Goal: Transaction & Acquisition: Book appointment/travel/reservation

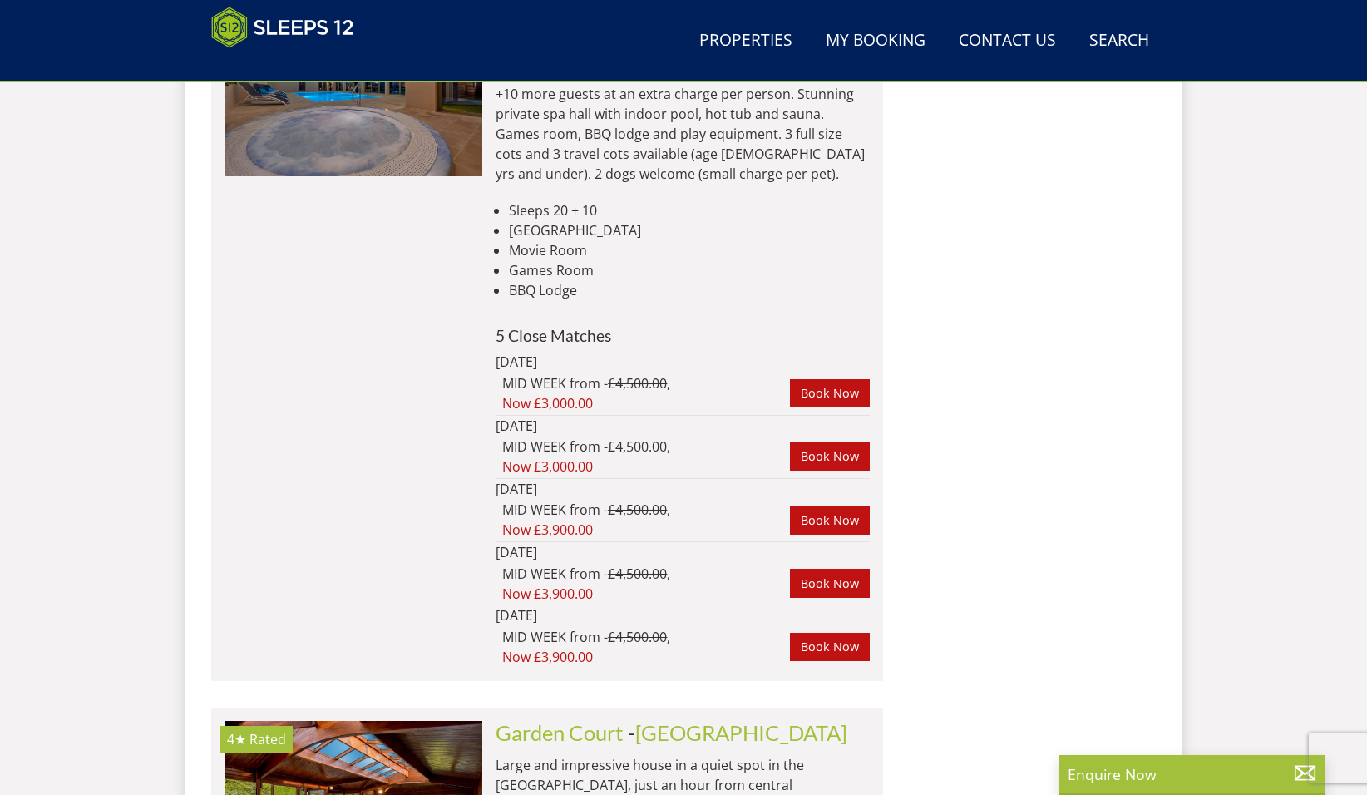
scroll to position [1085, 0]
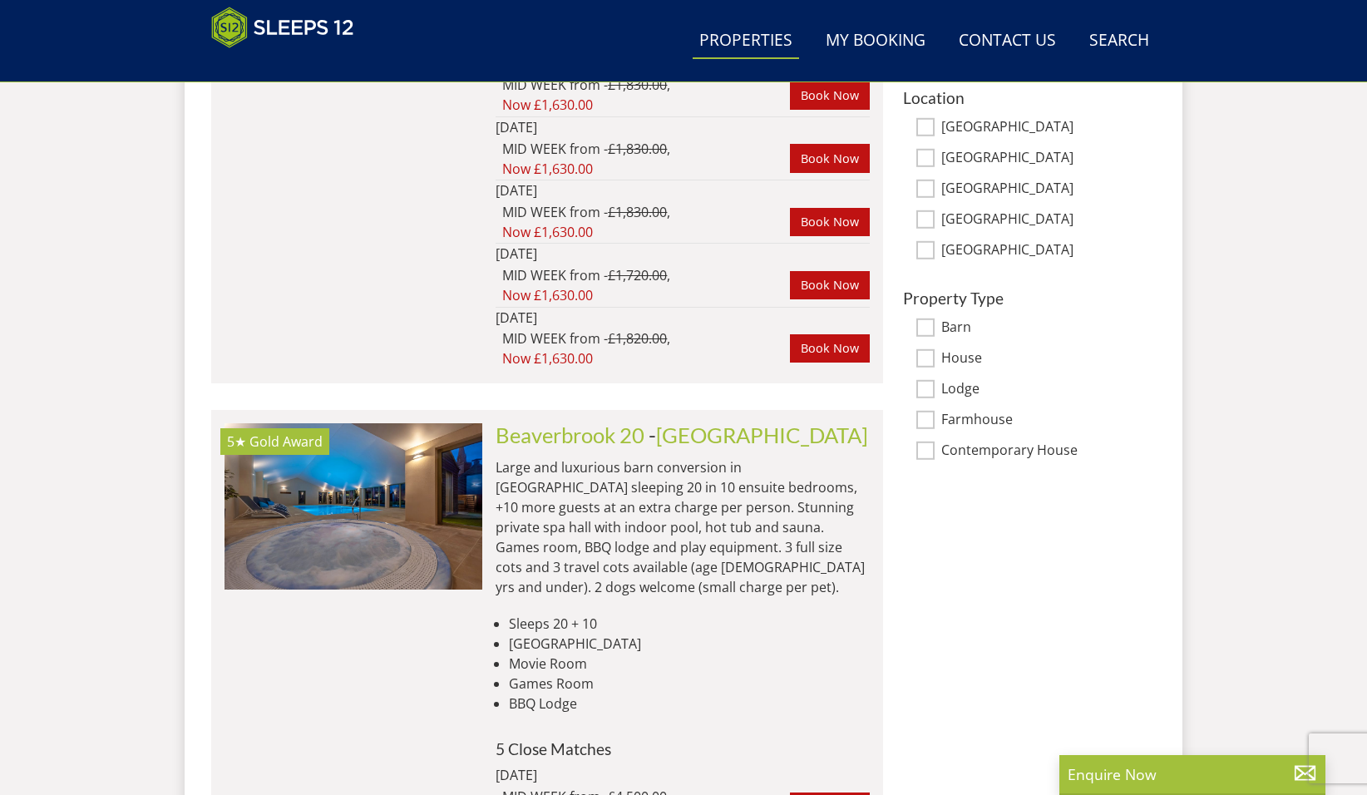
click at [768, 42] on link "Properties" at bounding box center [746, 40] width 106 height 37
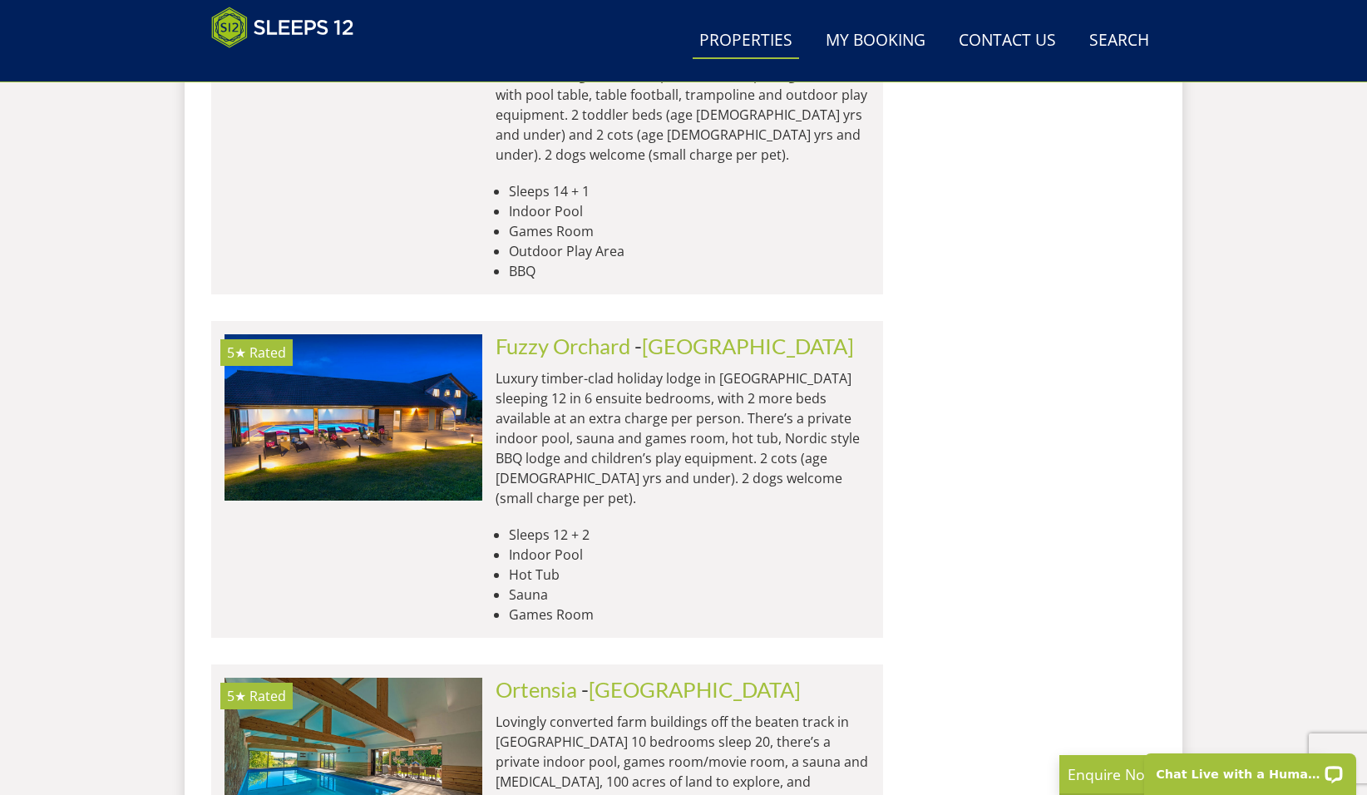
scroll to position [6782, 0]
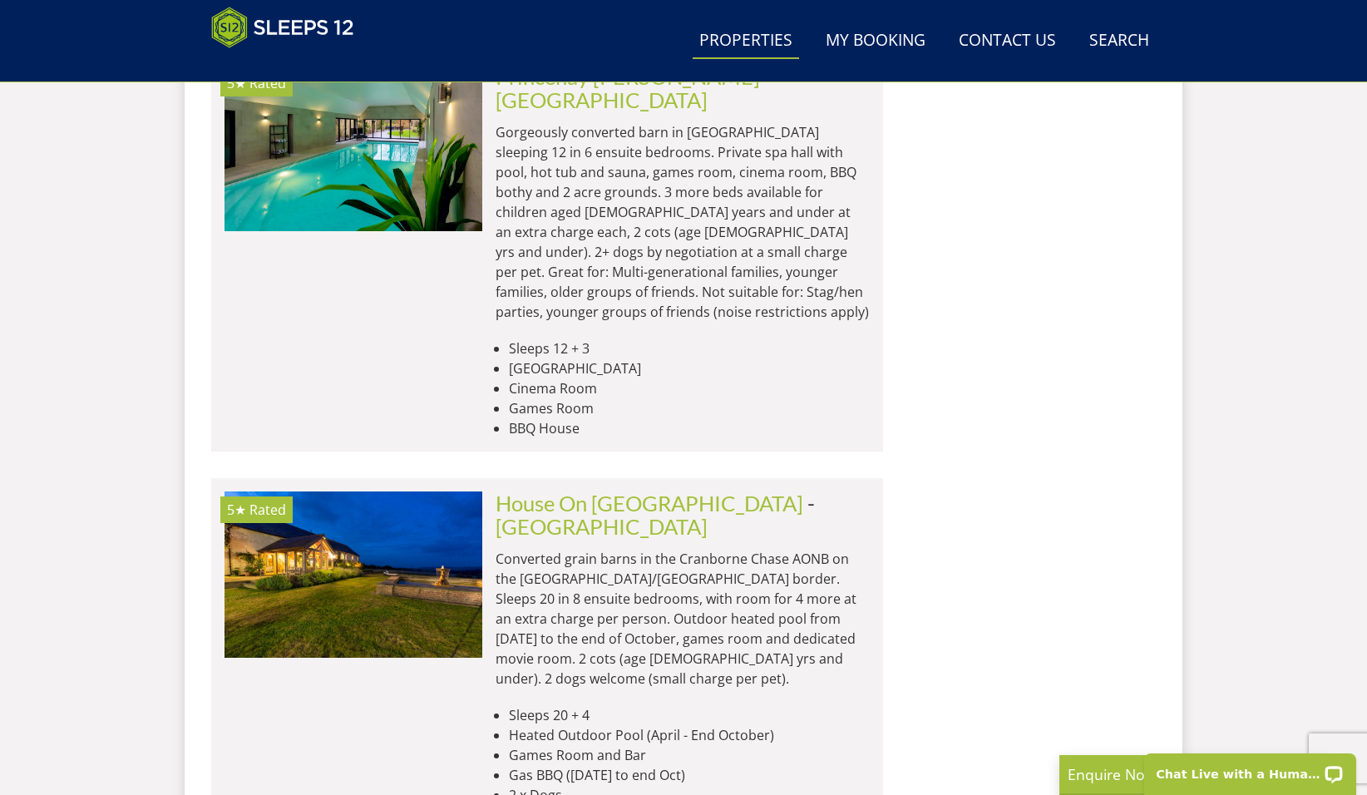
scroll to position [13645, 0]
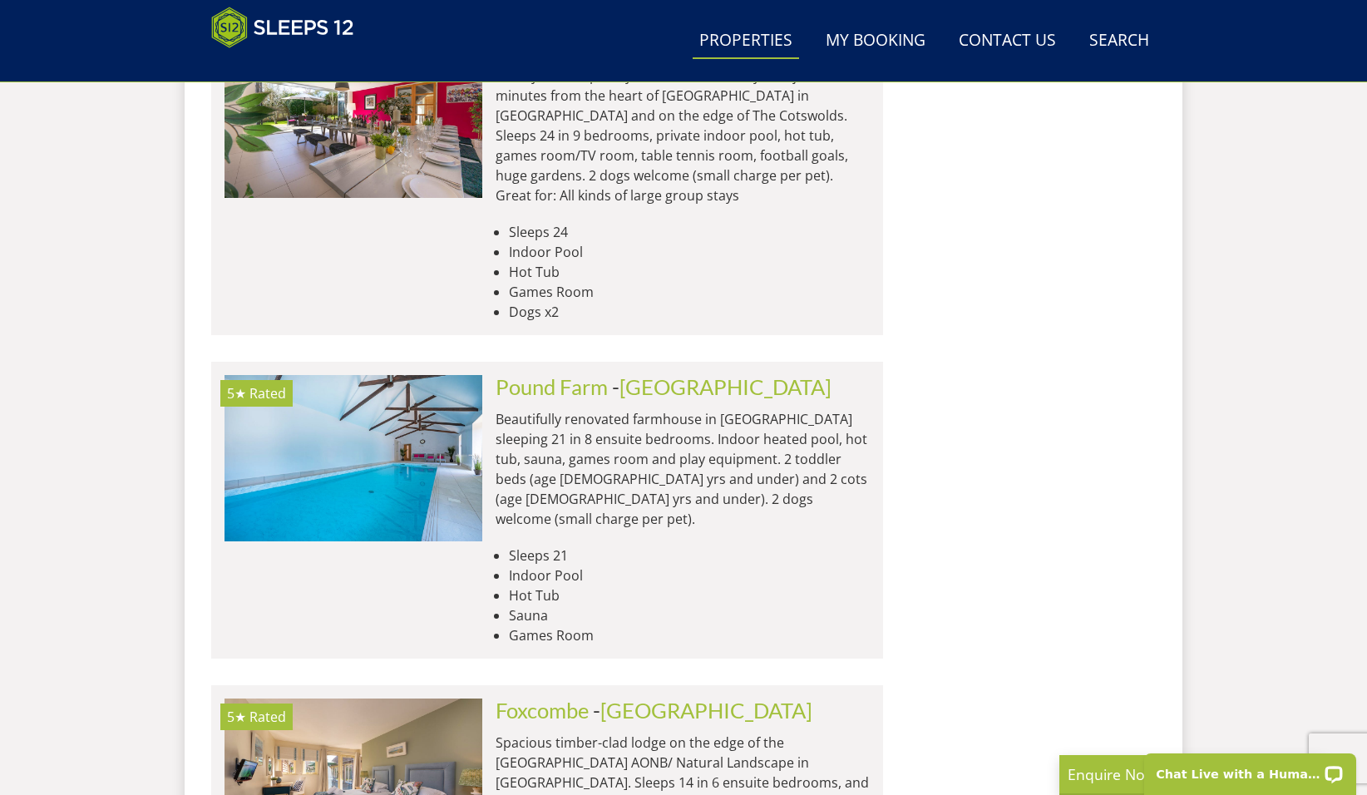
scroll to position [20155, 0]
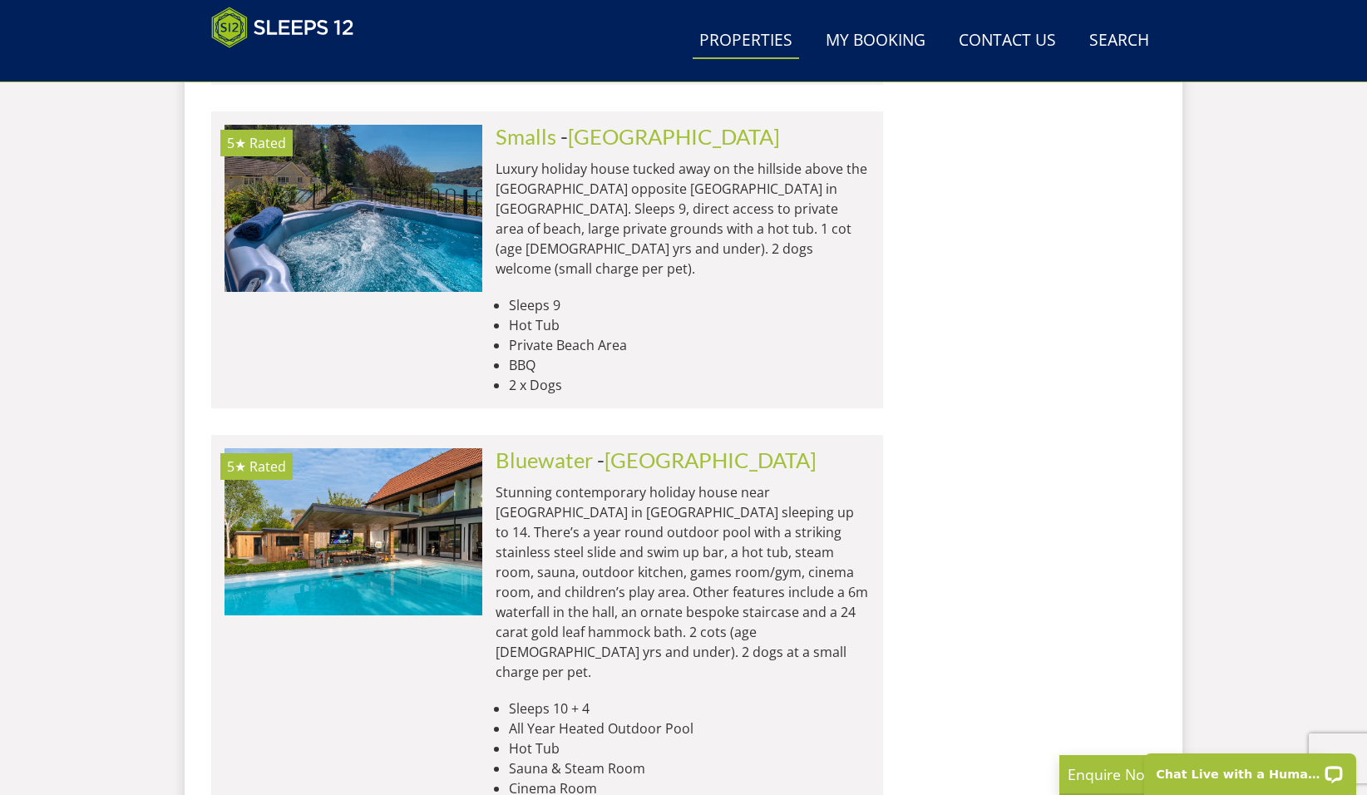
scroll to position [23180, 0]
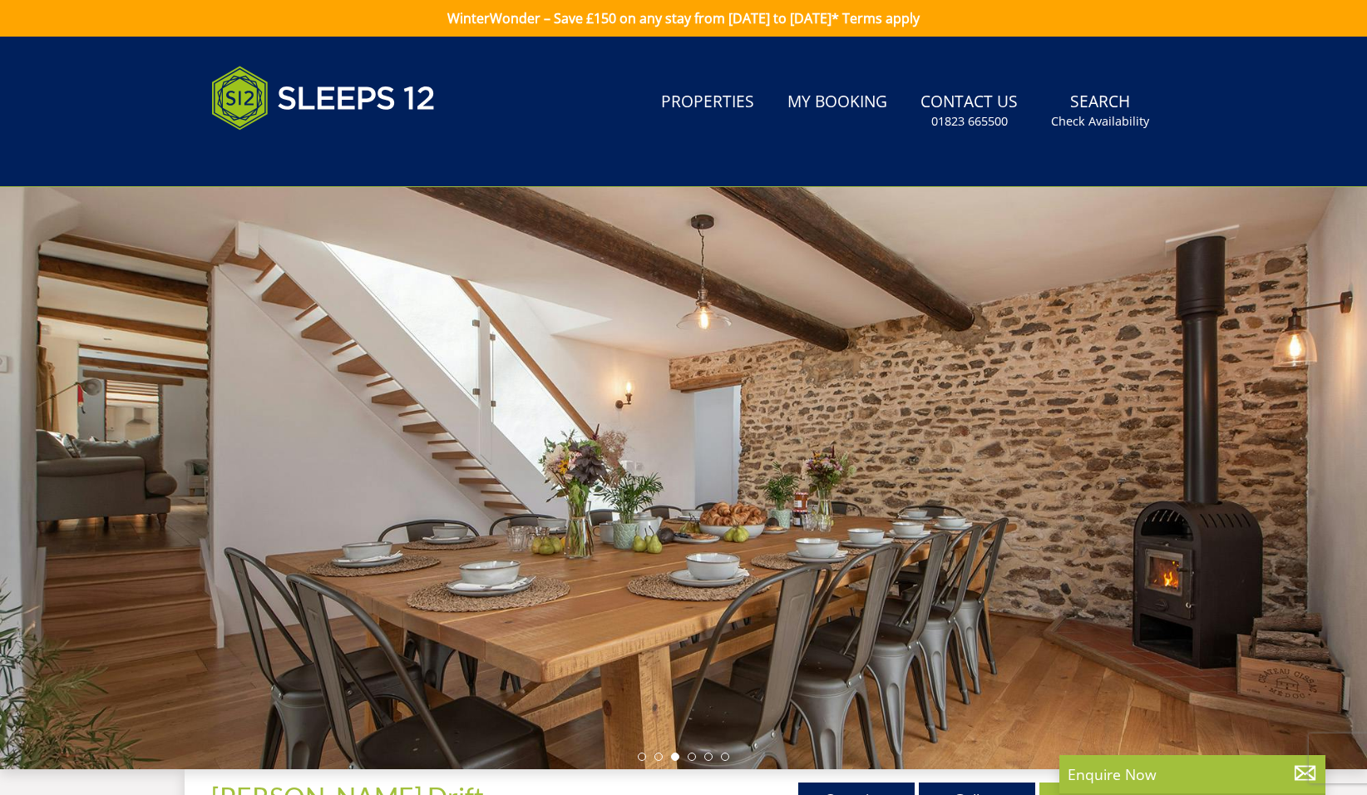
click at [900, 259] on div at bounding box center [683, 478] width 1367 height 582
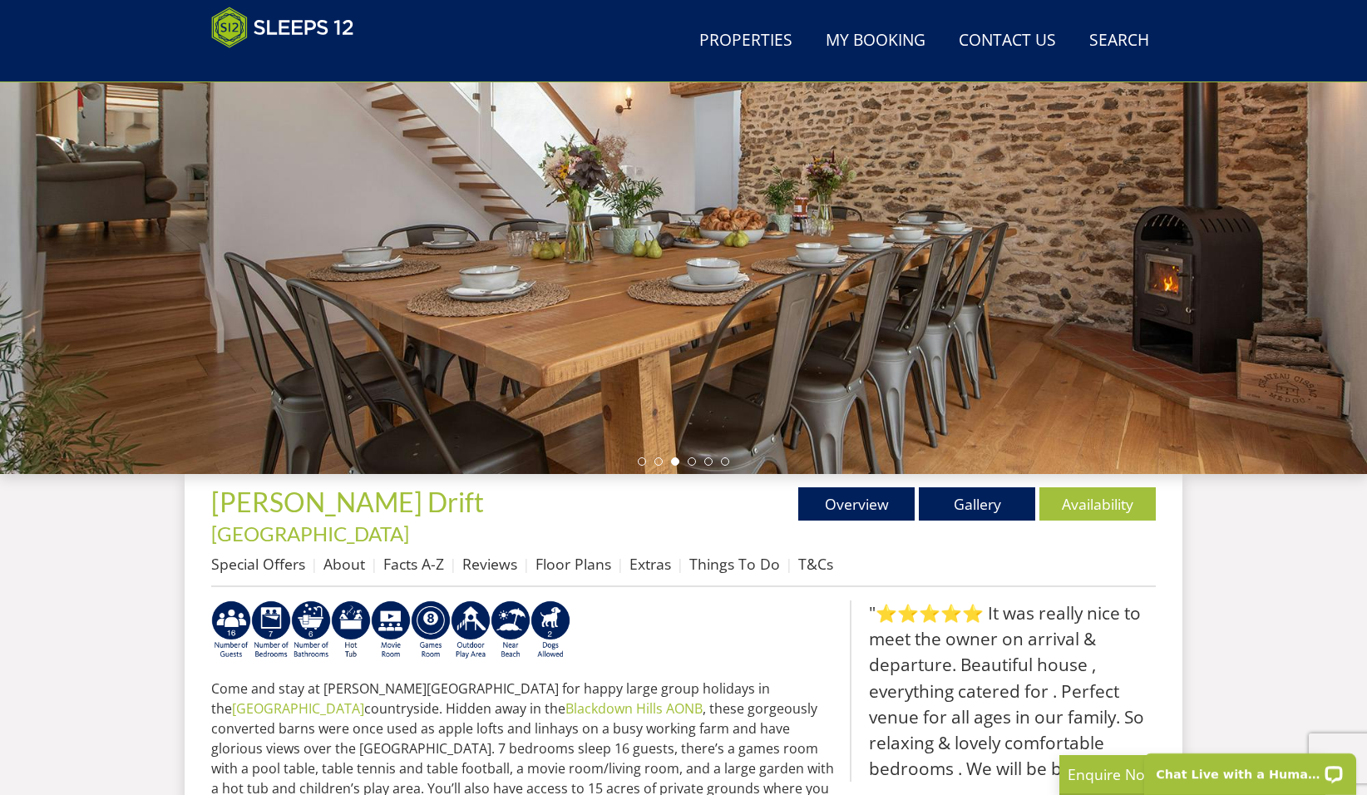
scroll to position [211, 0]
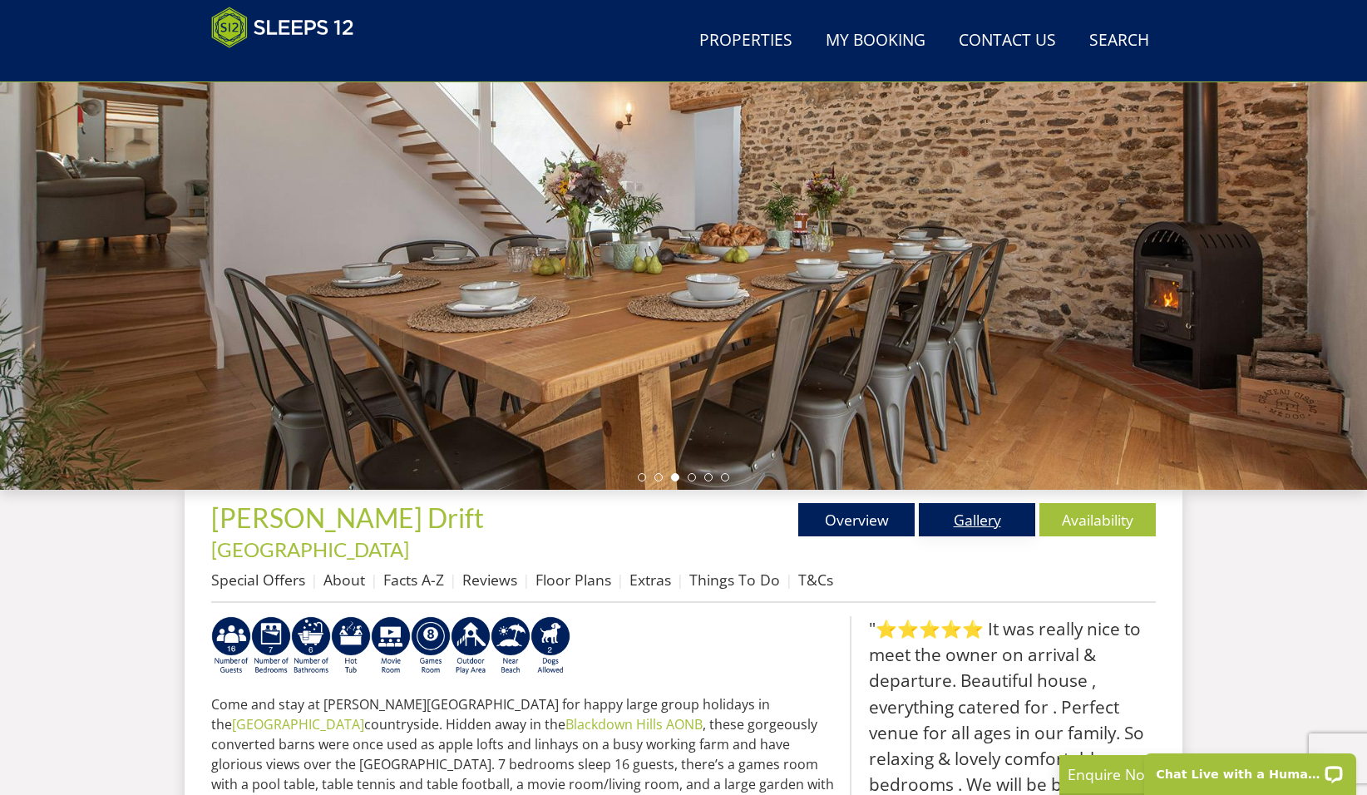
click at [965, 520] on link "Gallery" at bounding box center [977, 519] width 116 height 33
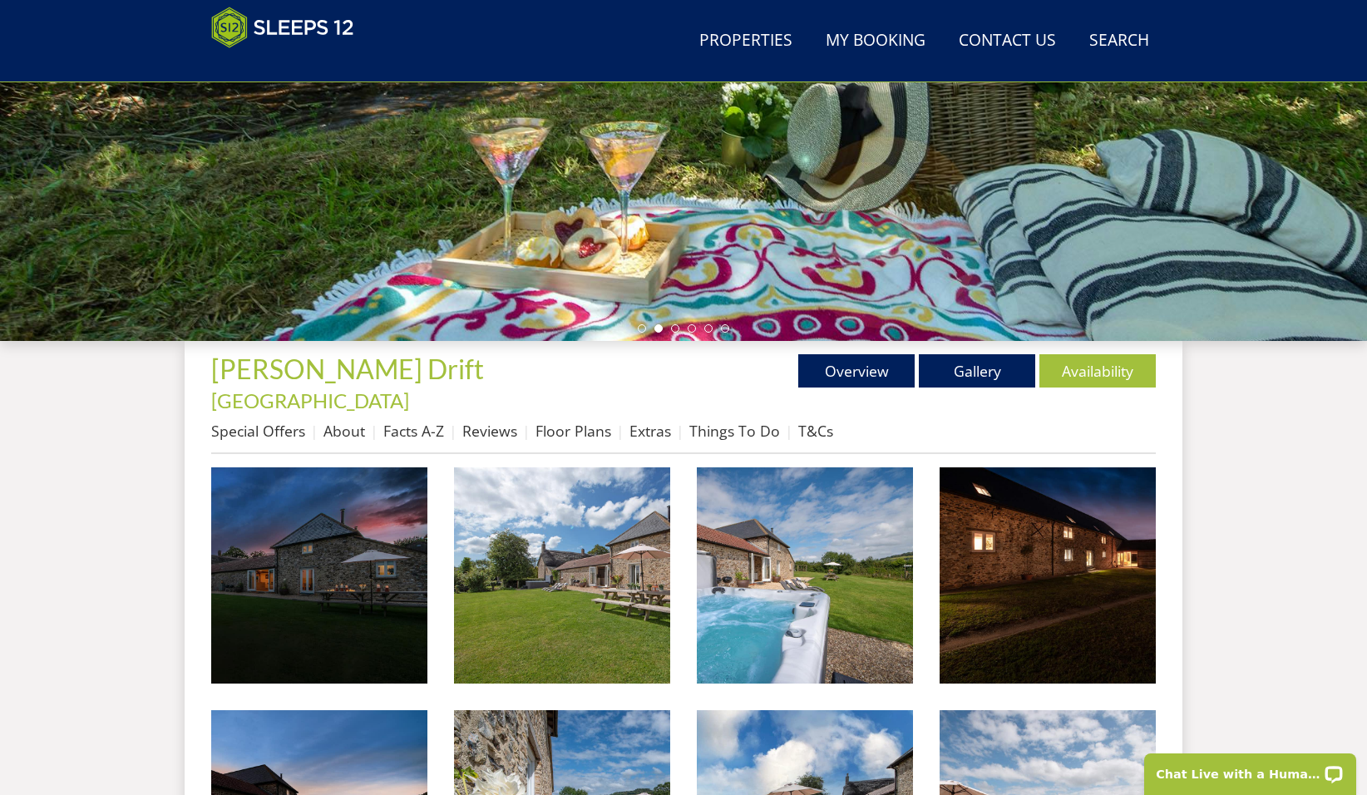
scroll to position [363, 0]
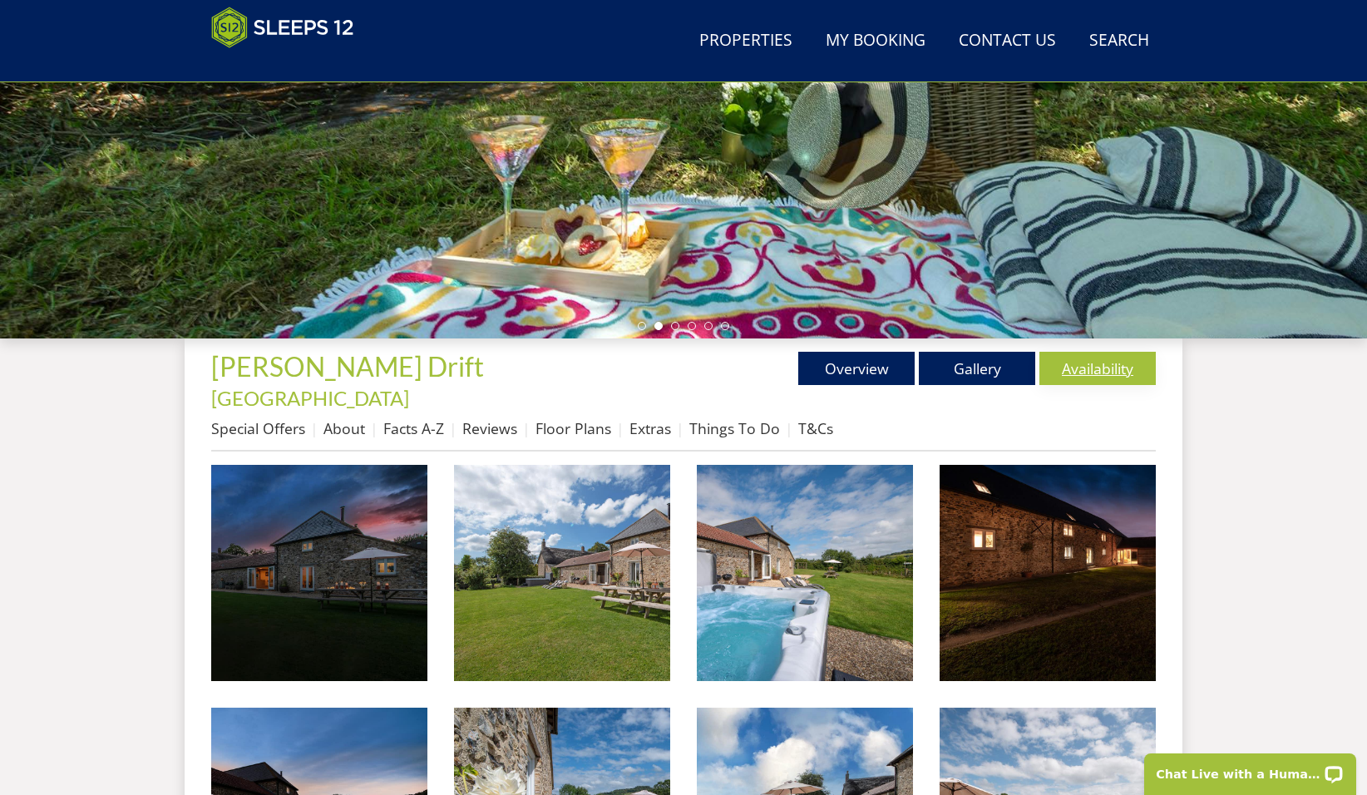
click at [1093, 352] on link "Availability" at bounding box center [1098, 368] width 116 height 33
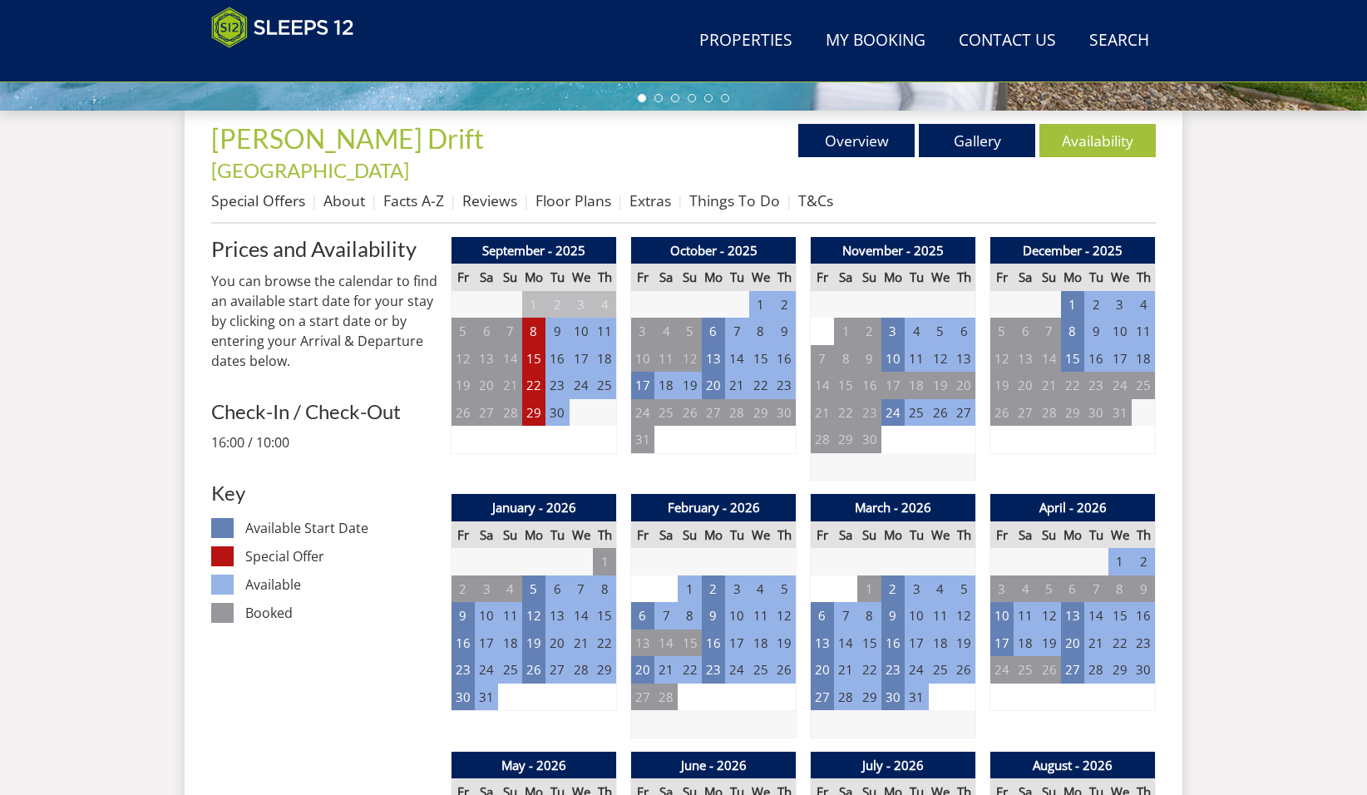
scroll to position [591, 0]
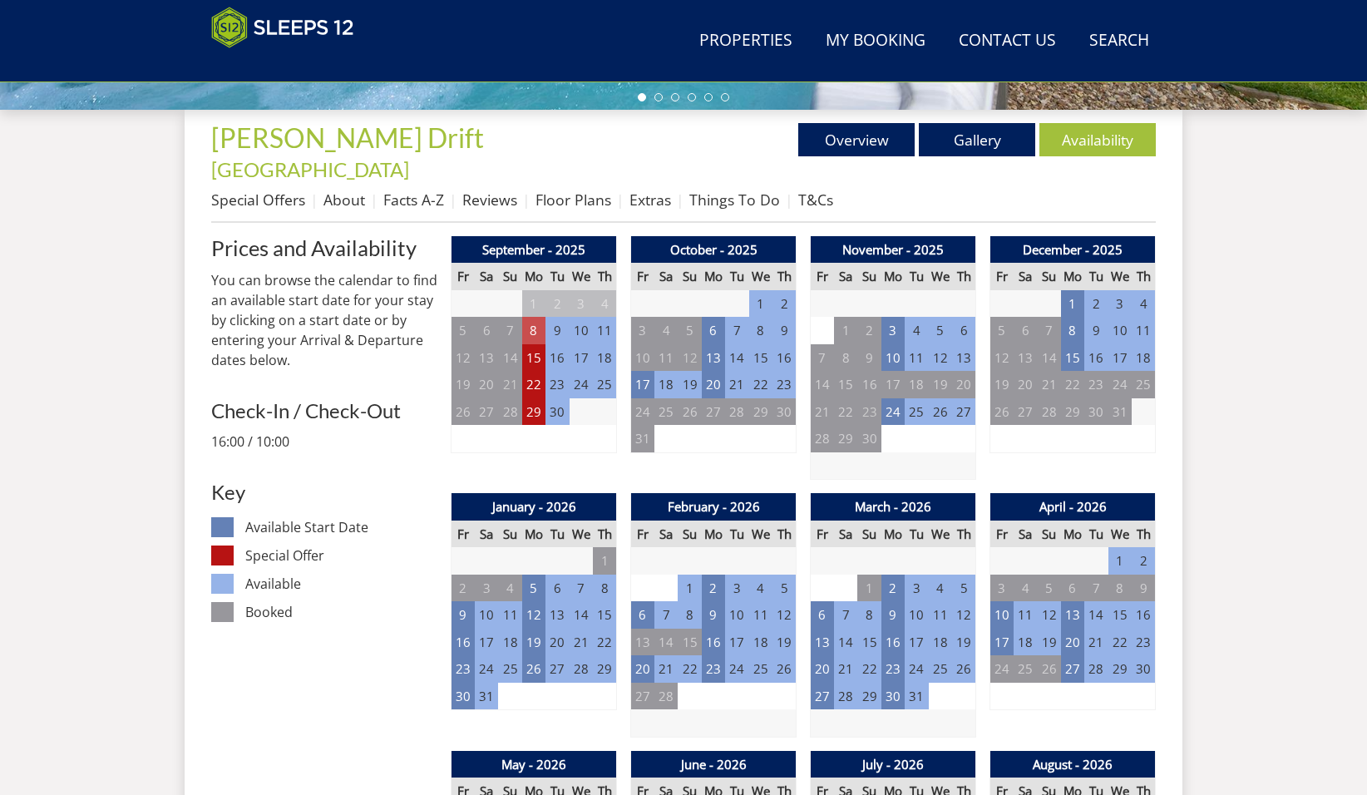
click at [536, 317] on td "8" at bounding box center [533, 330] width 23 height 27
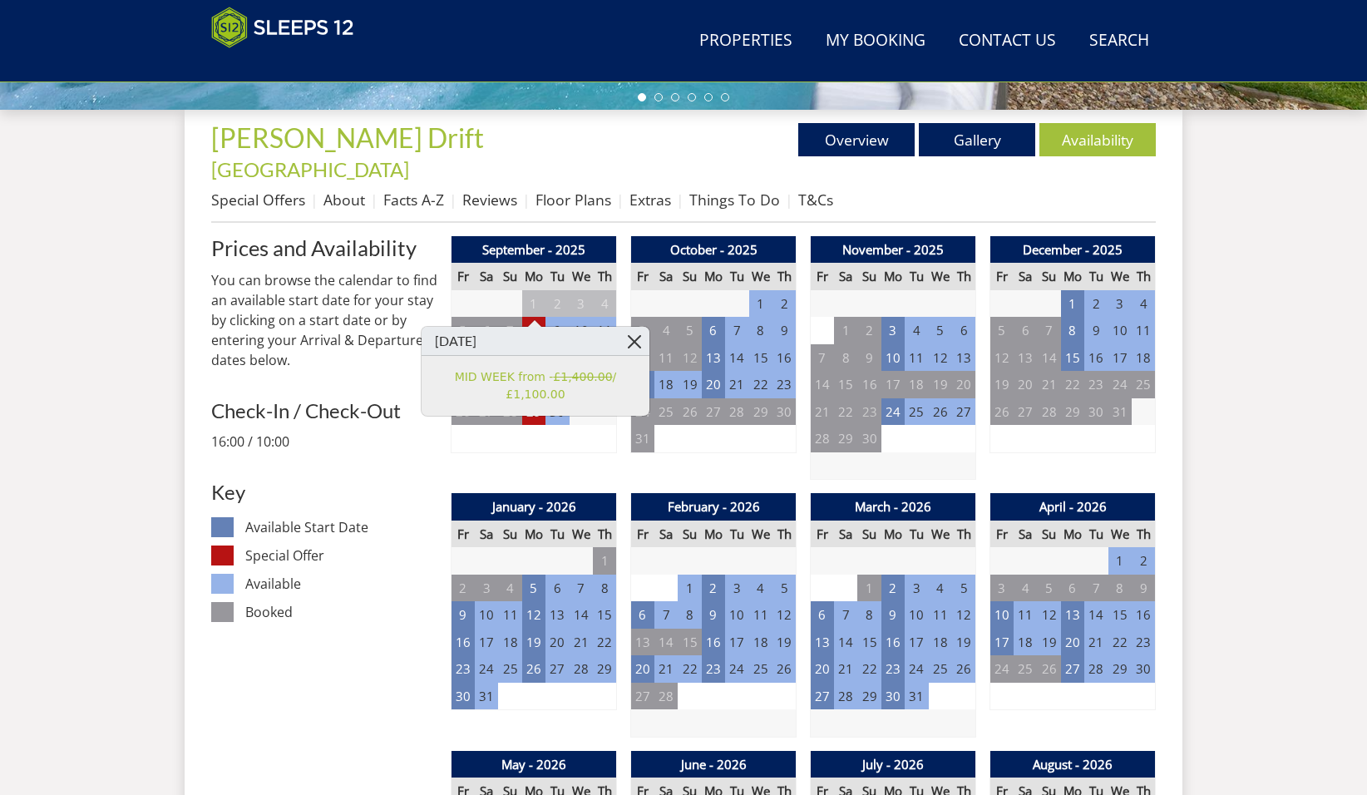
click at [639, 343] on link at bounding box center [634, 341] width 29 height 29
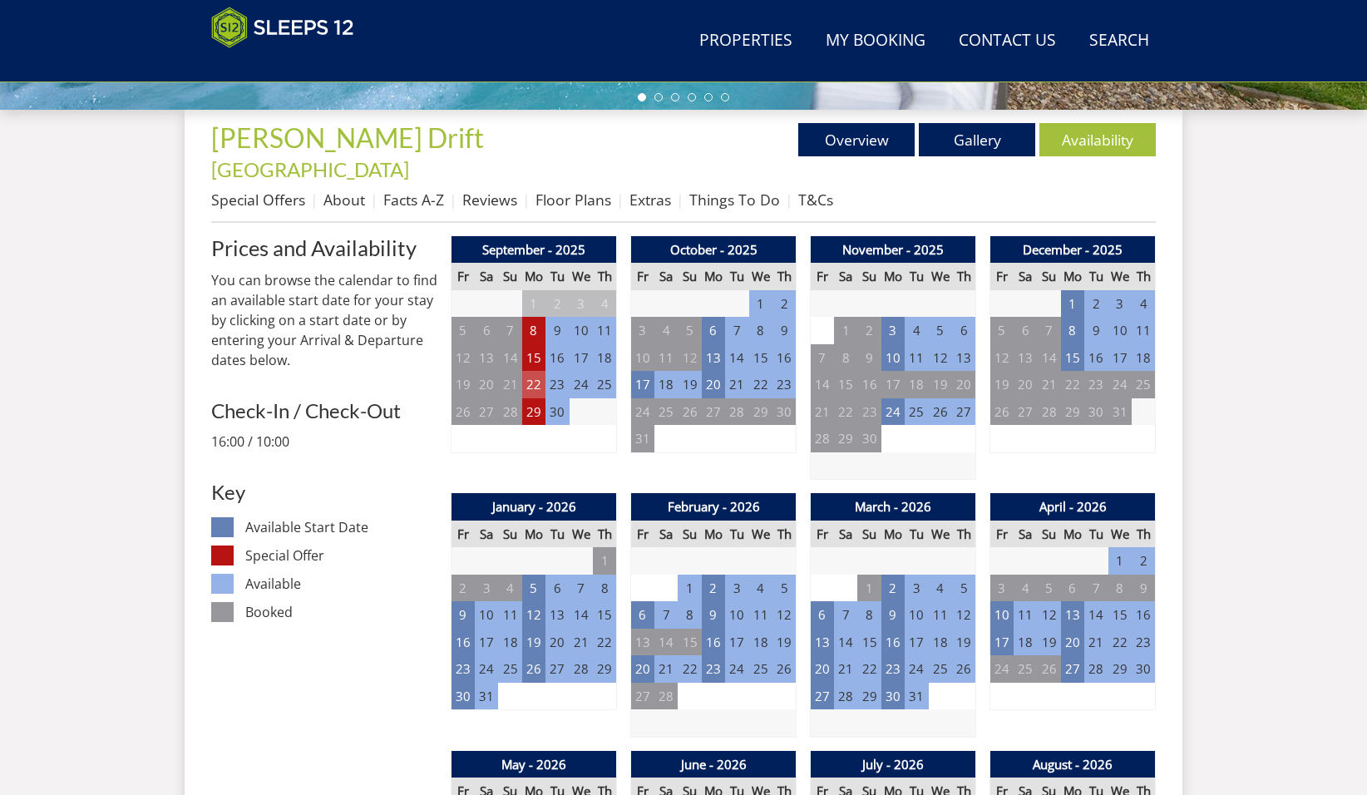
click at [534, 371] on td "22" at bounding box center [533, 384] width 23 height 27
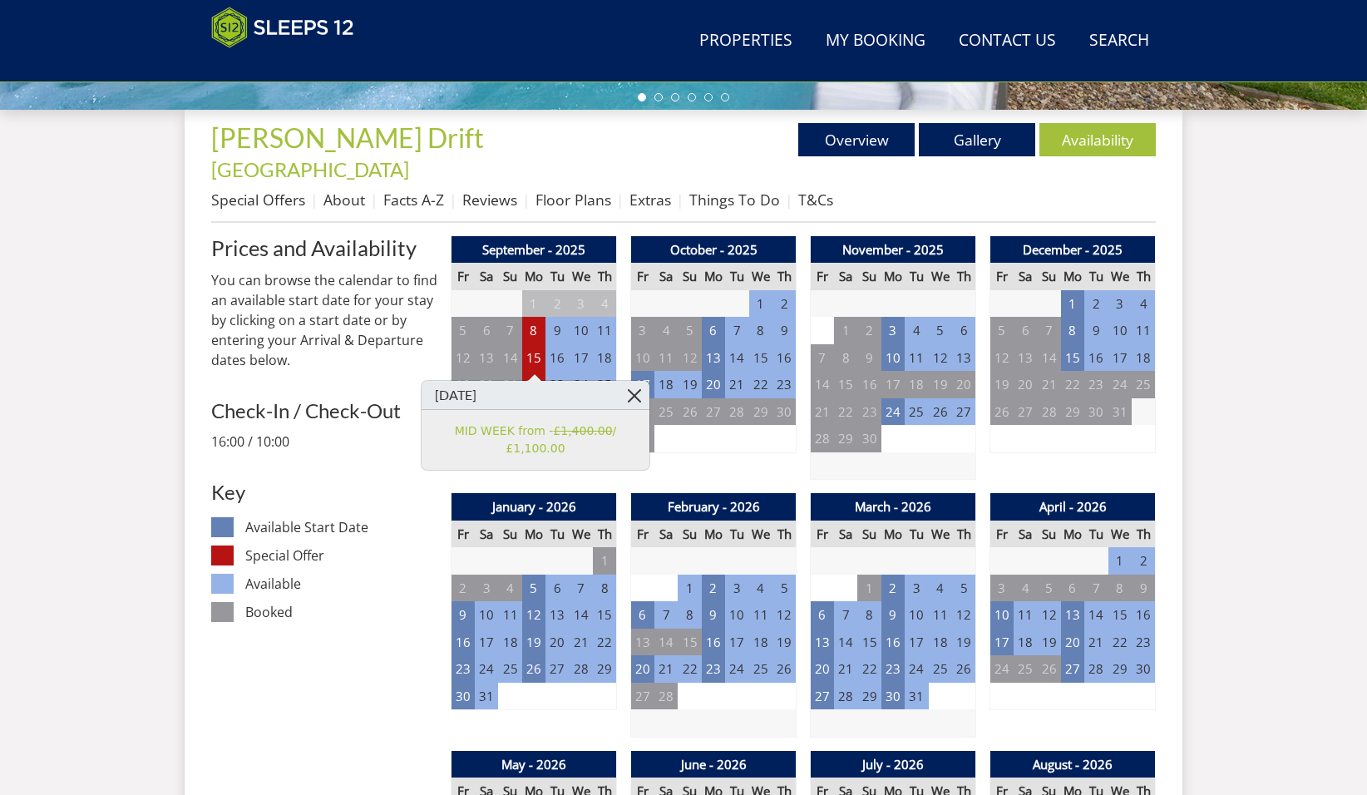
click at [626, 394] on link at bounding box center [634, 395] width 29 height 29
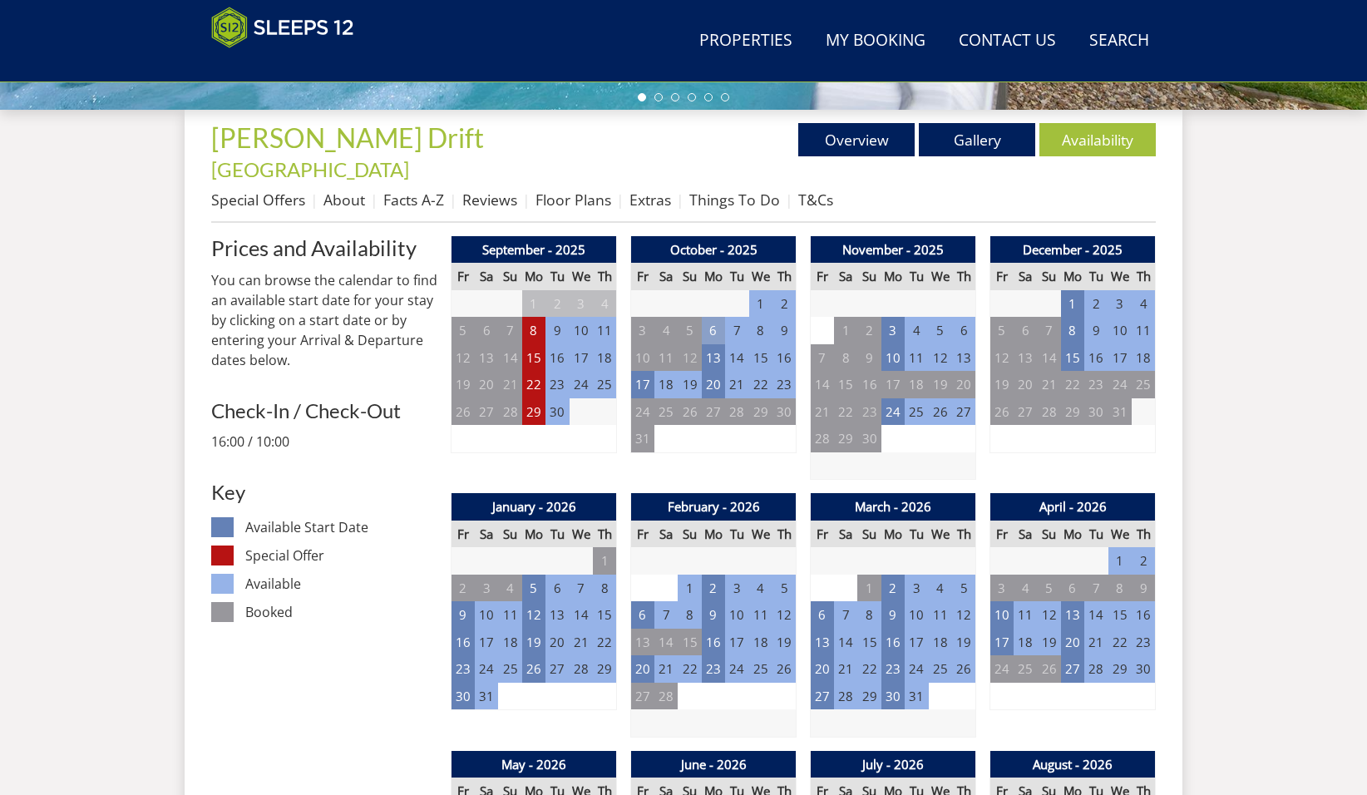
click at [712, 317] on td "6" at bounding box center [713, 330] width 23 height 27
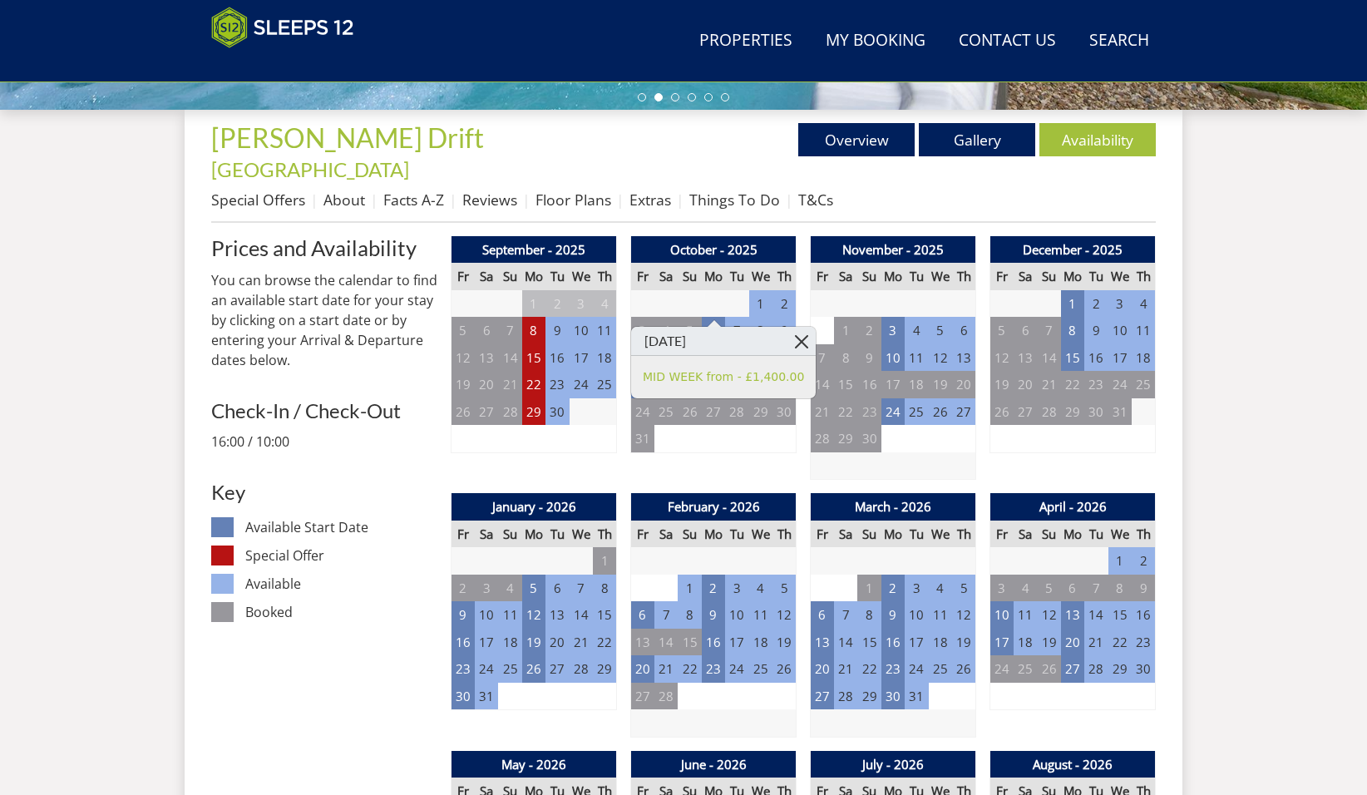
click at [789, 333] on link at bounding box center [801, 341] width 29 height 29
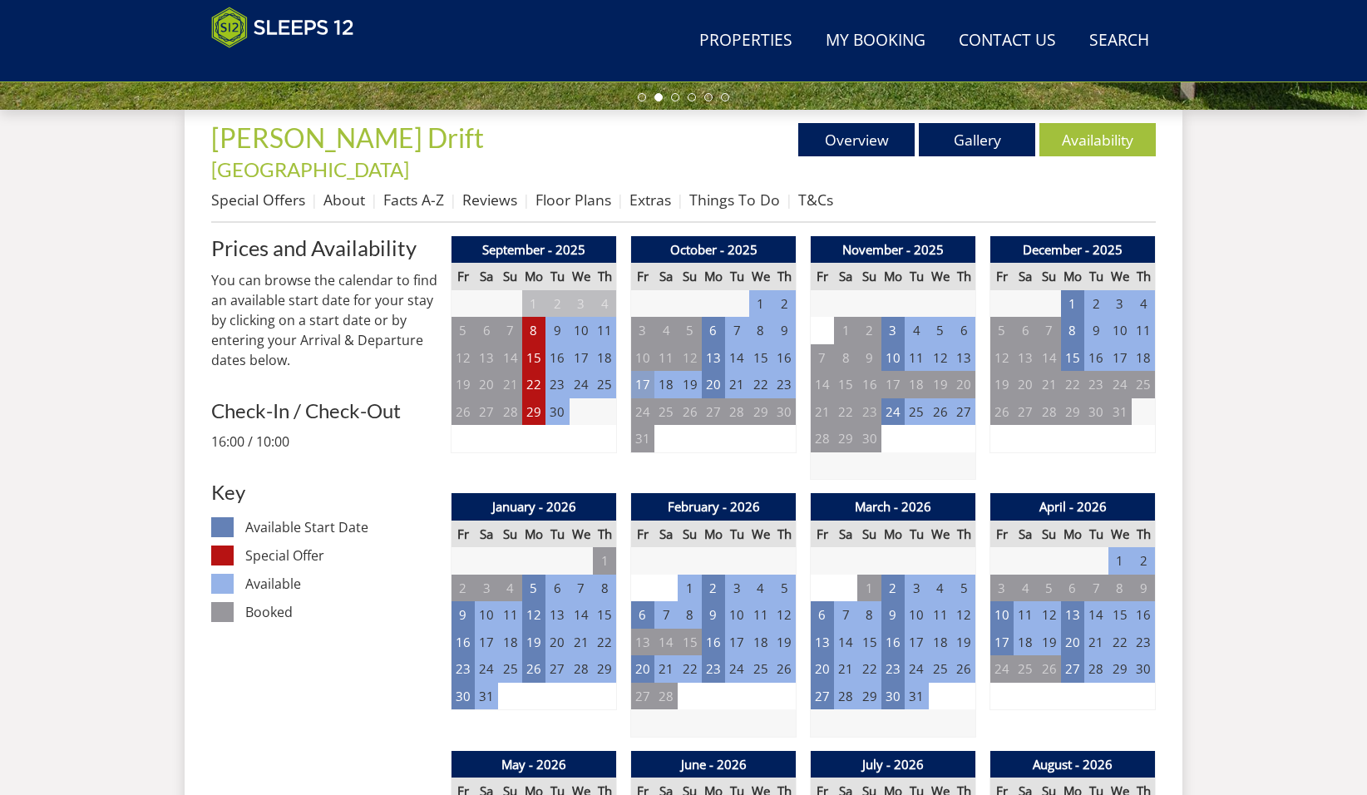
click at [641, 371] on td "17" at bounding box center [642, 384] width 23 height 27
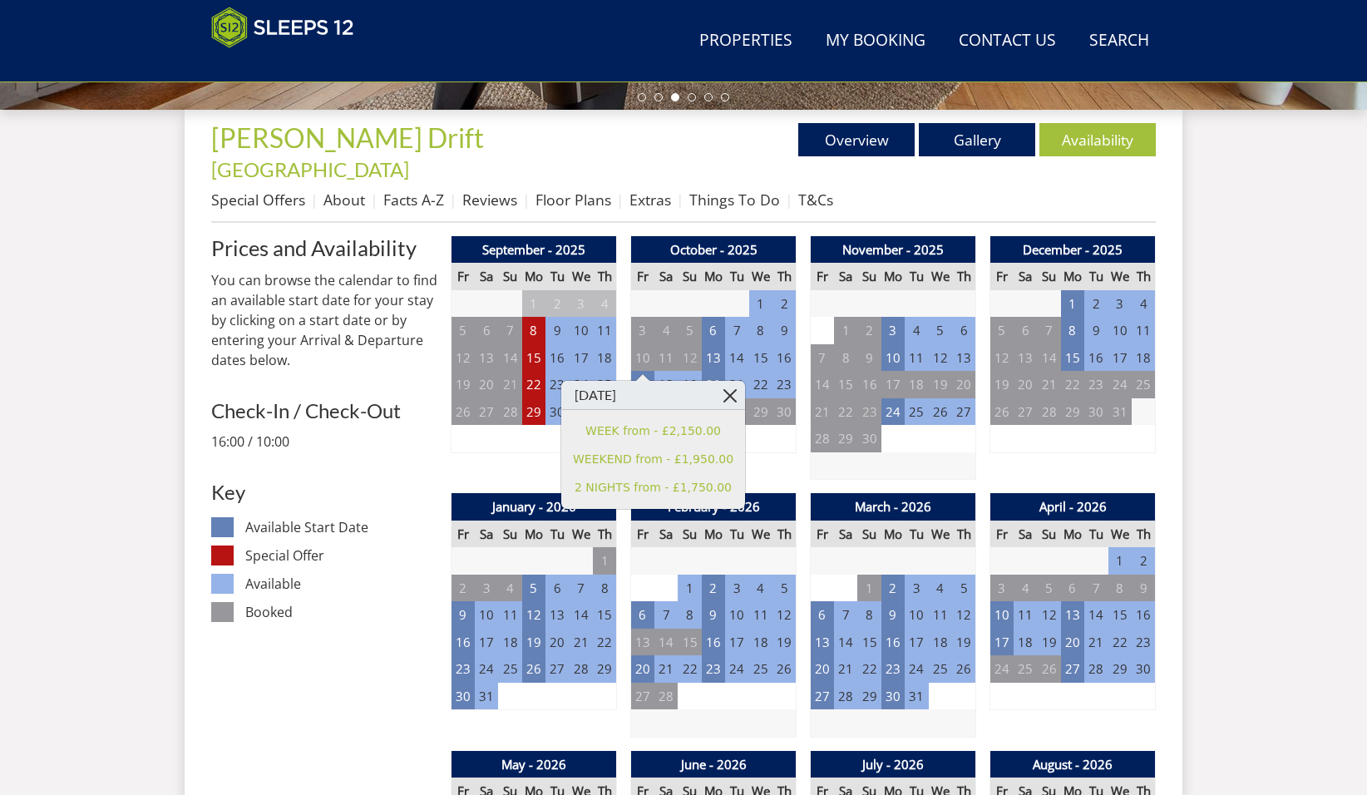
click at [716, 395] on link at bounding box center [730, 395] width 29 height 29
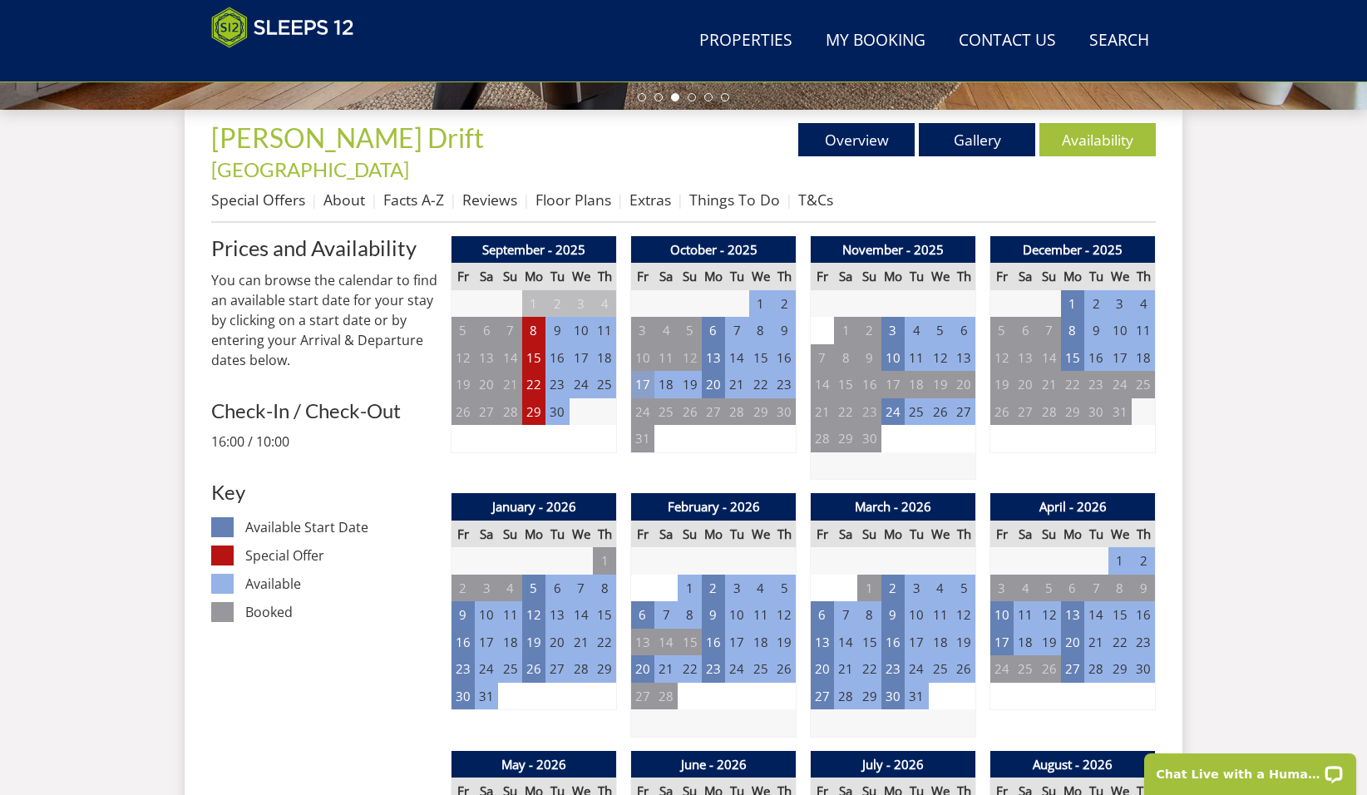
scroll to position [0, 0]
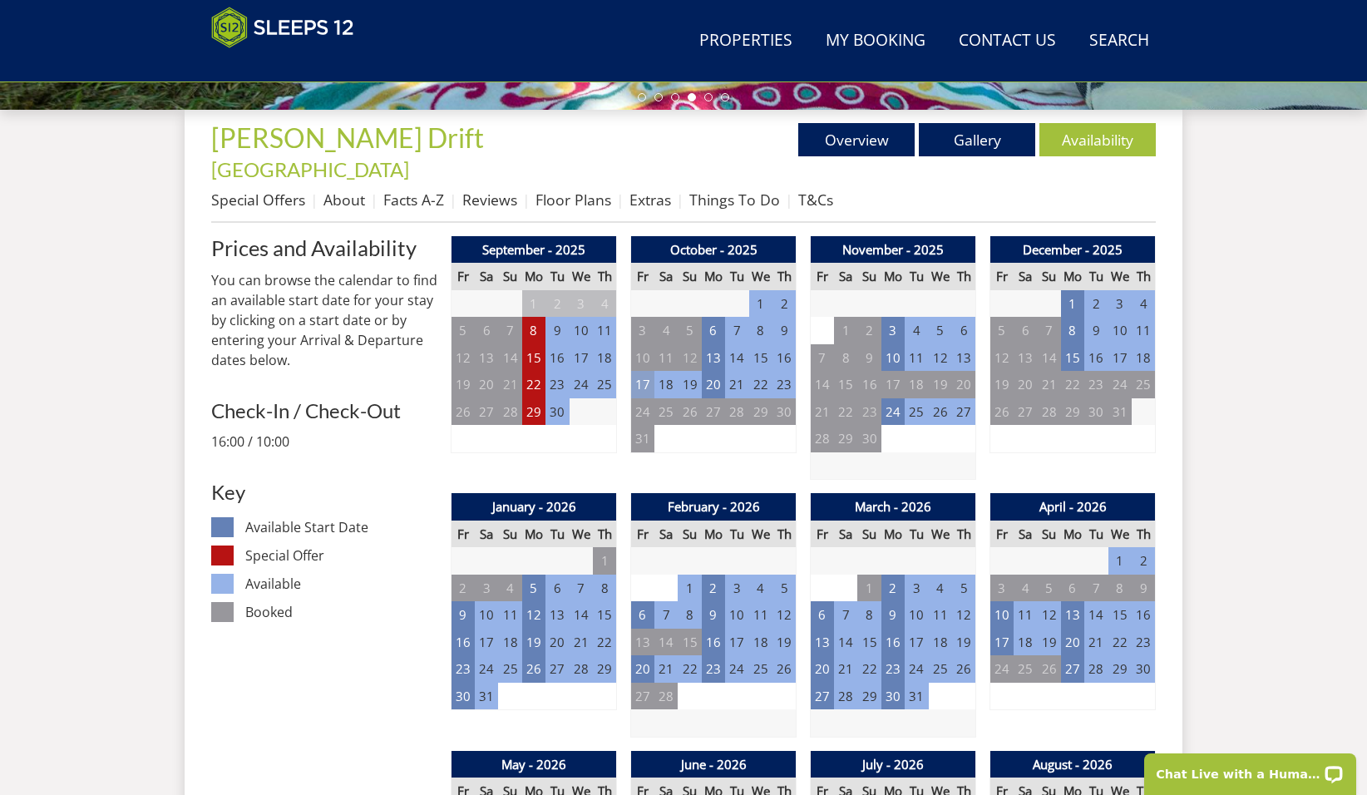
click at [645, 371] on td "17" at bounding box center [642, 384] width 23 height 27
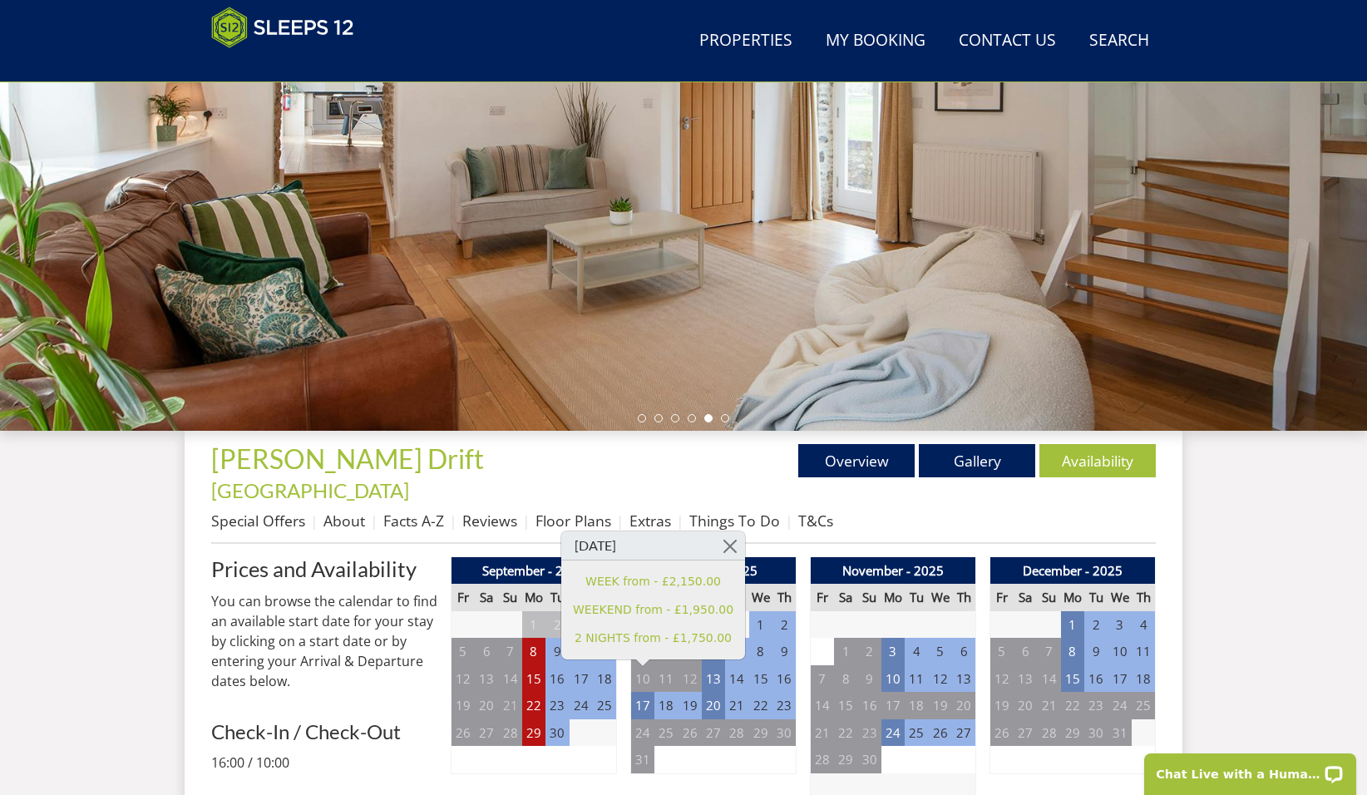
scroll to position [269, 0]
click at [862, 457] on link "Overview" at bounding box center [856, 461] width 116 height 33
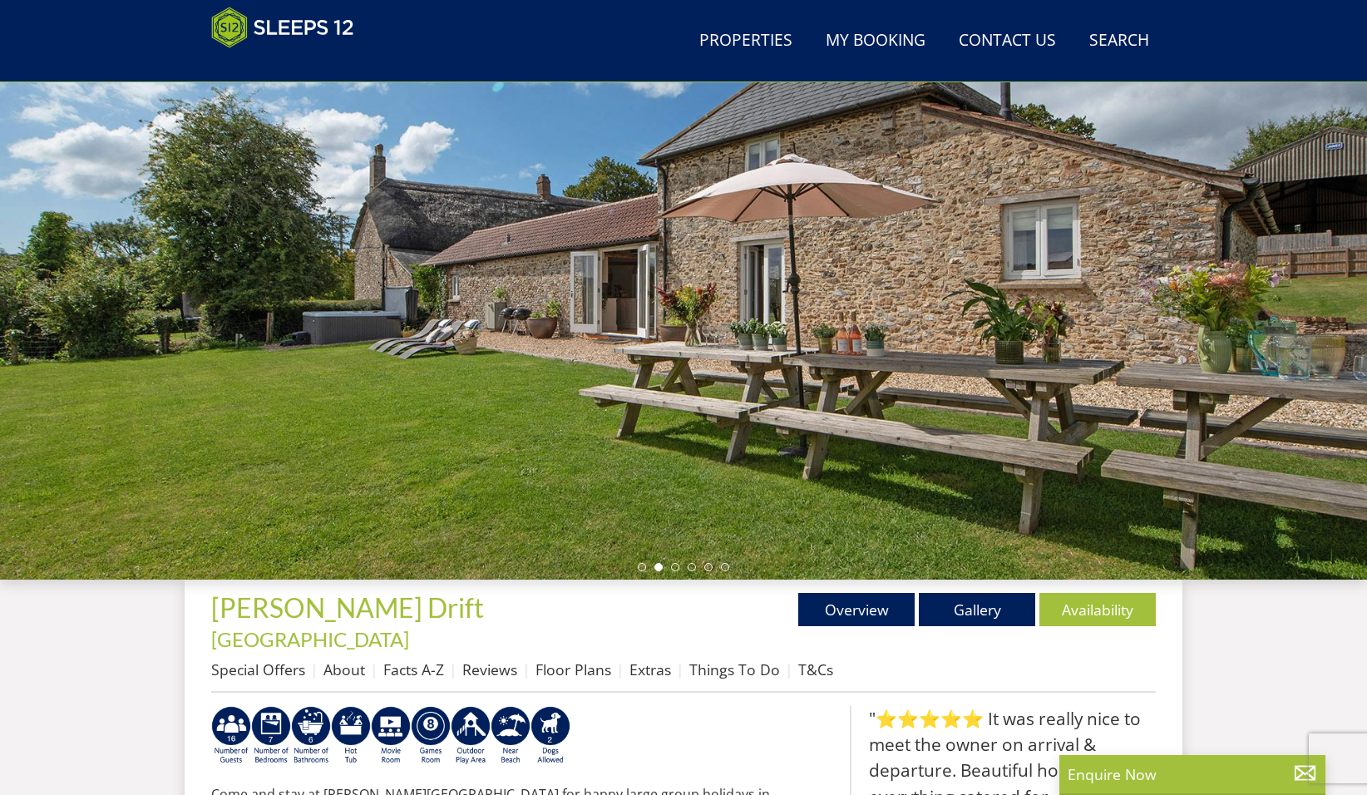
scroll to position [82, 0]
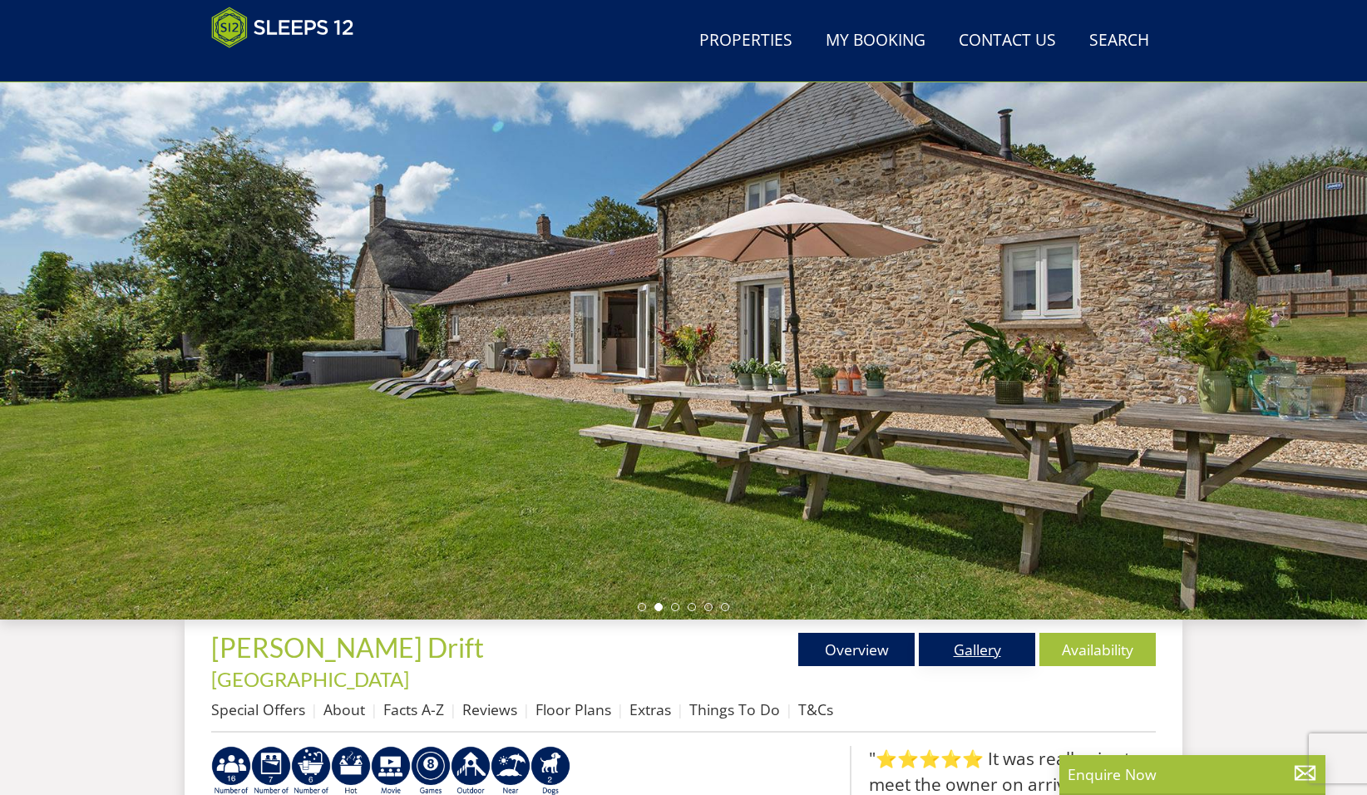
click at [969, 645] on link "Gallery" at bounding box center [977, 649] width 116 height 33
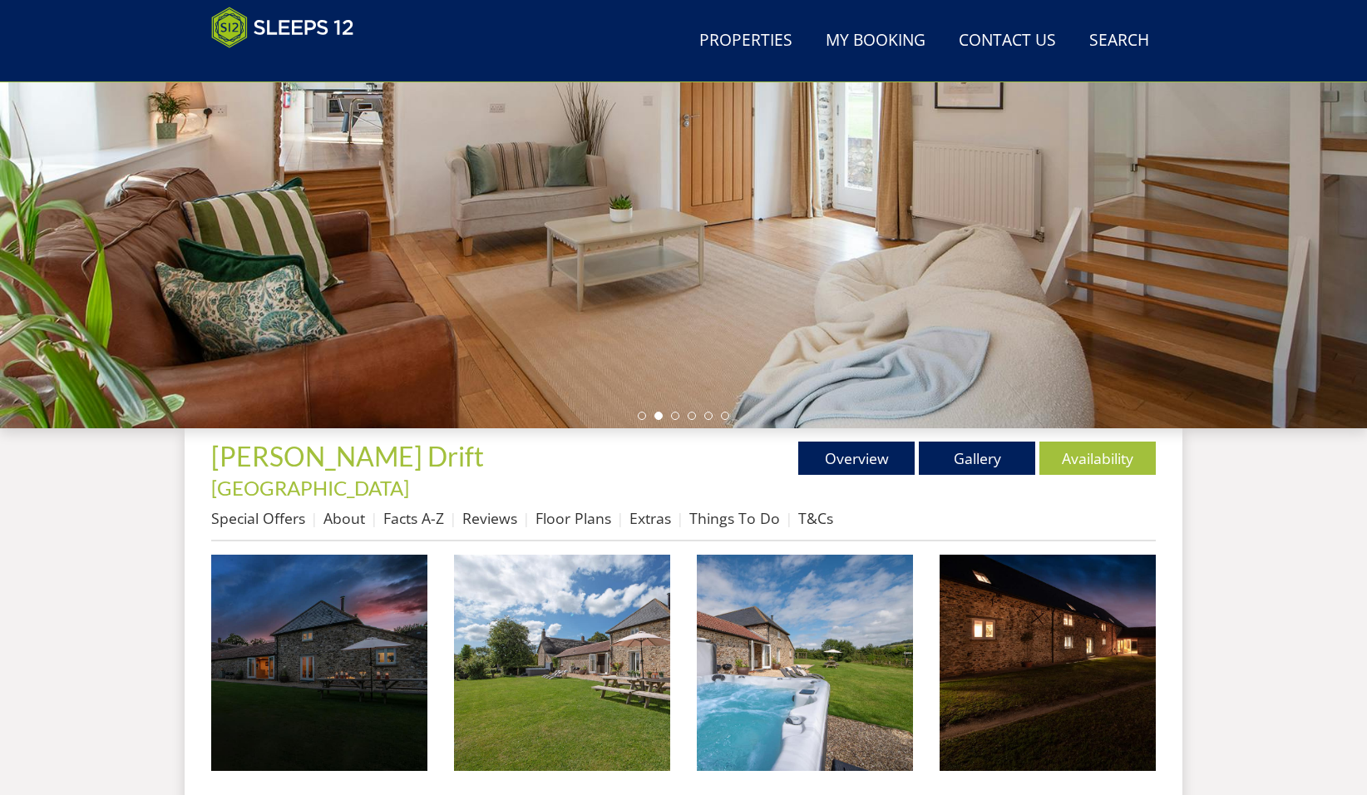
scroll to position [272, 0]
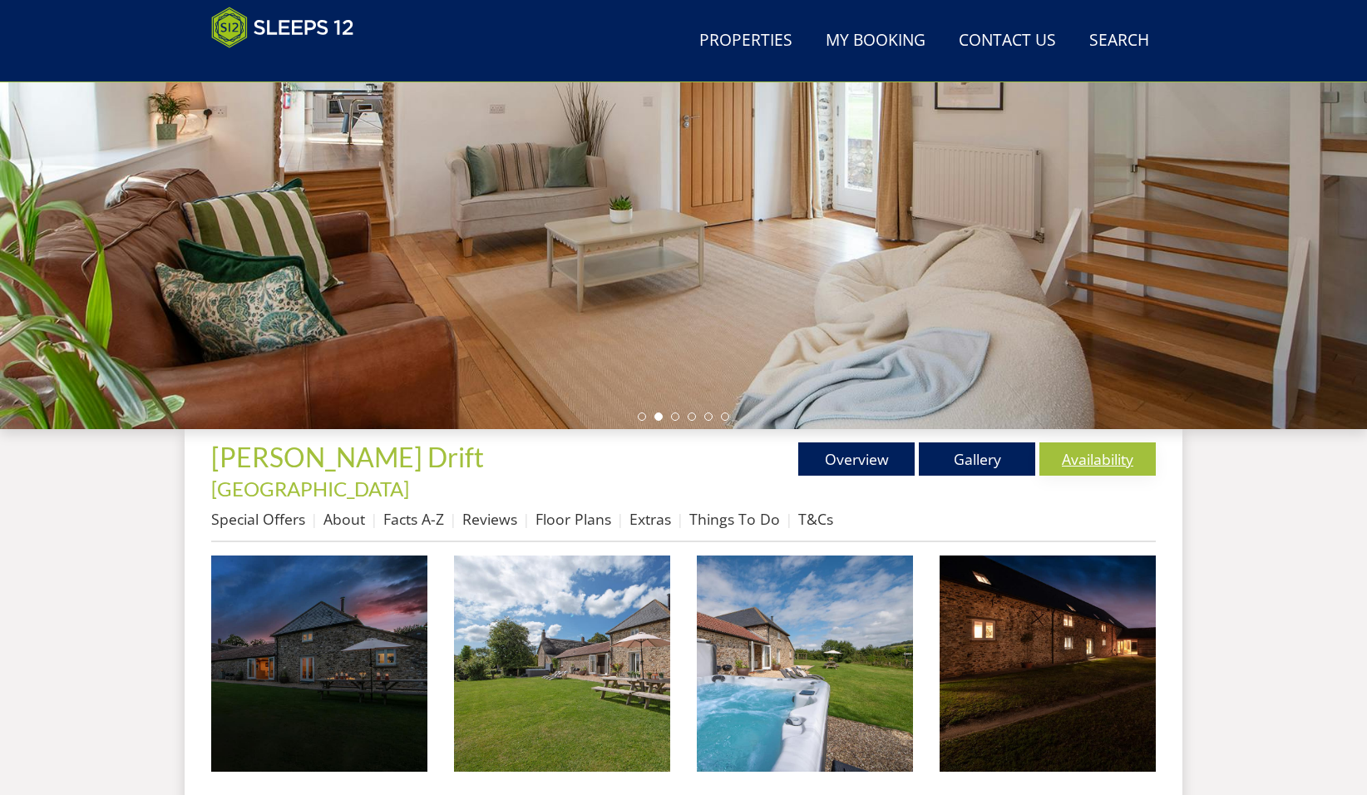
click at [1097, 455] on link "Availability" at bounding box center [1098, 458] width 116 height 33
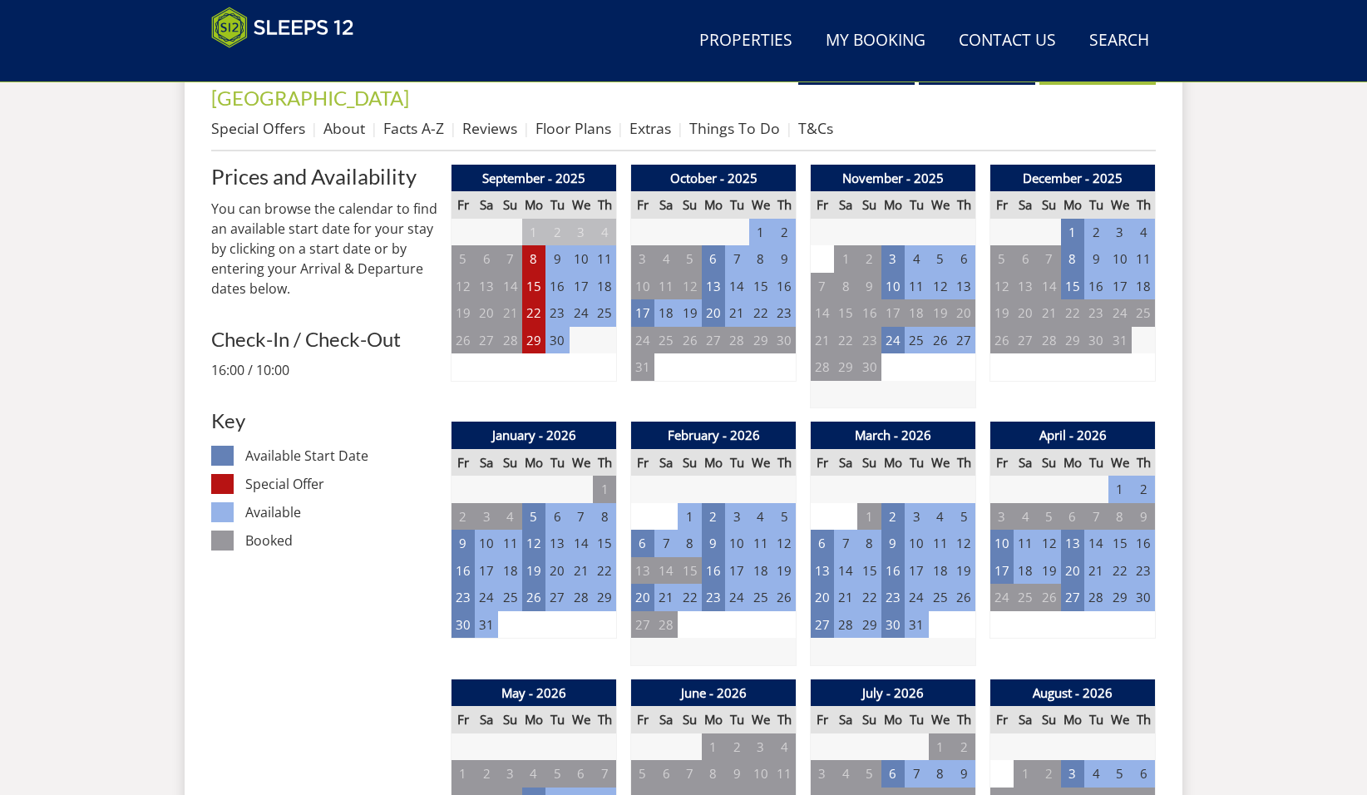
scroll to position [669, 0]
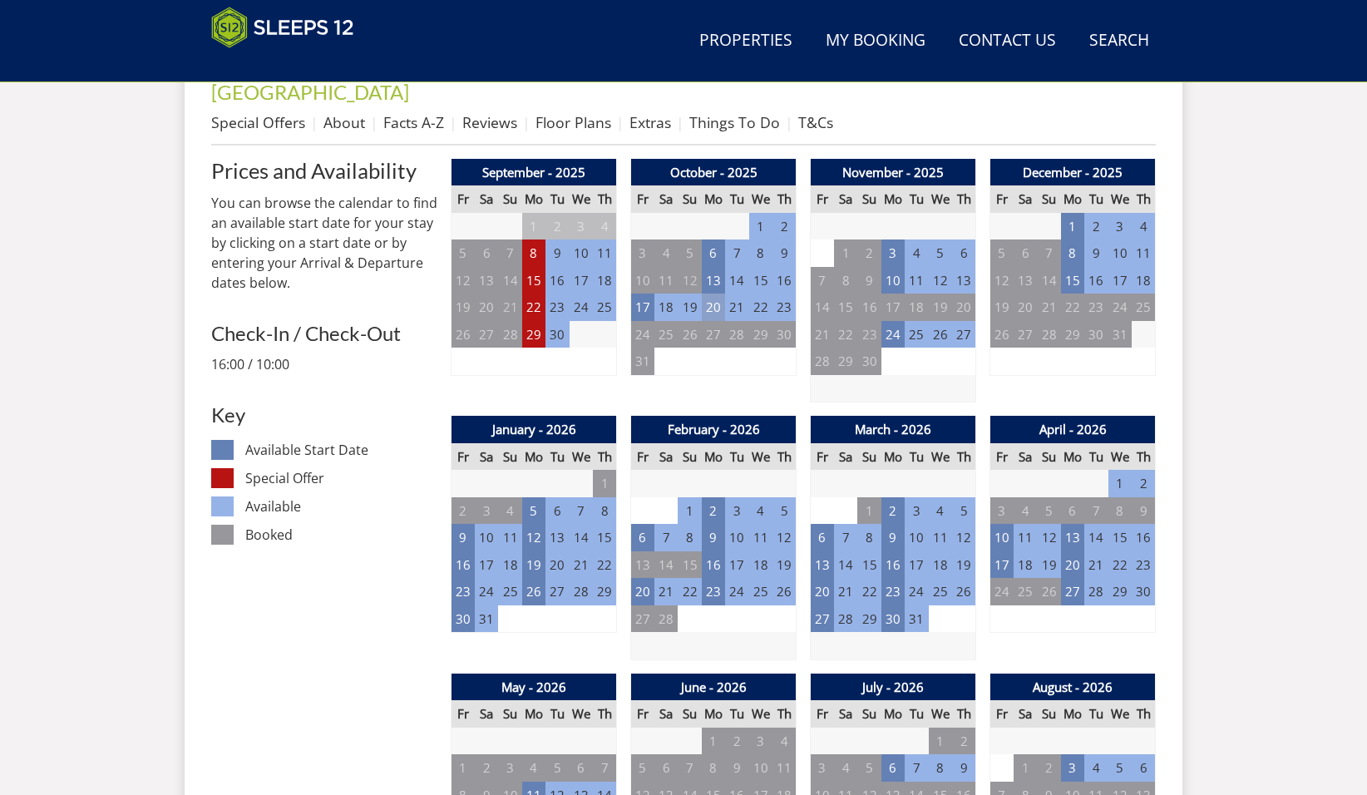
click at [718, 294] on td "20" at bounding box center [713, 307] width 23 height 27
click at [787, 317] on link at bounding box center [801, 318] width 29 height 29
click at [708, 294] on td "20" at bounding box center [713, 307] width 23 height 27
click at [791, 315] on link at bounding box center [801, 318] width 29 height 29
click at [642, 294] on td "17" at bounding box center [642, 307] width 23 height 27
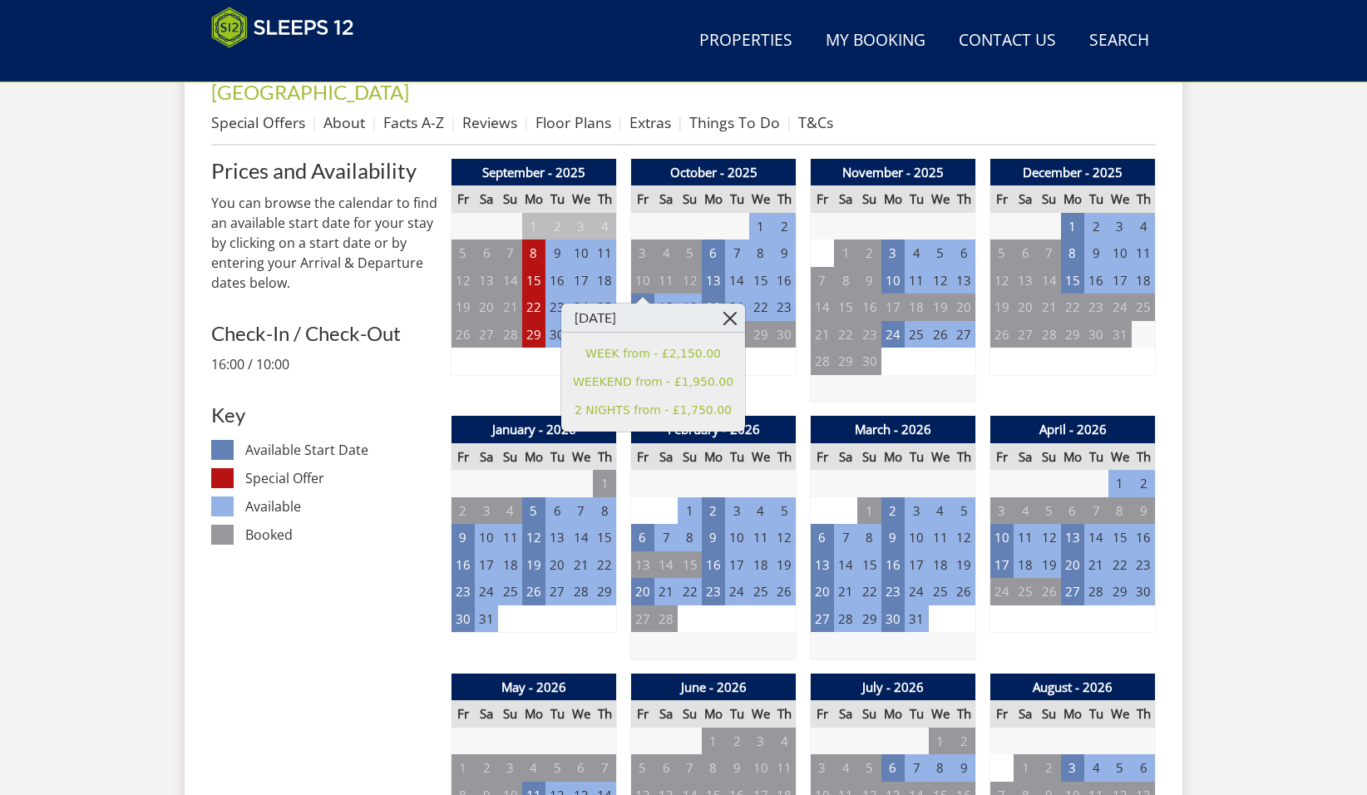
click at [716, 317] on link at bounding box center [730, 318] width 29 height 29
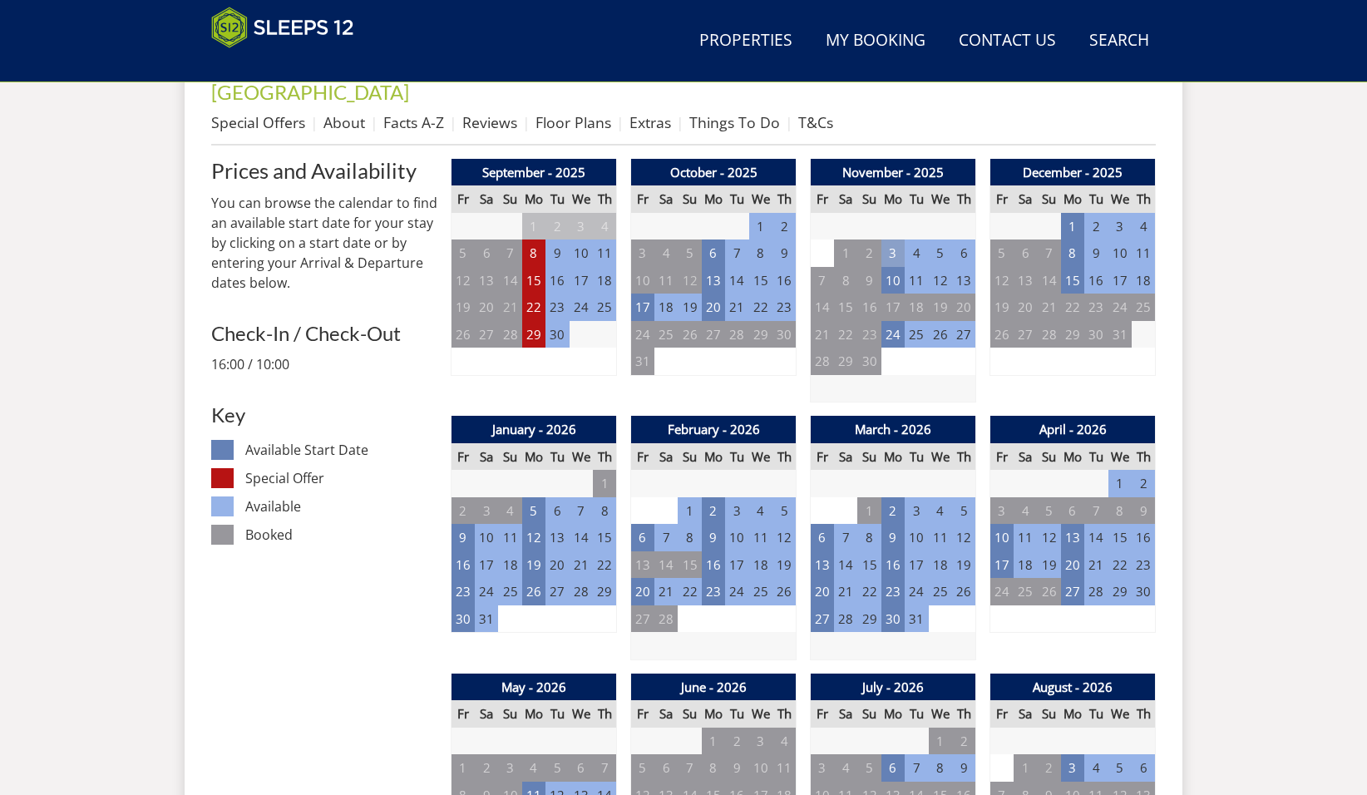
click at [891, 240] on td "3" at bounding box center [893, 253] width 23 height 27
click at [966, 259] on link at bounding box center [980, 263] width 29 height 29
click at [1066, 240] on td "8" at bounding box center [1072, 253] width 23 height 27
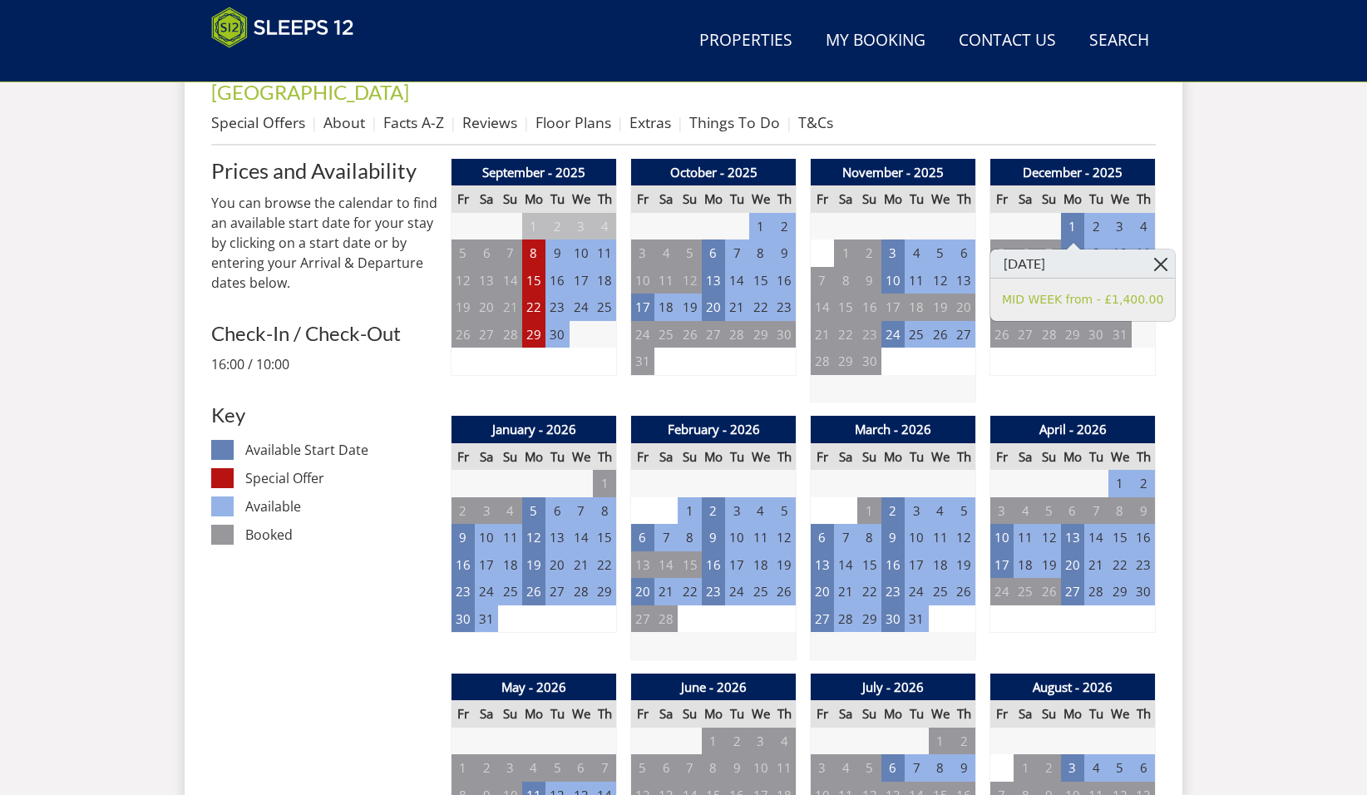
click at [1146, 255] on link at bounding box center [1160, 263] width 29 height 29
click at [1076, 267] on td "15" at bounding box center [1072, 280] width 23 height 27
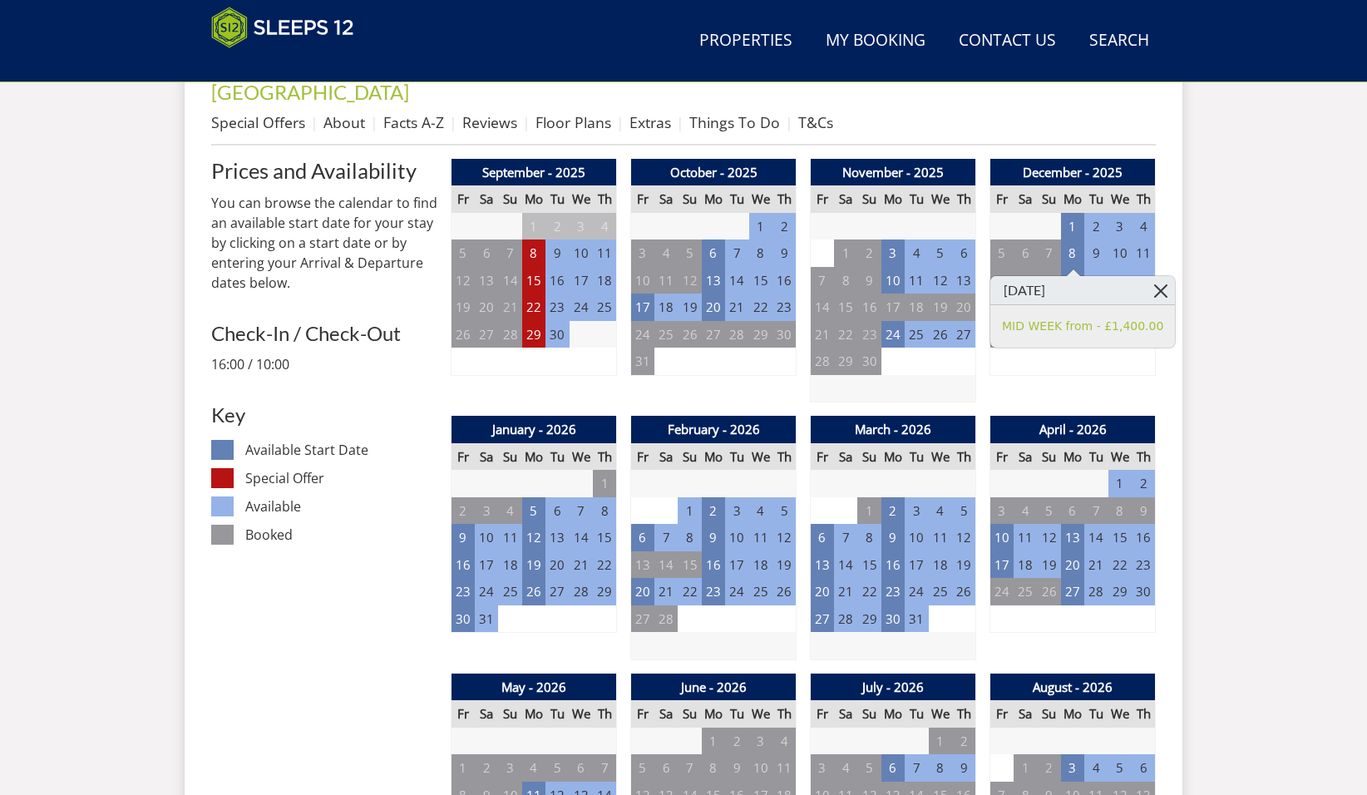
click at [1146, 294] on link at bounding box center [1160, 290] width 29 height 29
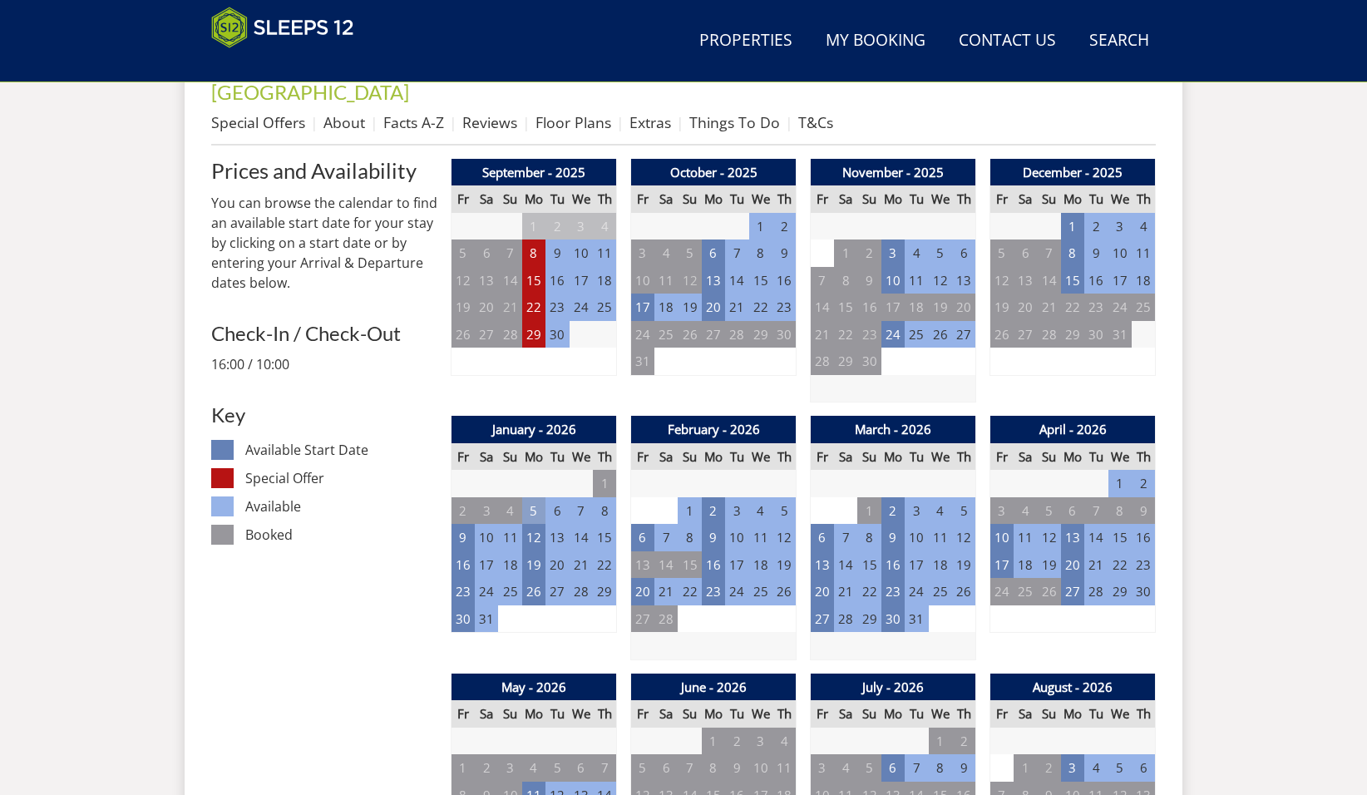
click at [535, 497] on td "5" at bounding box center [533, 510] width 23 height 27
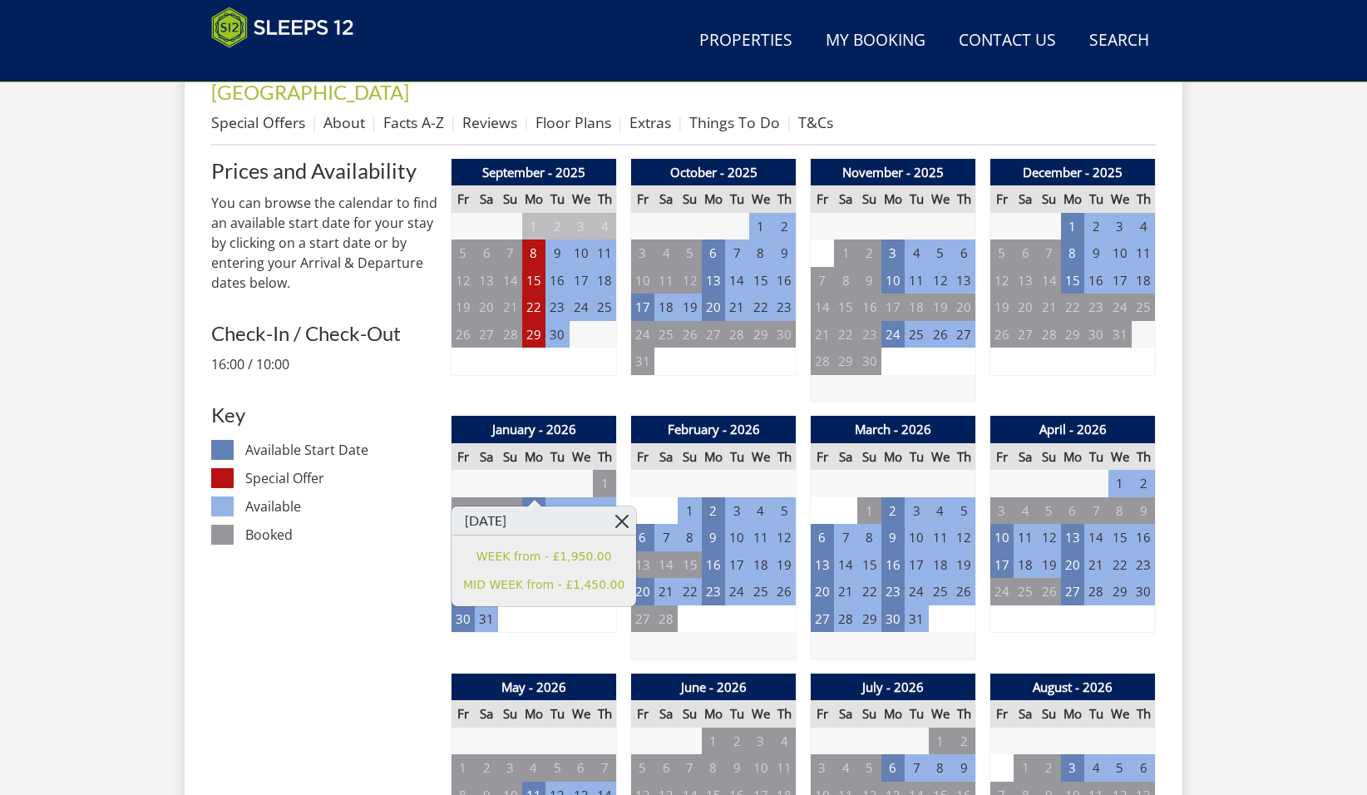
click at [607, 507] on link at bounding box center [621, 520] width 29 height 29
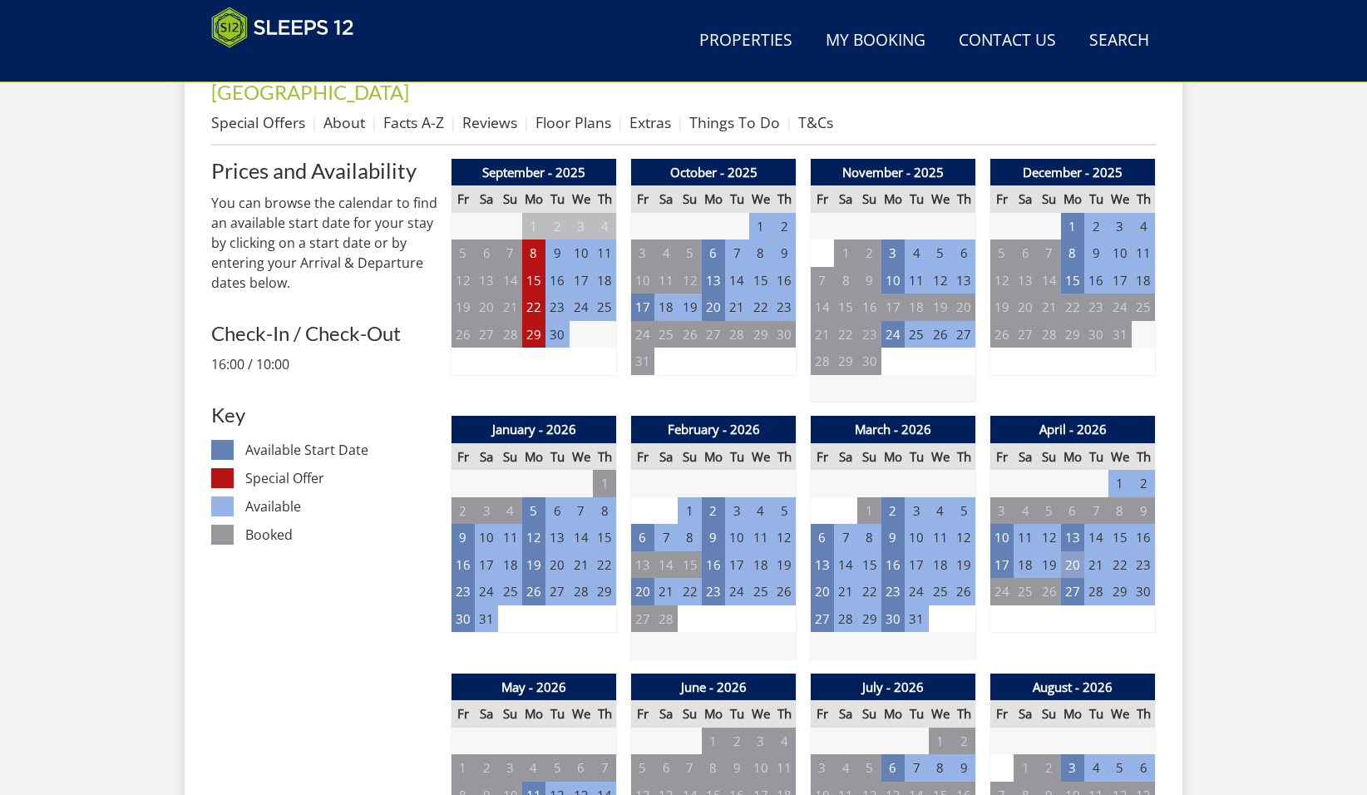
click at [1074, 551] on td "20" at bounding box center [1072, 564] width 23 height 27
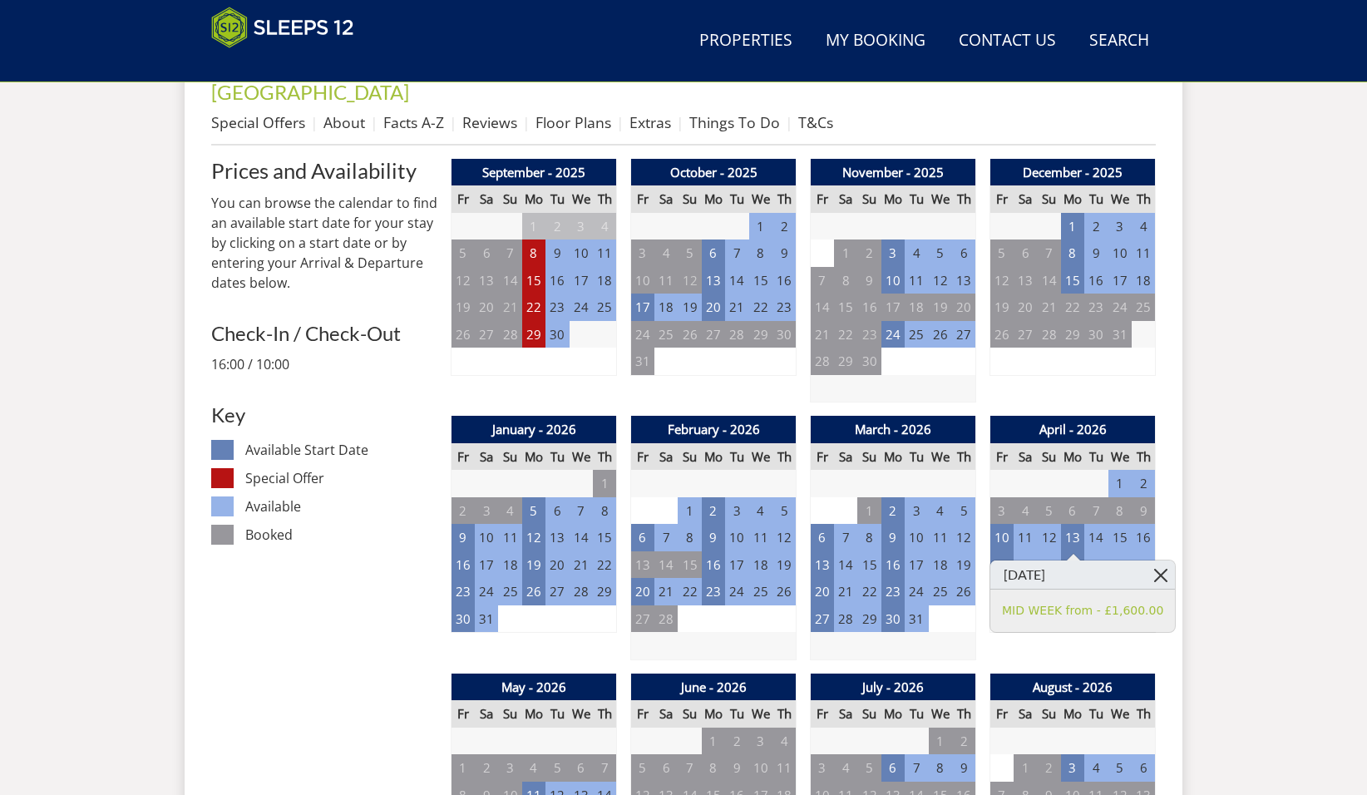
click at [1146, 575] on link at bounding box center [1160, 575] width 29 height 29
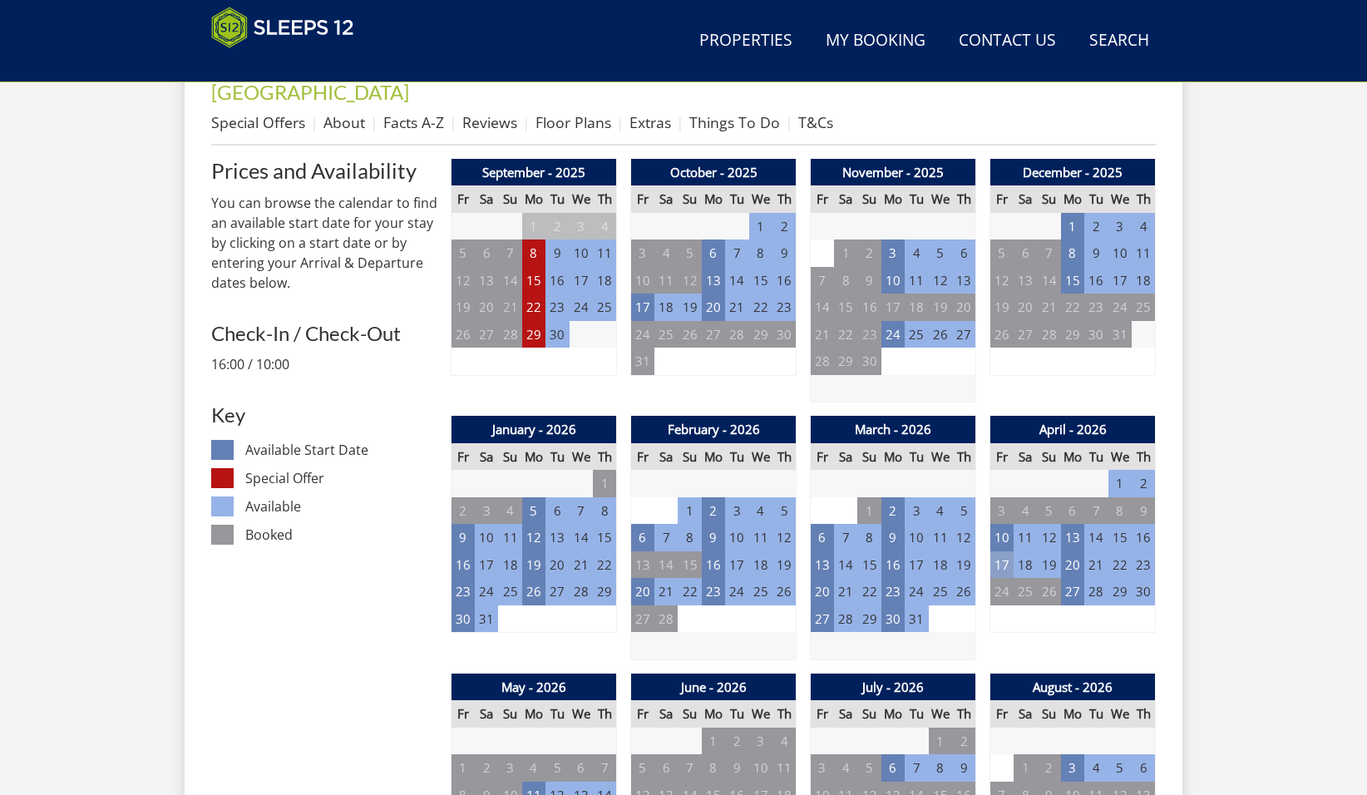
click at [998, 551] on td "17" at bounding box center [1002, 564] width 23 height 27
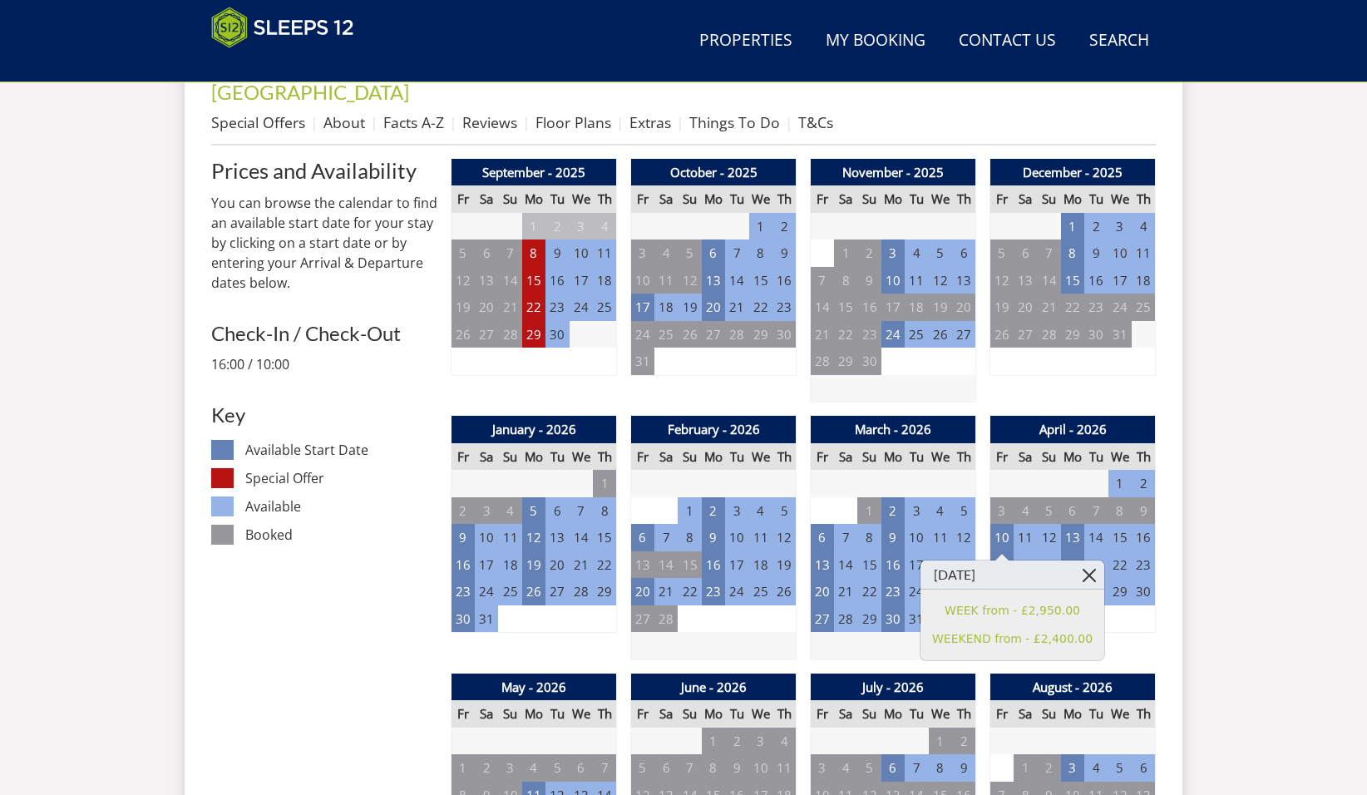
click at [1075, 574] on link at bounding box center [1089, 575] width 29 height 29
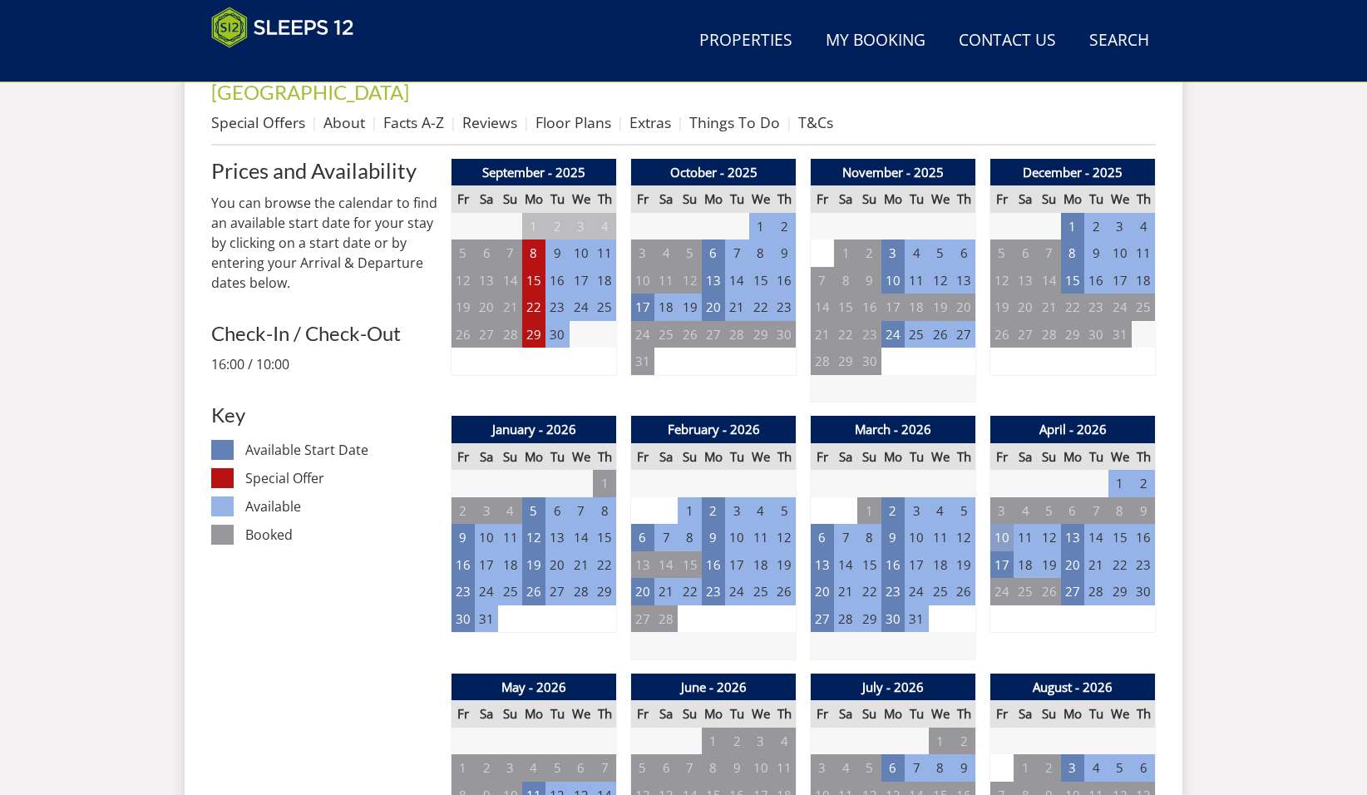
click at [999, 524] on td "10" at bounding box center [1002, 537] width 23 height 27
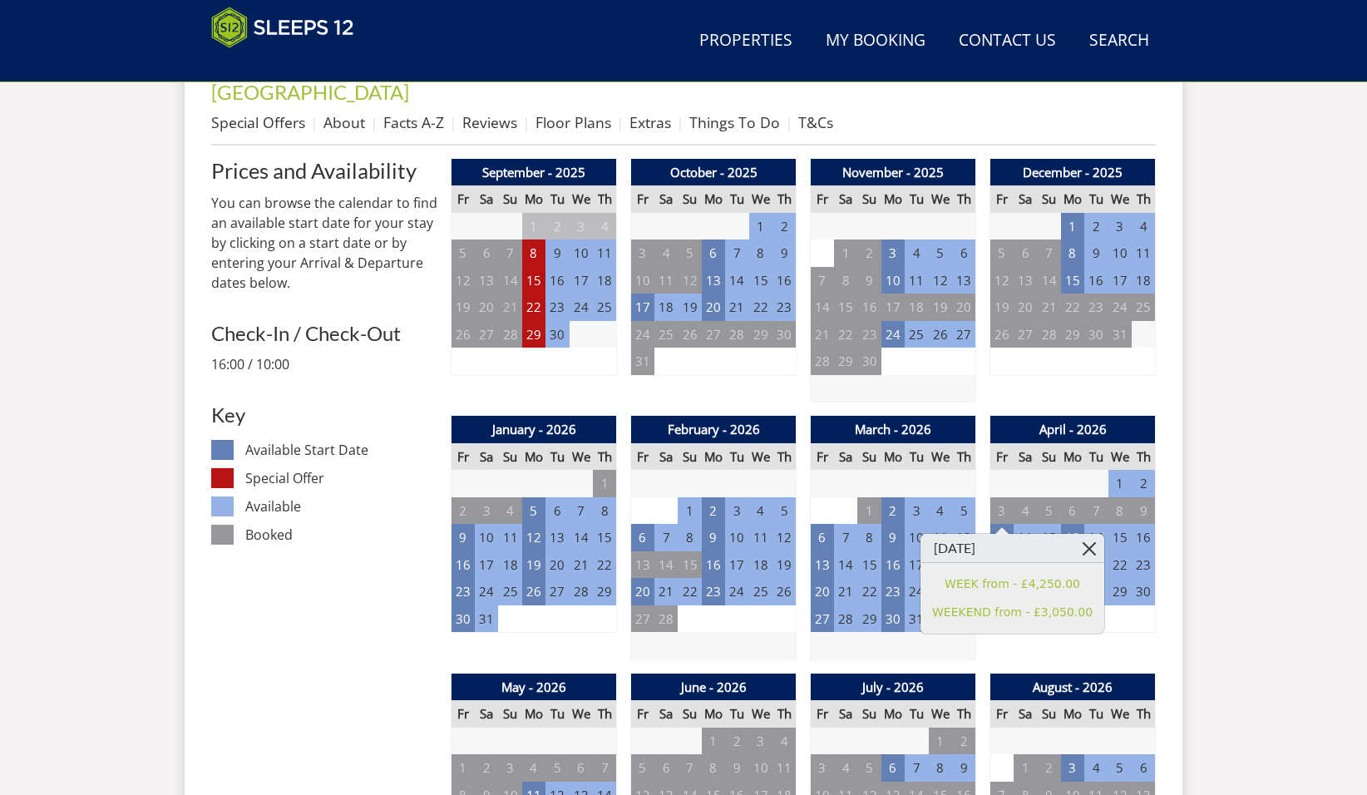
click at [1075, 542] on link at bounding box center [1089, 548] width 29 height 29
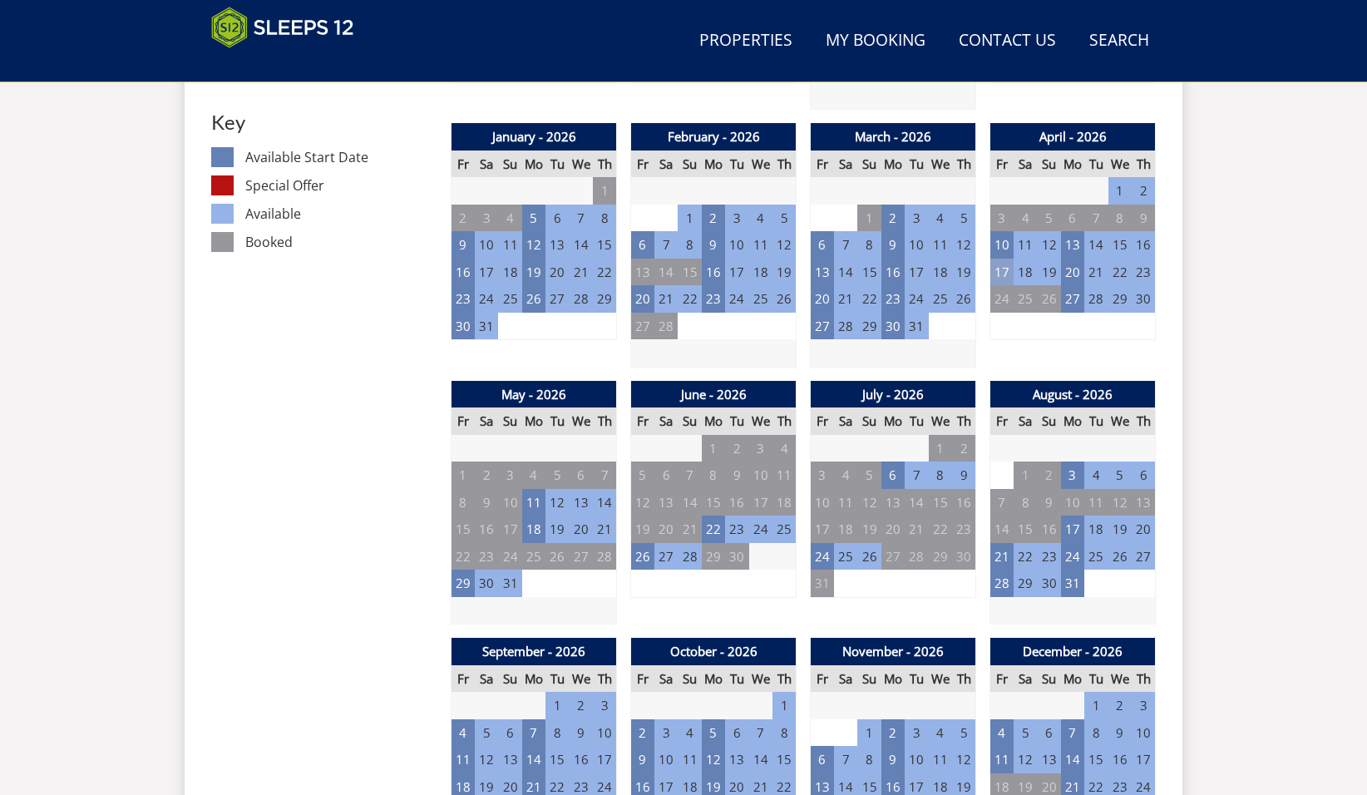
scroll to position [962, 0]
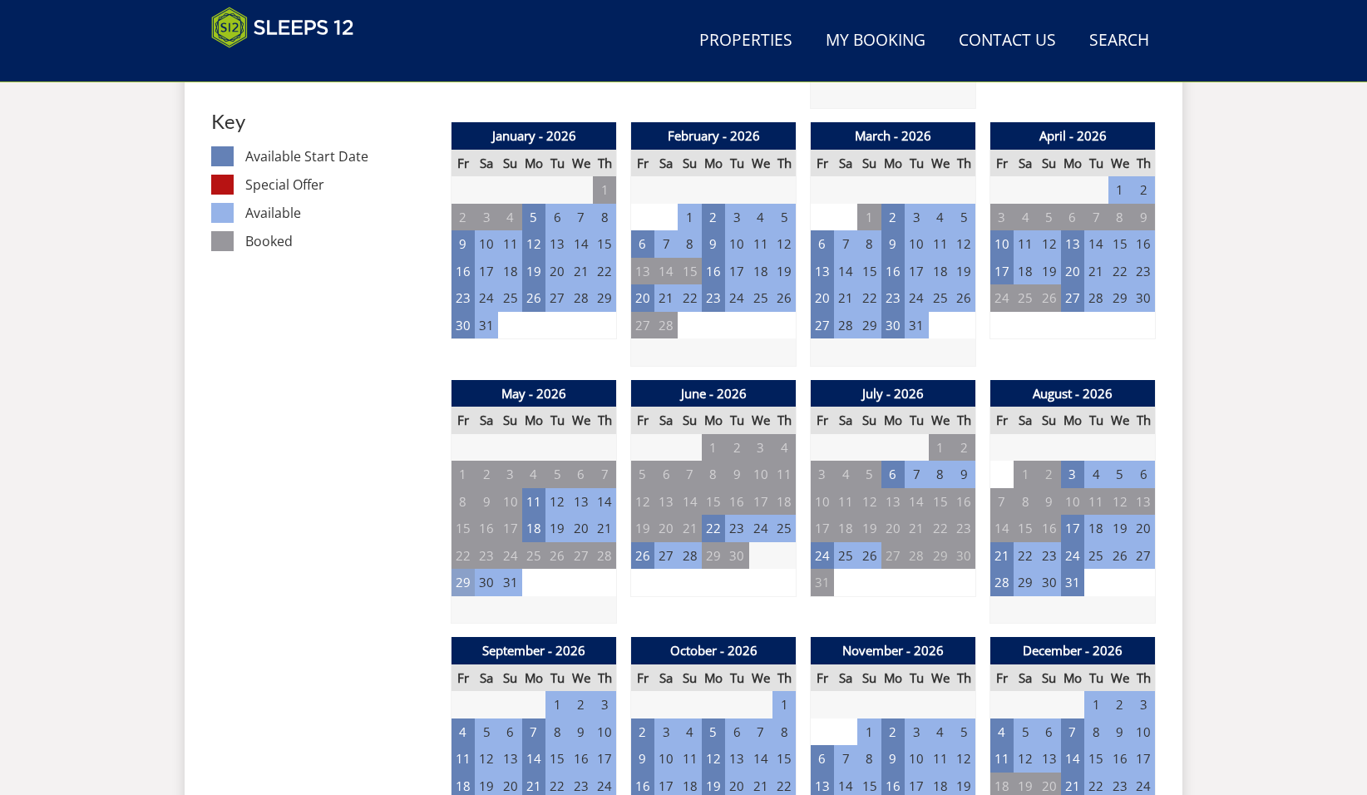
click at [461, 569] on td "29" at bounding box center [463, 582] width 23 height 27
click at [536, 593] on link at bounding box center [550, 593] width 29 height 29
click at [818, 542] on td "24" at bounding box center [822, 555] width 23 height 27
click at [896, 568] on link at bounding box center [910, 565] width 29 height 29
click at [1003, 542] on td "21" at bounding box center [1002, 555] width 23 height 27
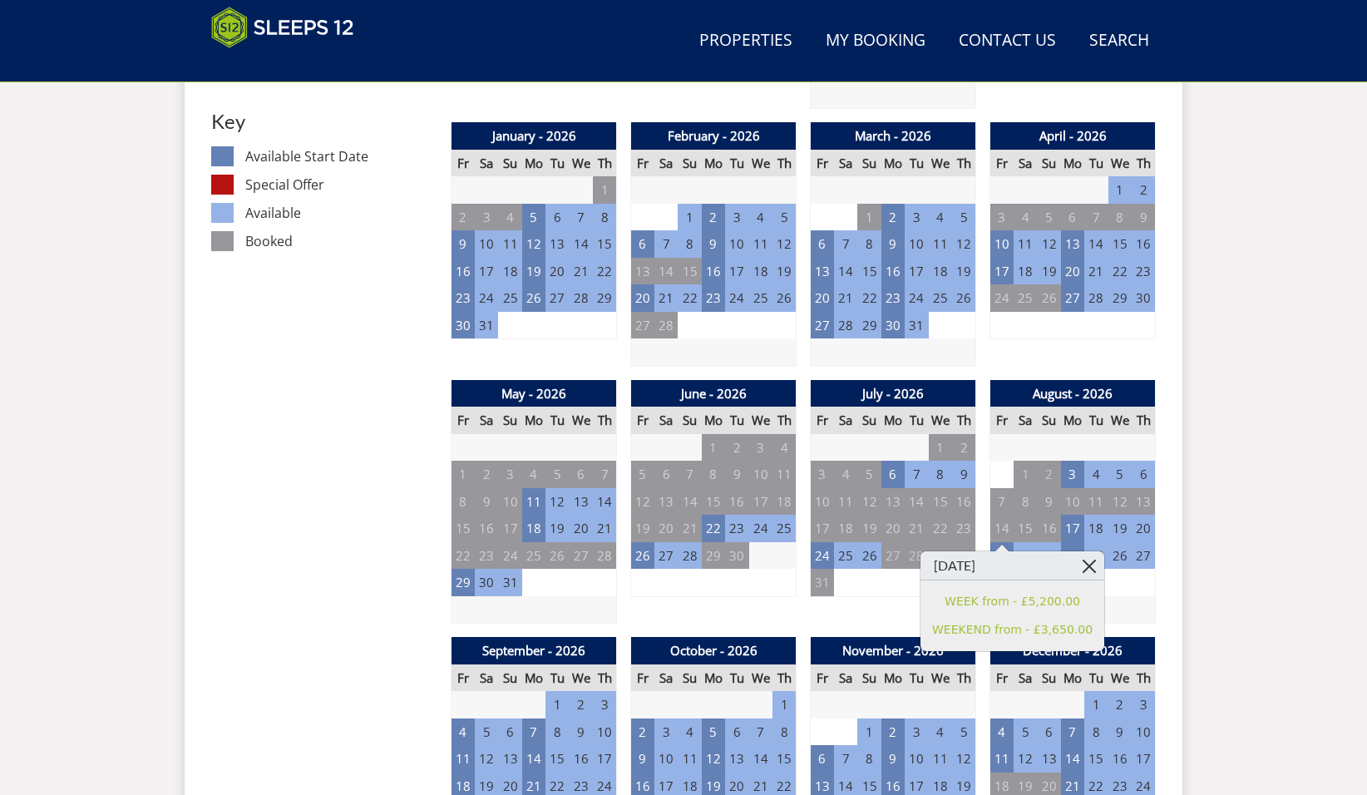
click at [1075, 562] on link at bounding box center [1089, 565] width 29 height 29
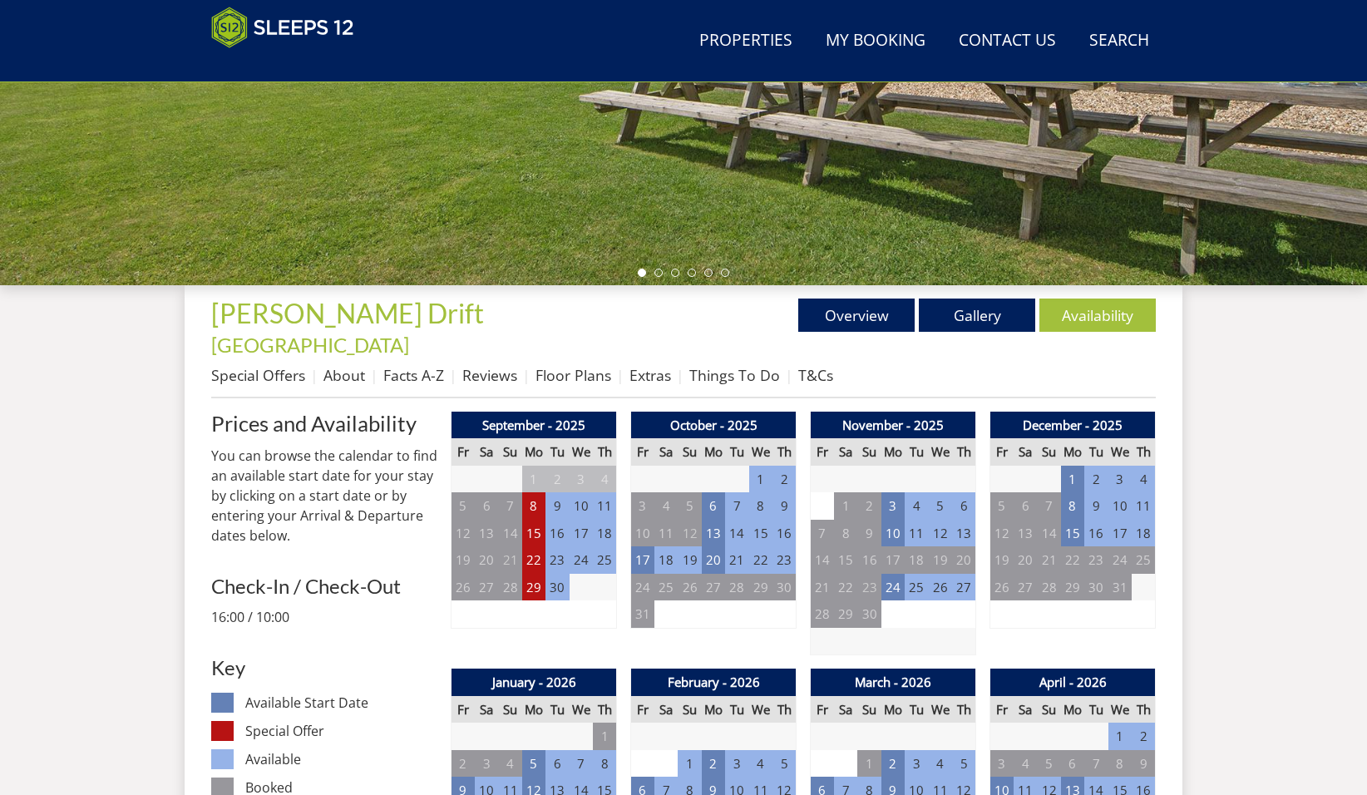
scroll to position [413, 0]
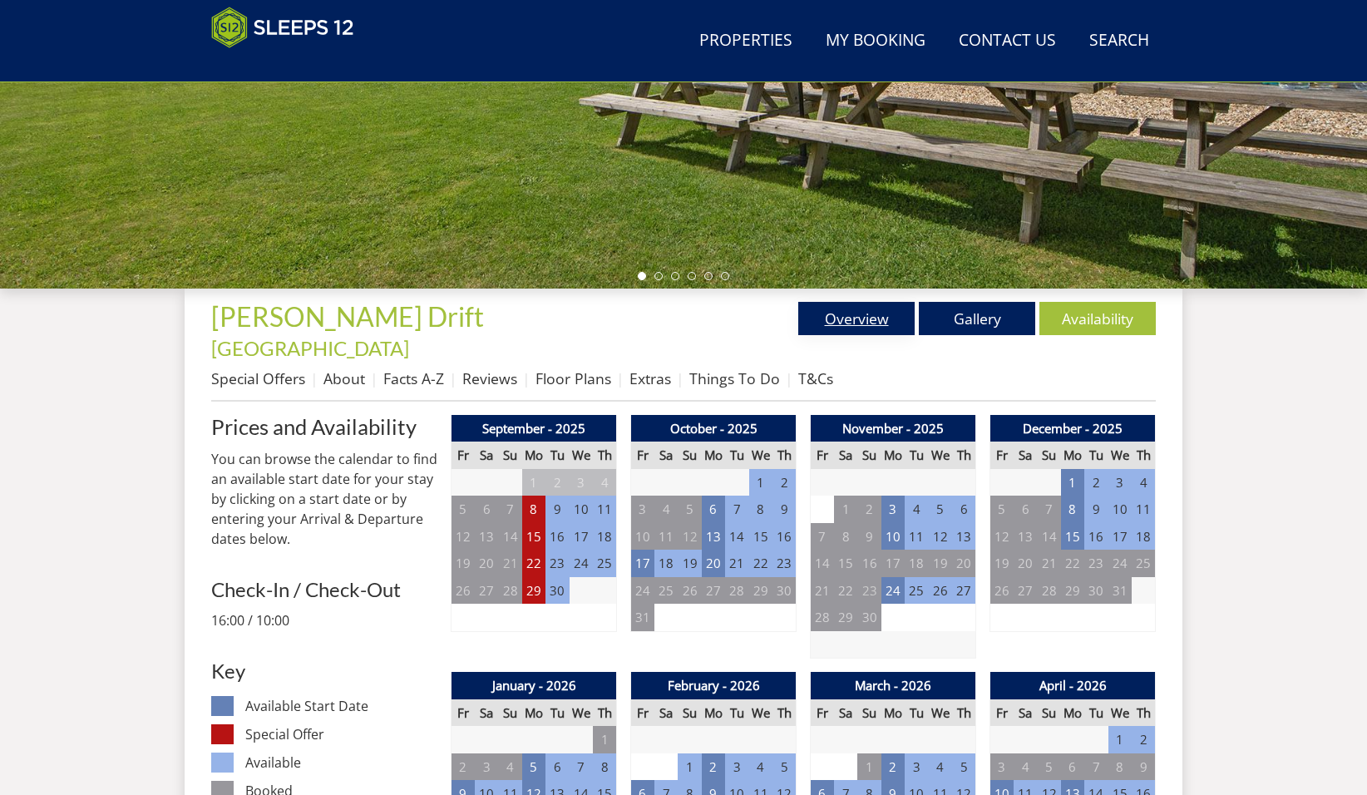
click at [854, 321] on link "Overview" at bounding box center [856, 318] width 116 height 33
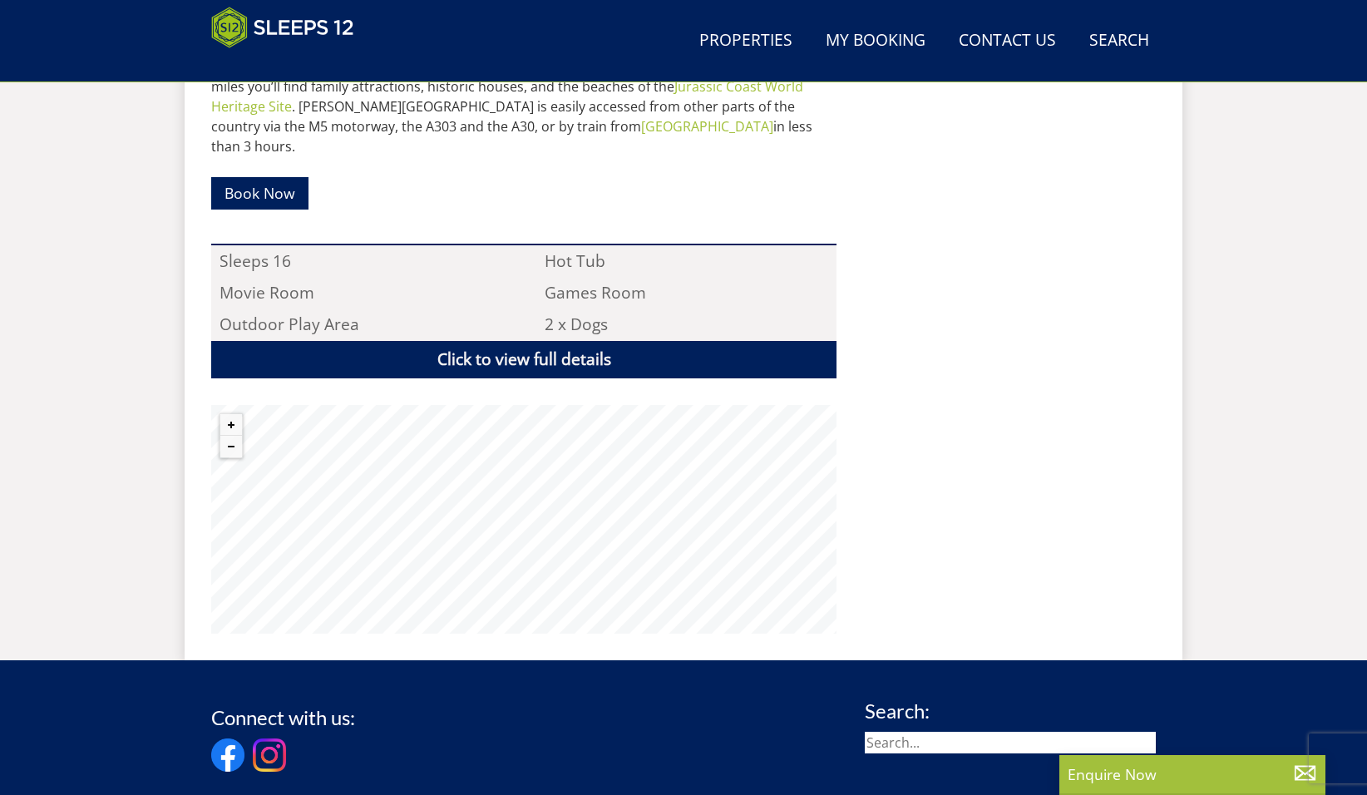
scroll to position [1069, 0]
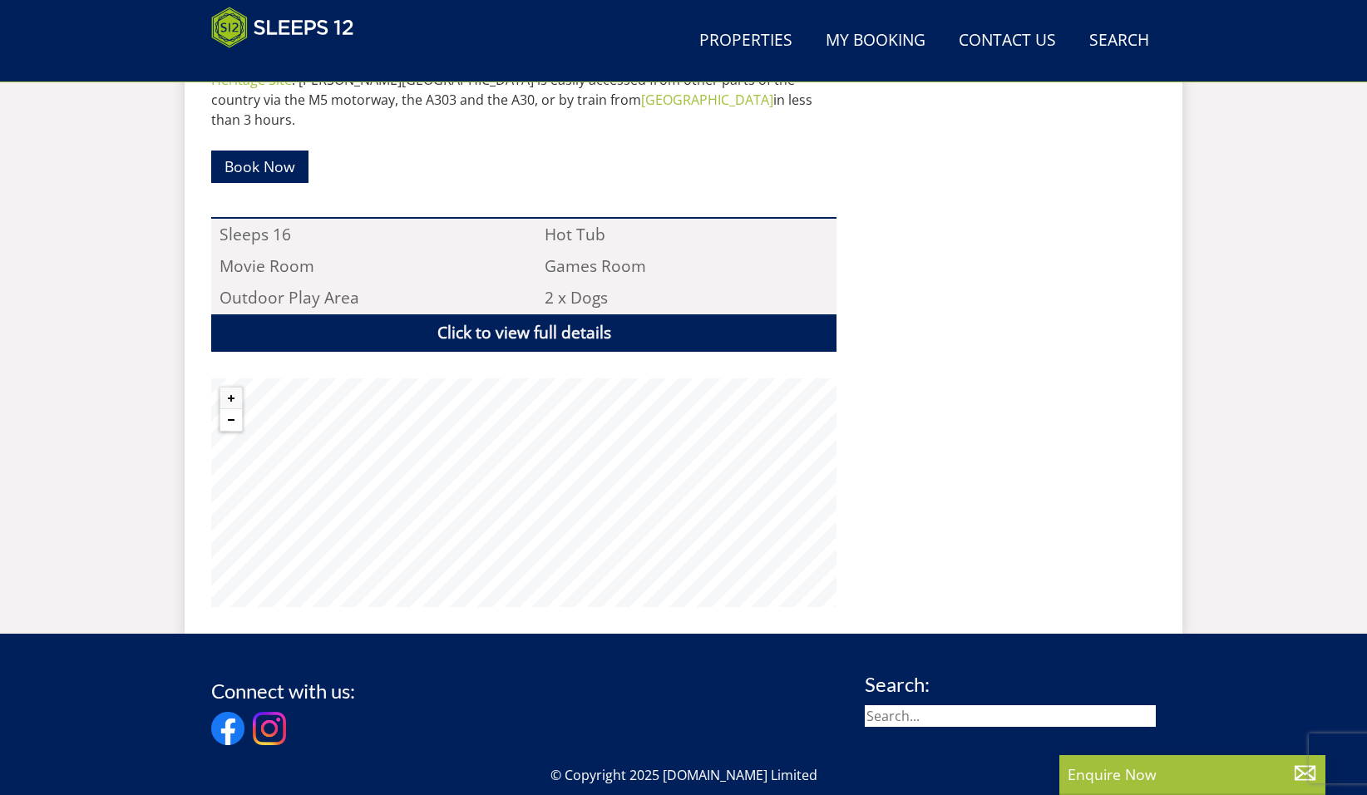
click at [228, 409] on button "Zoom out" at bounding box center [231, 420] width 22 height 22
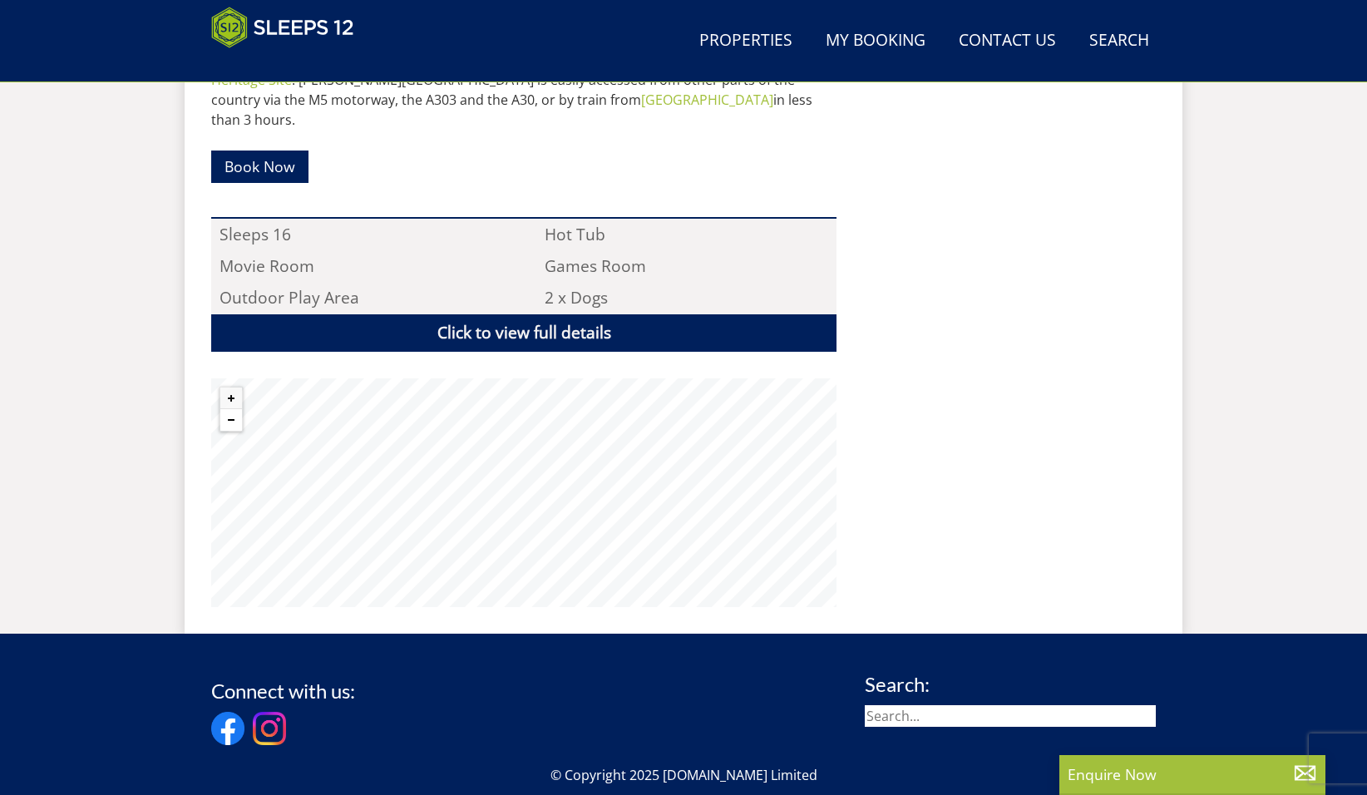
click at [228, 409] on button "Zoom out" at bounding box center [231, 420] width 22 height 22
click at [226, 388] on button "Zoom in" at bounding box center [231, 399] width 22 height 22
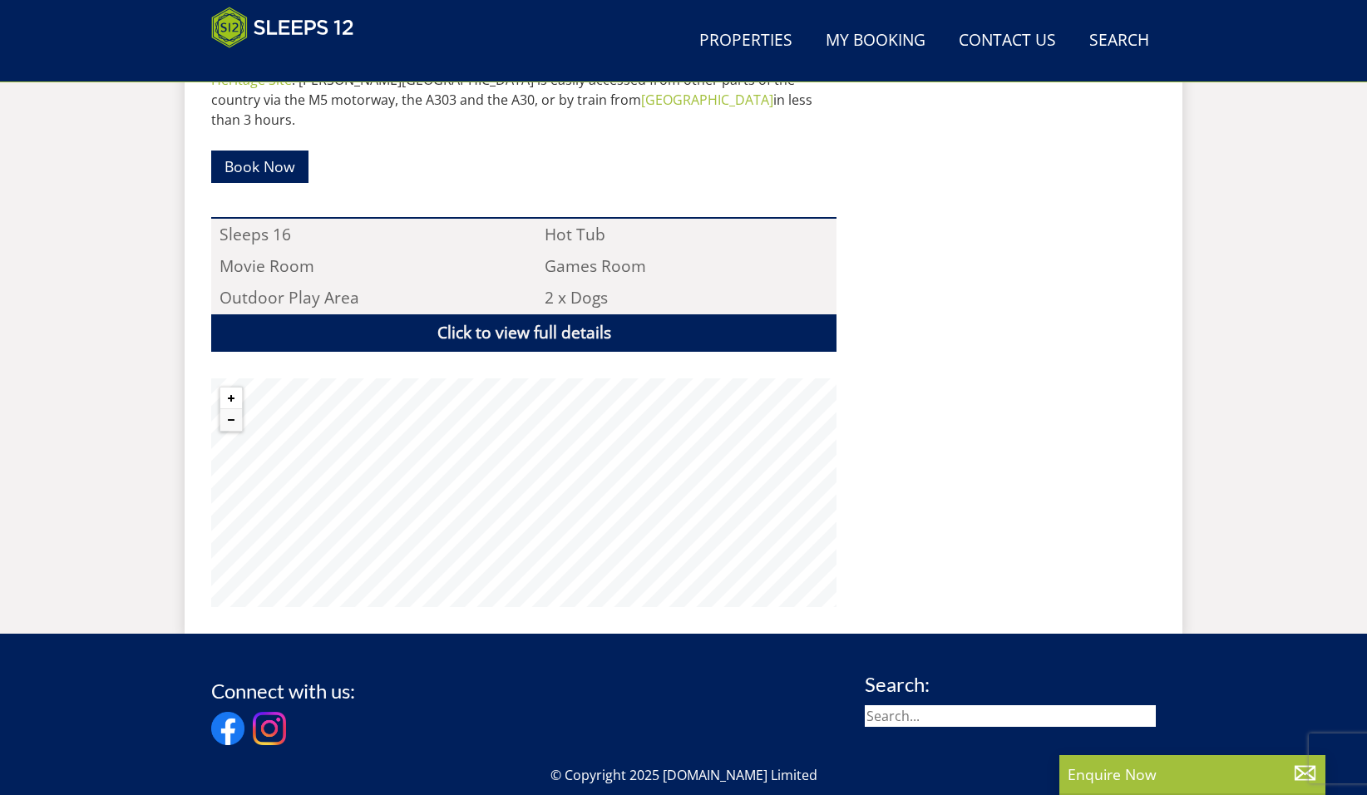
click at [226, 388] on button "Zoom in" at bounding box center [231, 399] width 22 height 22
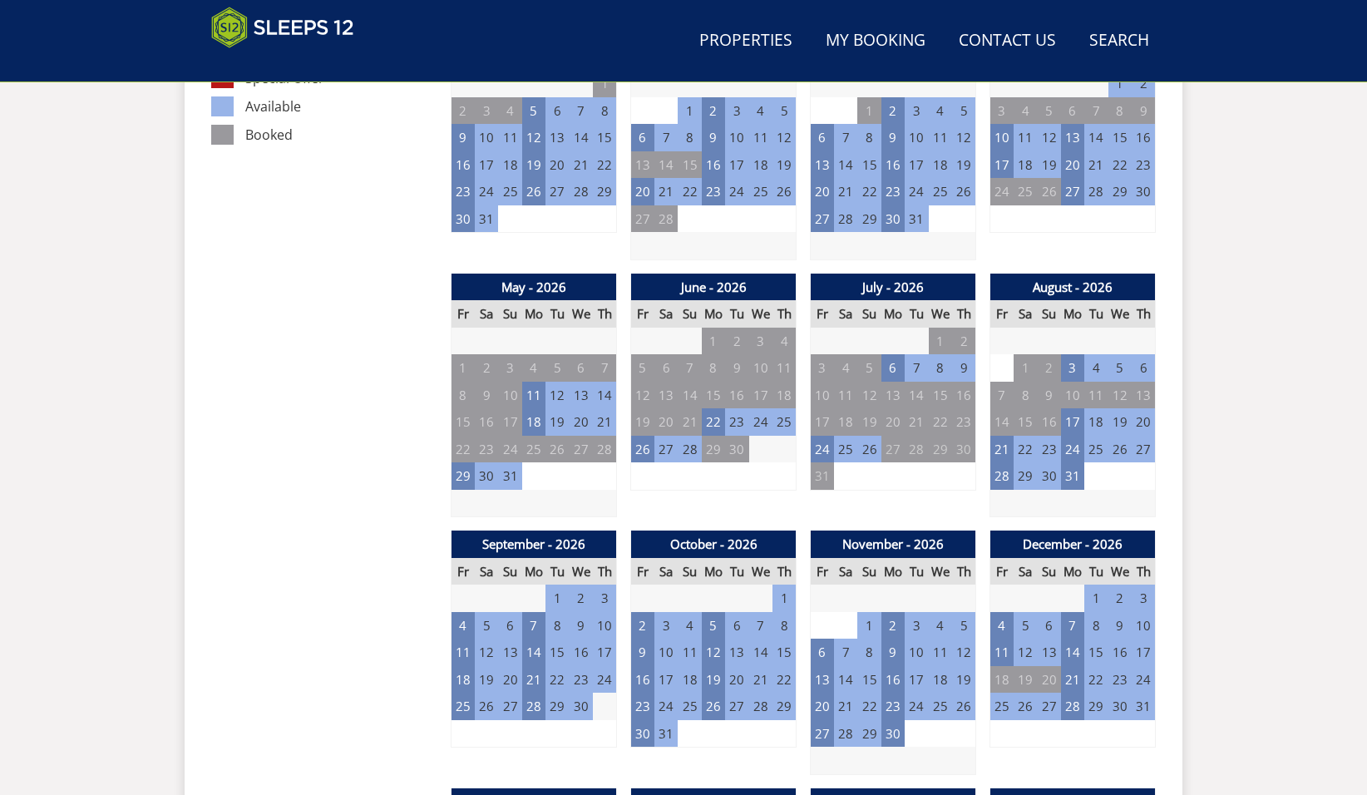
scroll to position [413, 0]
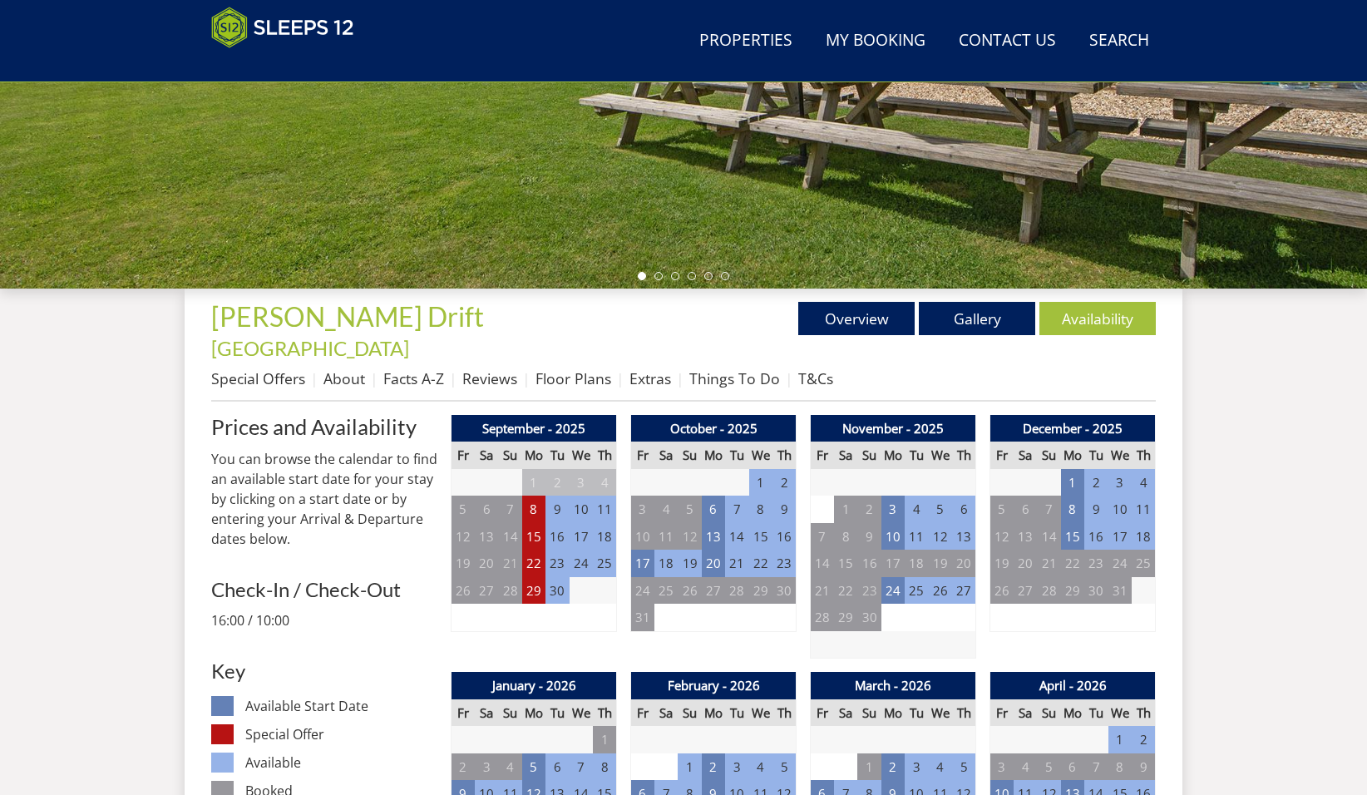
scroll to position [272, 0]
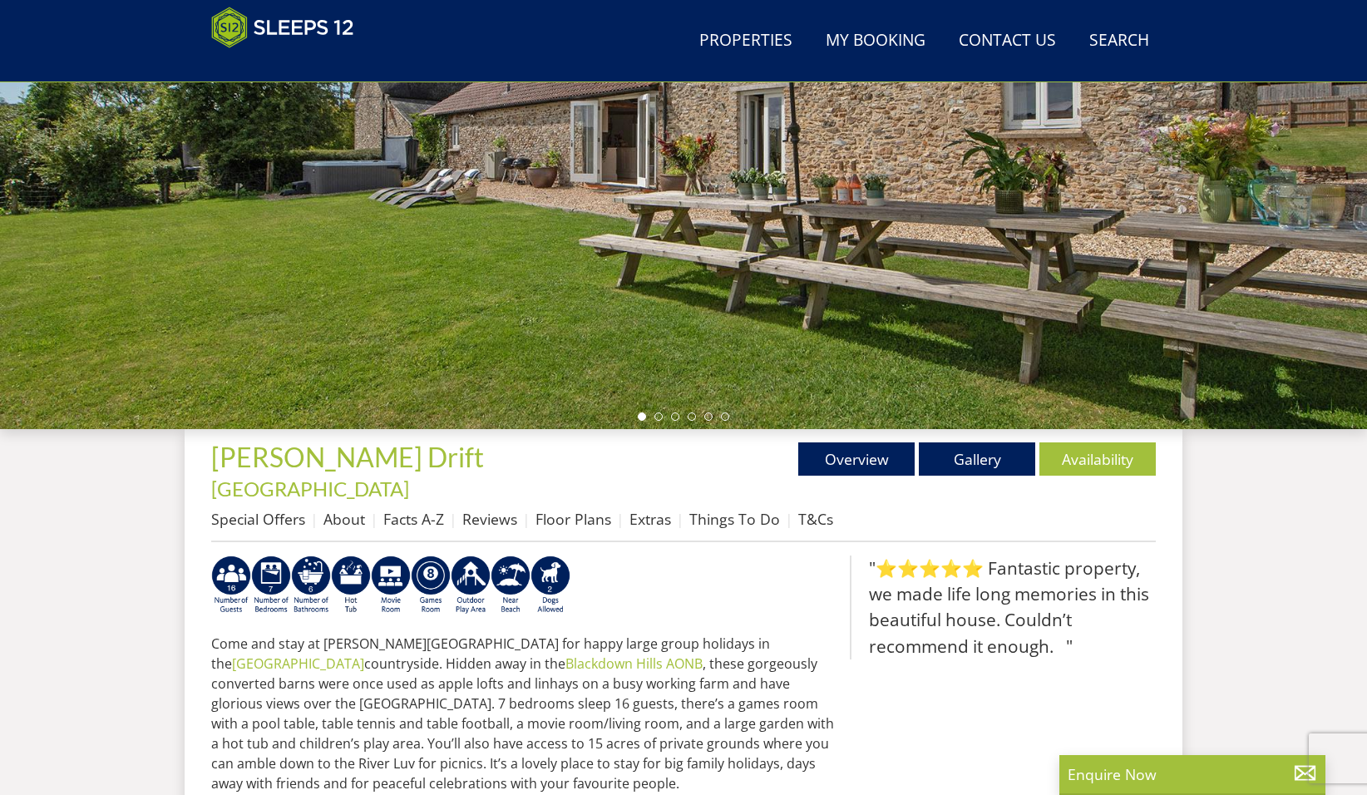
scroll to position [82, 0]
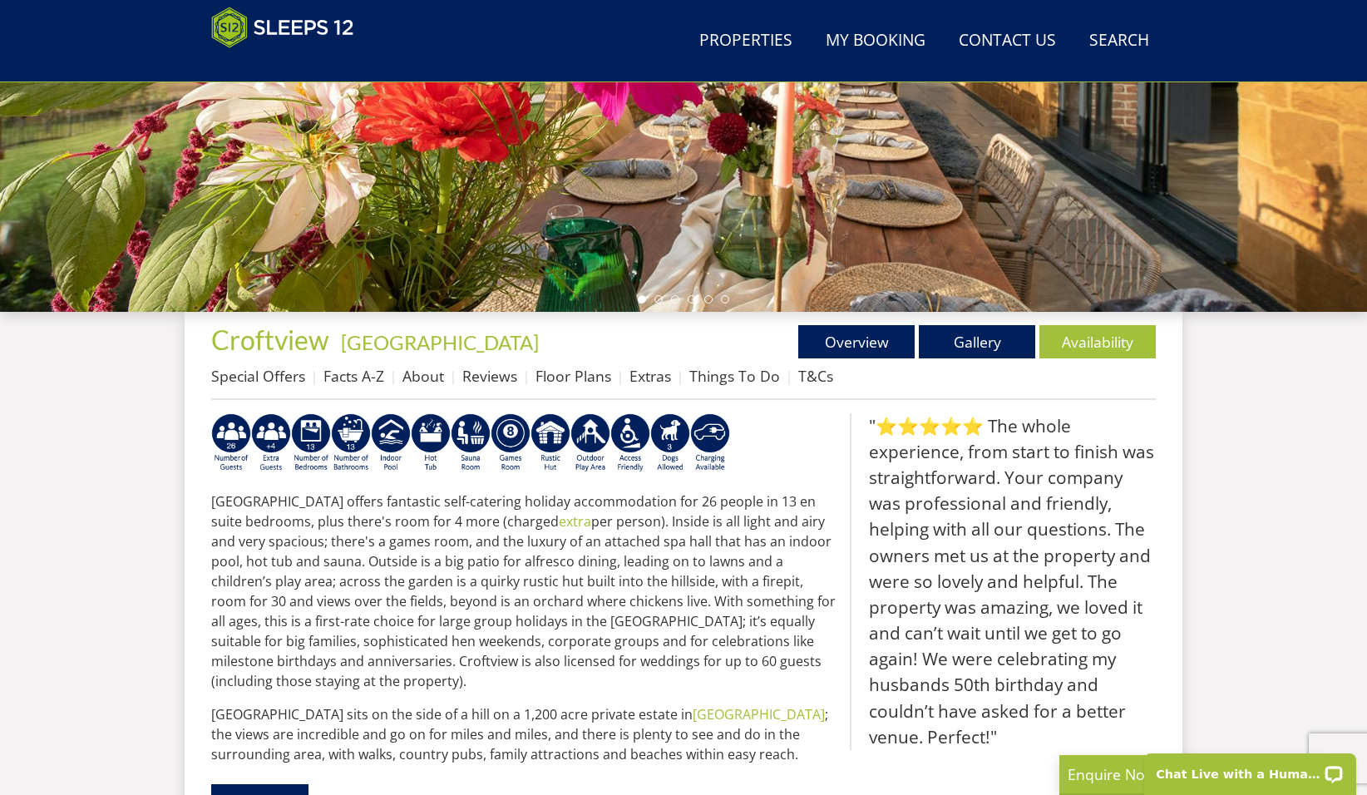
scroll to position [396, 0]
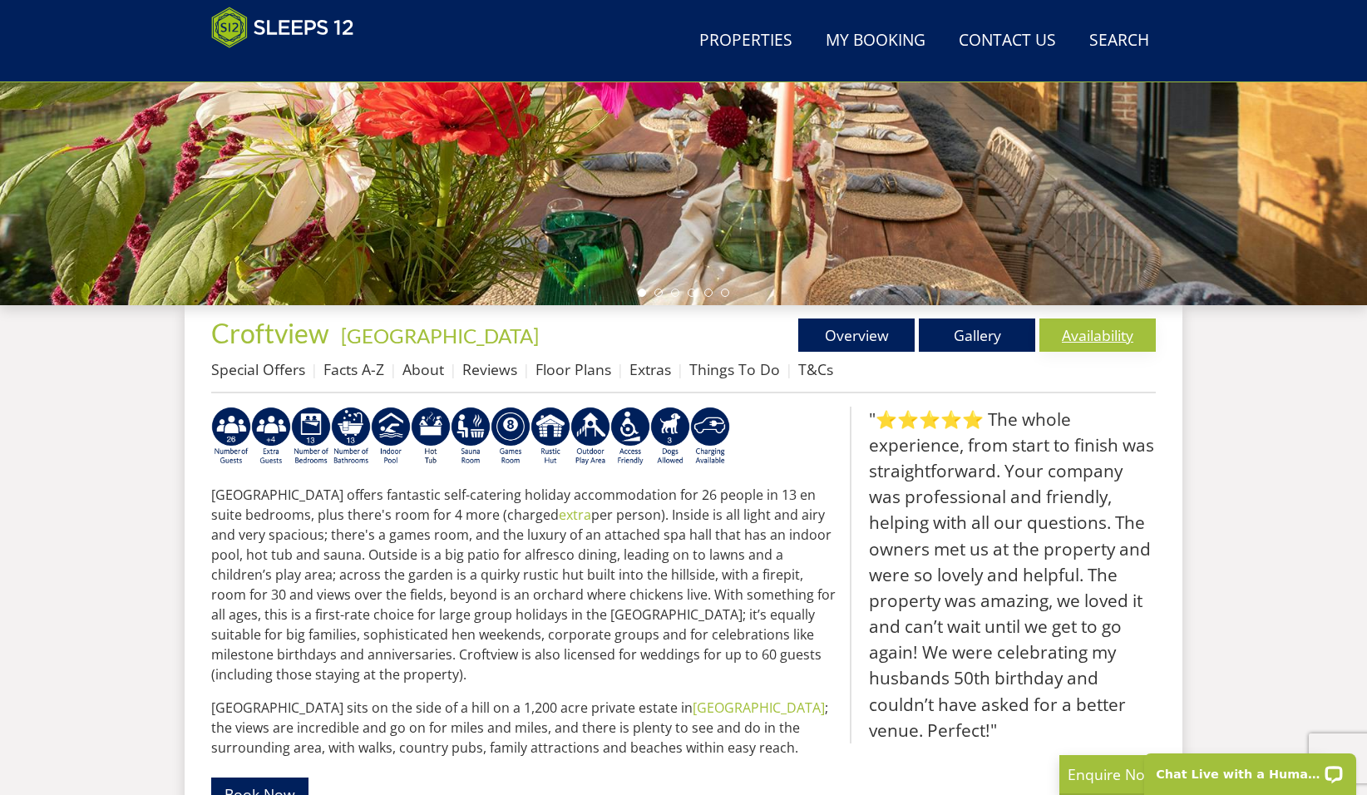
click at [1105, 327] on link "Availability" at bounding box center [1098, 335] width 116 height 33
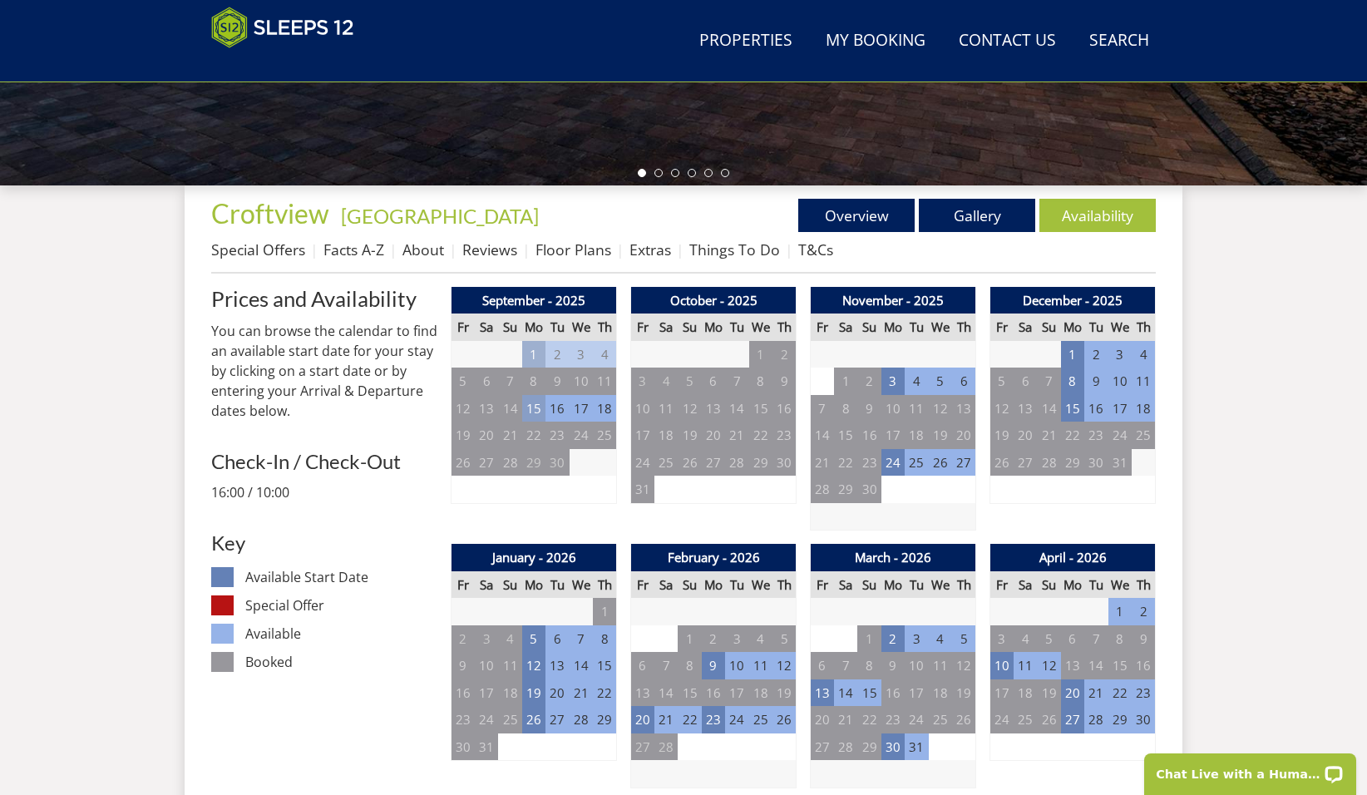
click at [533, 414] on td "15" at bounding box center [533, 408] width 23 height 27
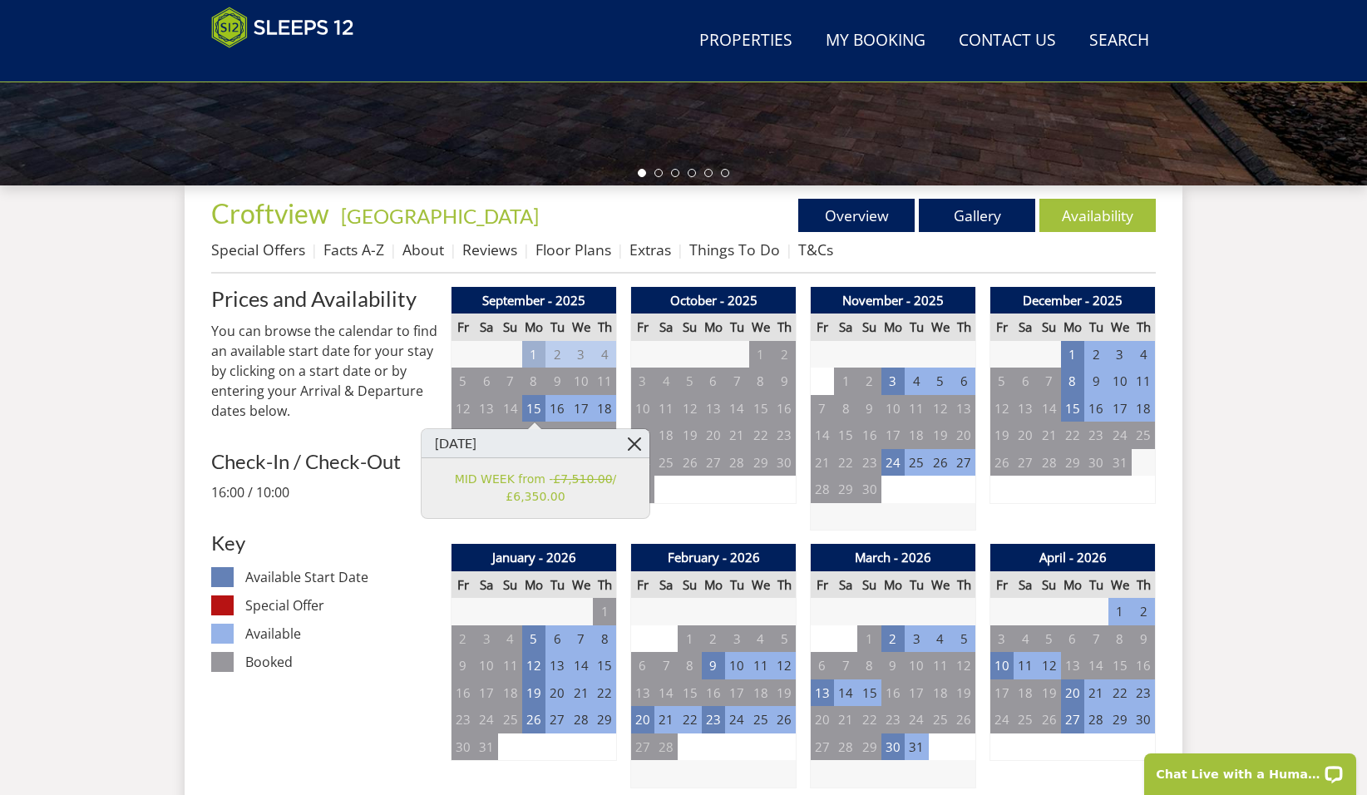
click at [638, 444] on link at bounding box center [634, 443] width 29 height 29
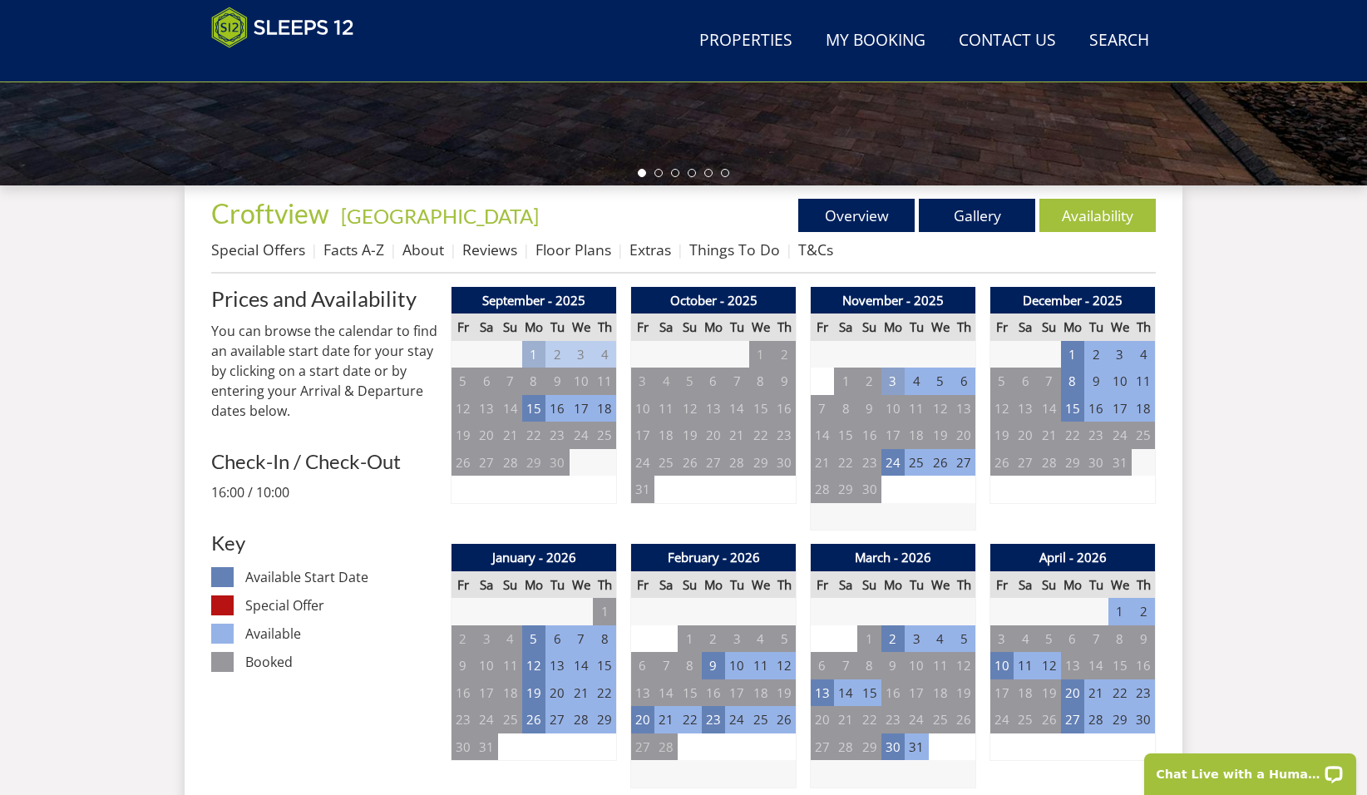
click at [901, 378] on td "3" at bounding box center [893, 381] width 23 height 27
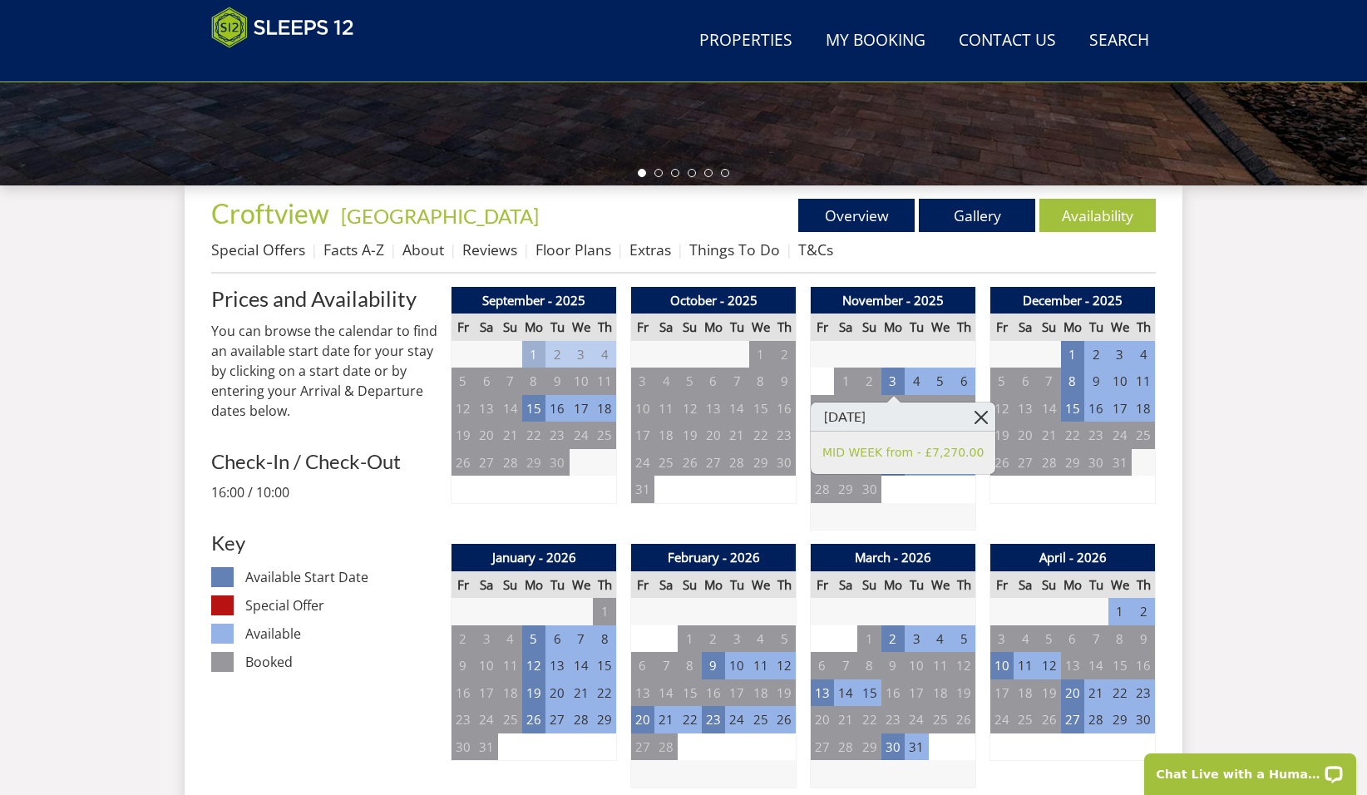
click at [966, 412] on link at bounding box center [980, 417] width 29 height 29
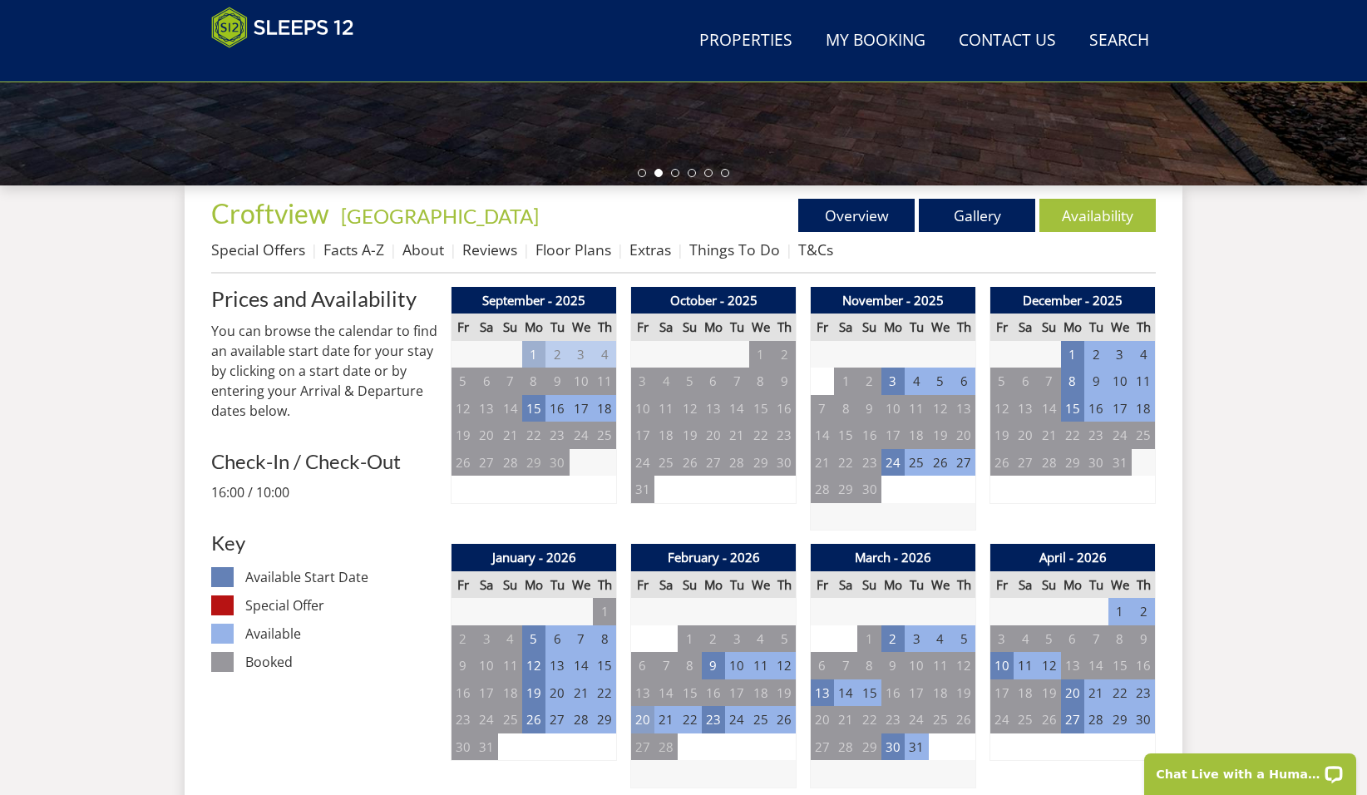
click at [645, 717] on td "20" at bounding box center [642, 719] width 23 height 27
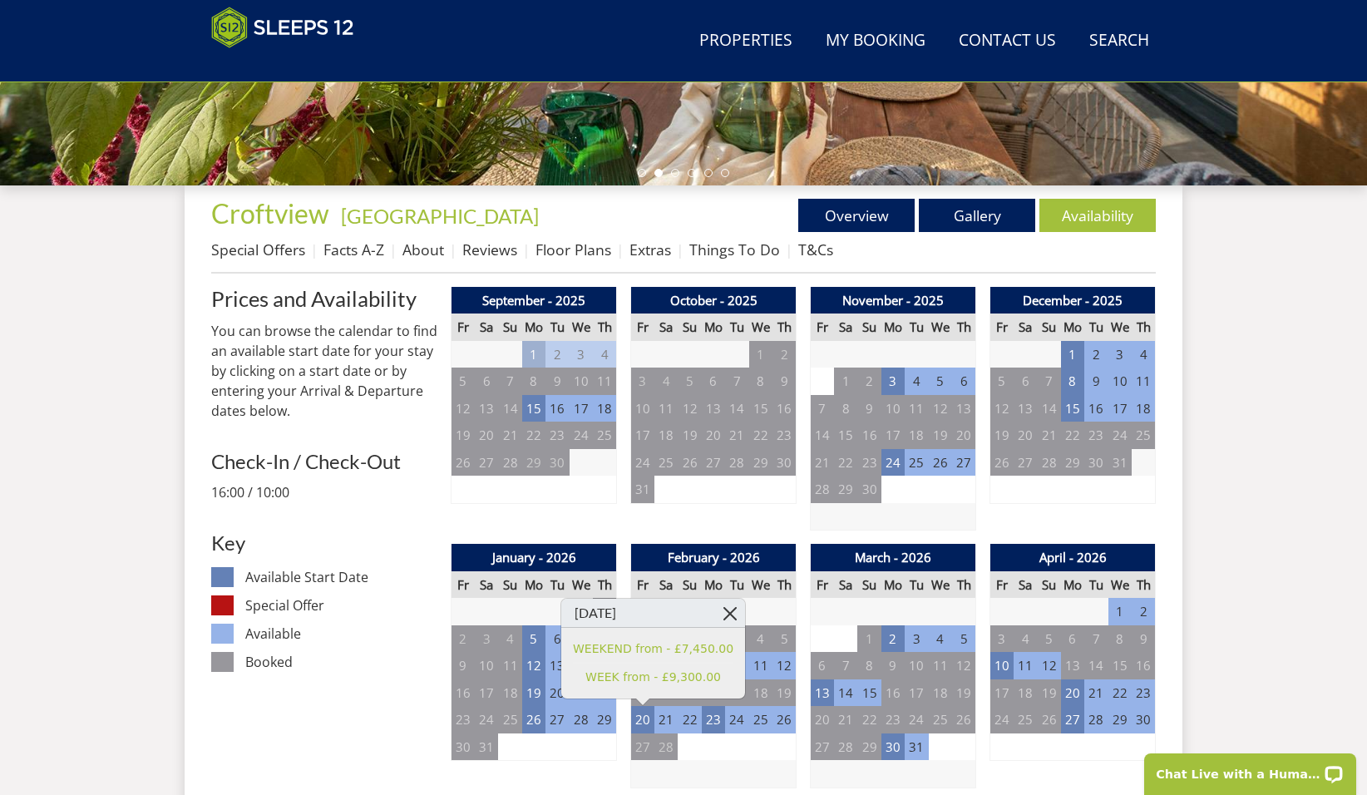
click at [716, 609] on link at bounding box center [730, 613] width 29 height 29
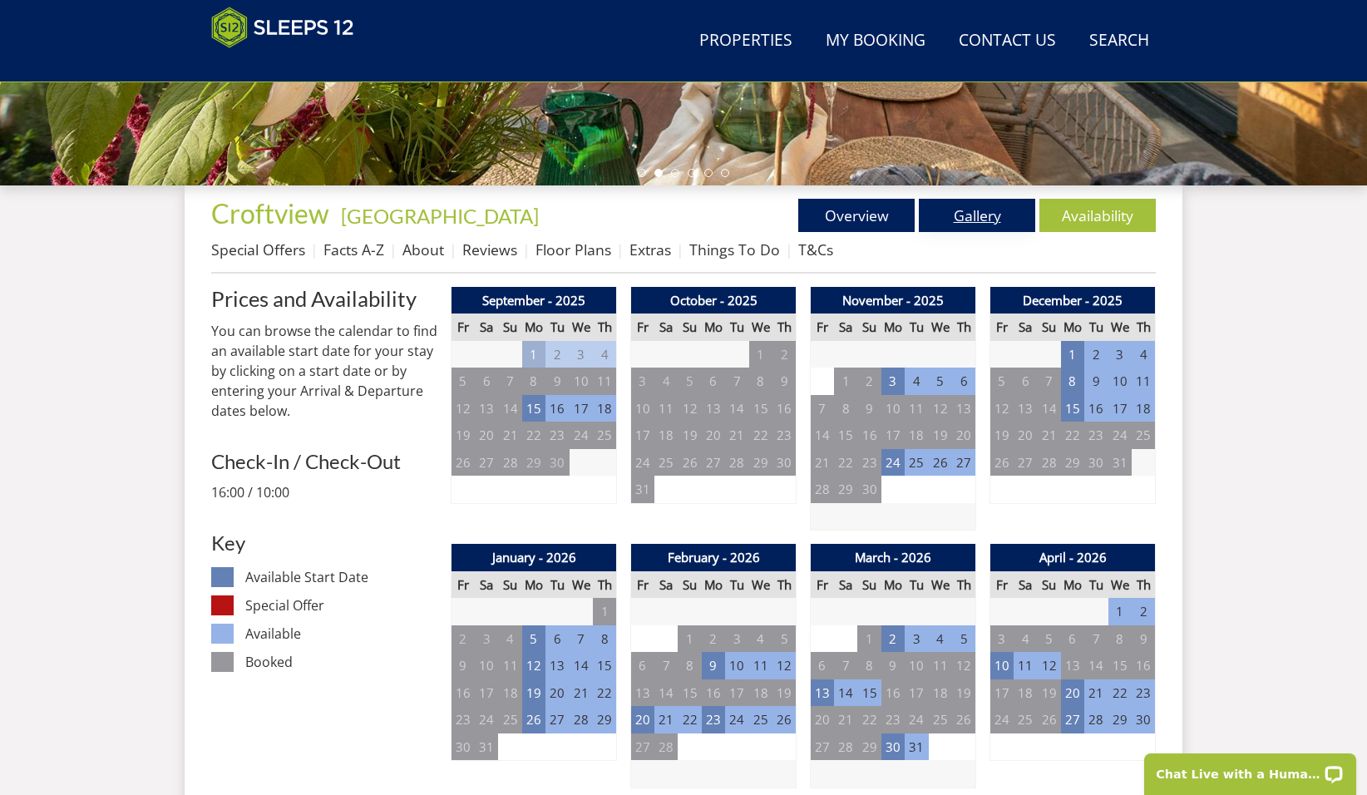
click at [938, 204] on link "Gallery" at bounding box center [977, 215] width 116 height 33
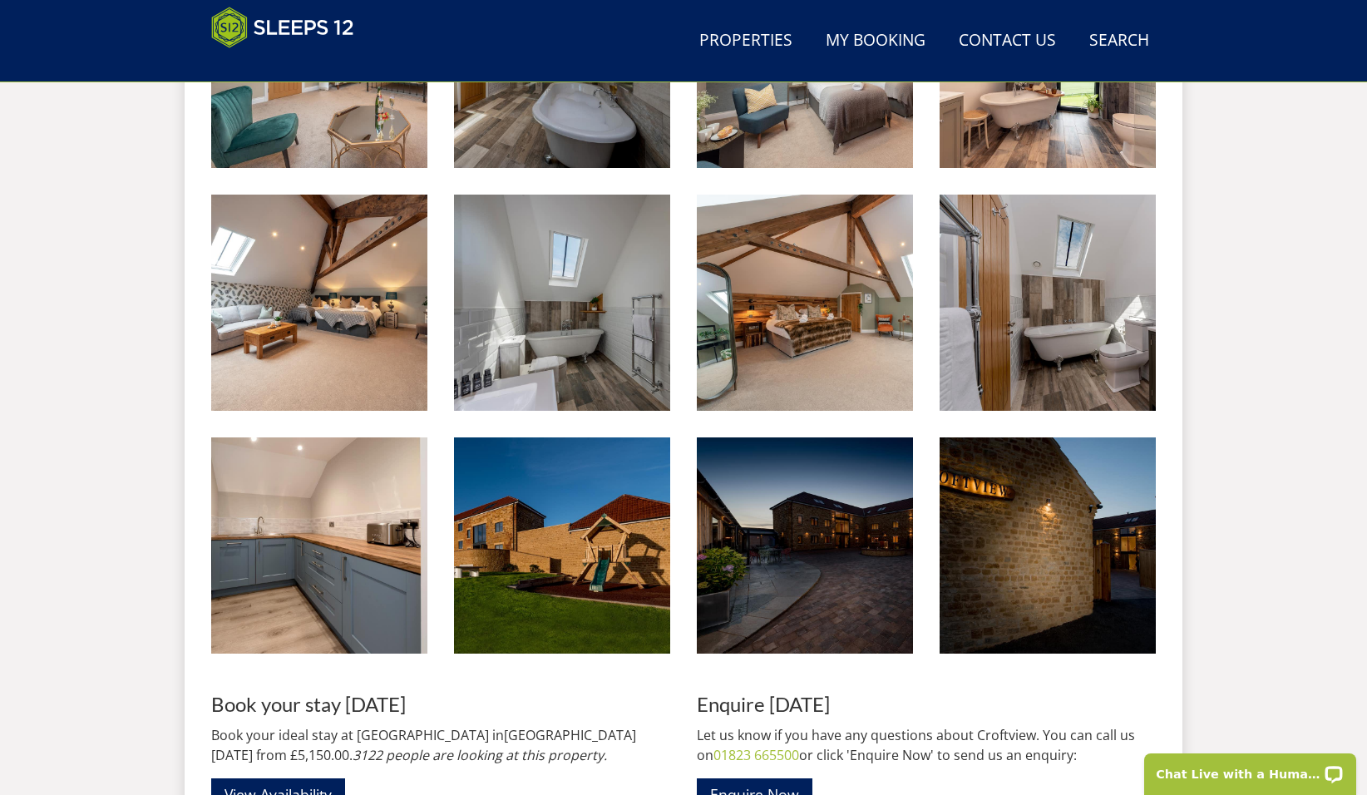
scroll to position [3260, 0]
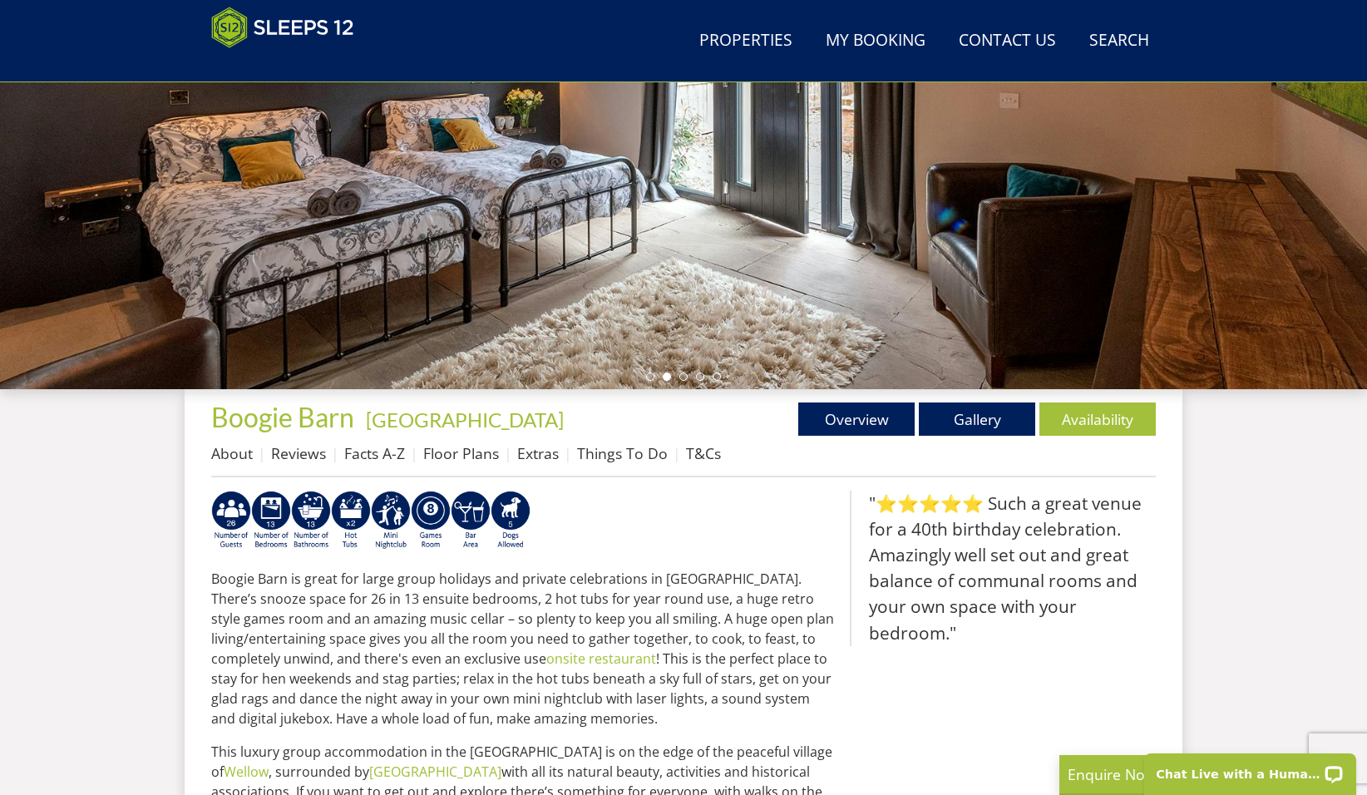
scroll to position [313, 0]
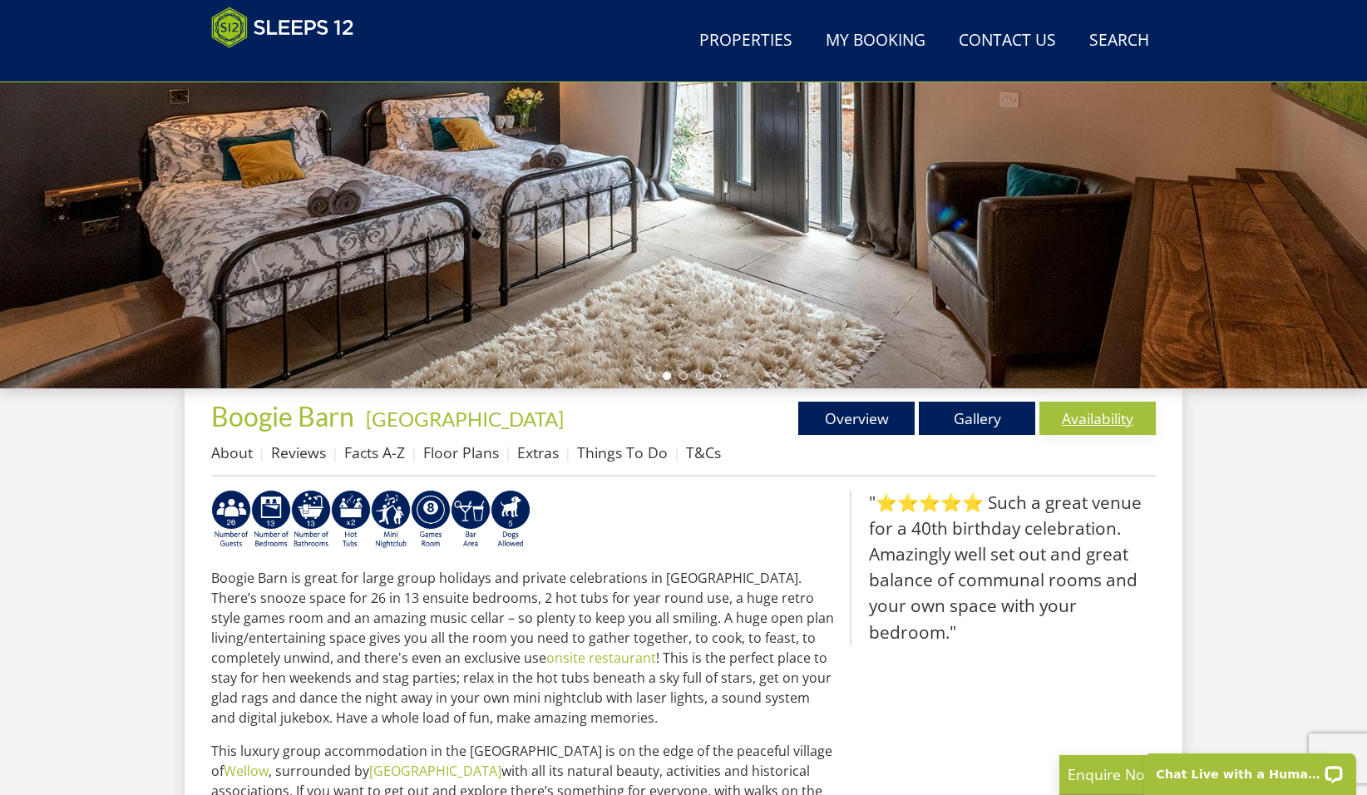
click at [1091, 419] on link "Availability" at bounding box center [1098, 418] width 116 height 33
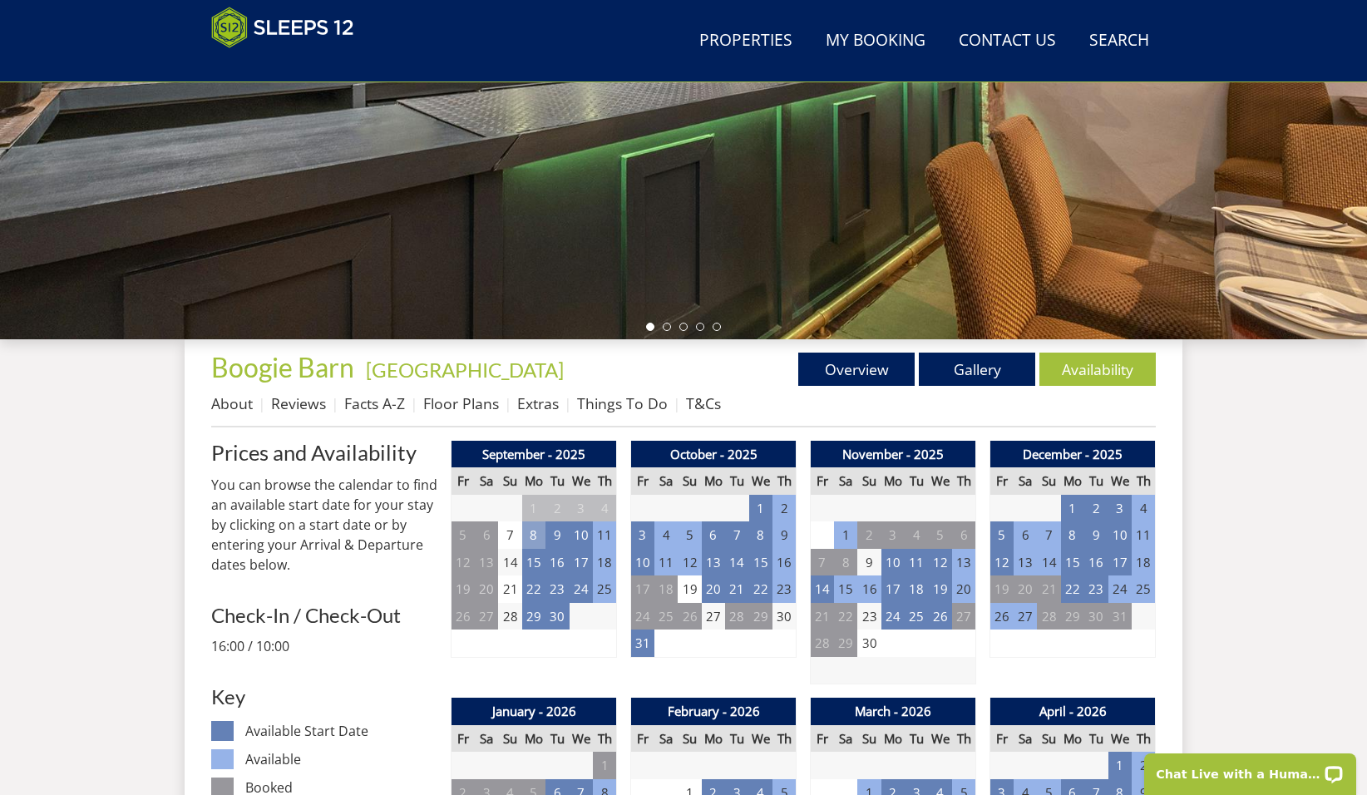
click at [533, 544] on td "8" at bounding box center [533, 534] width 23 height 27
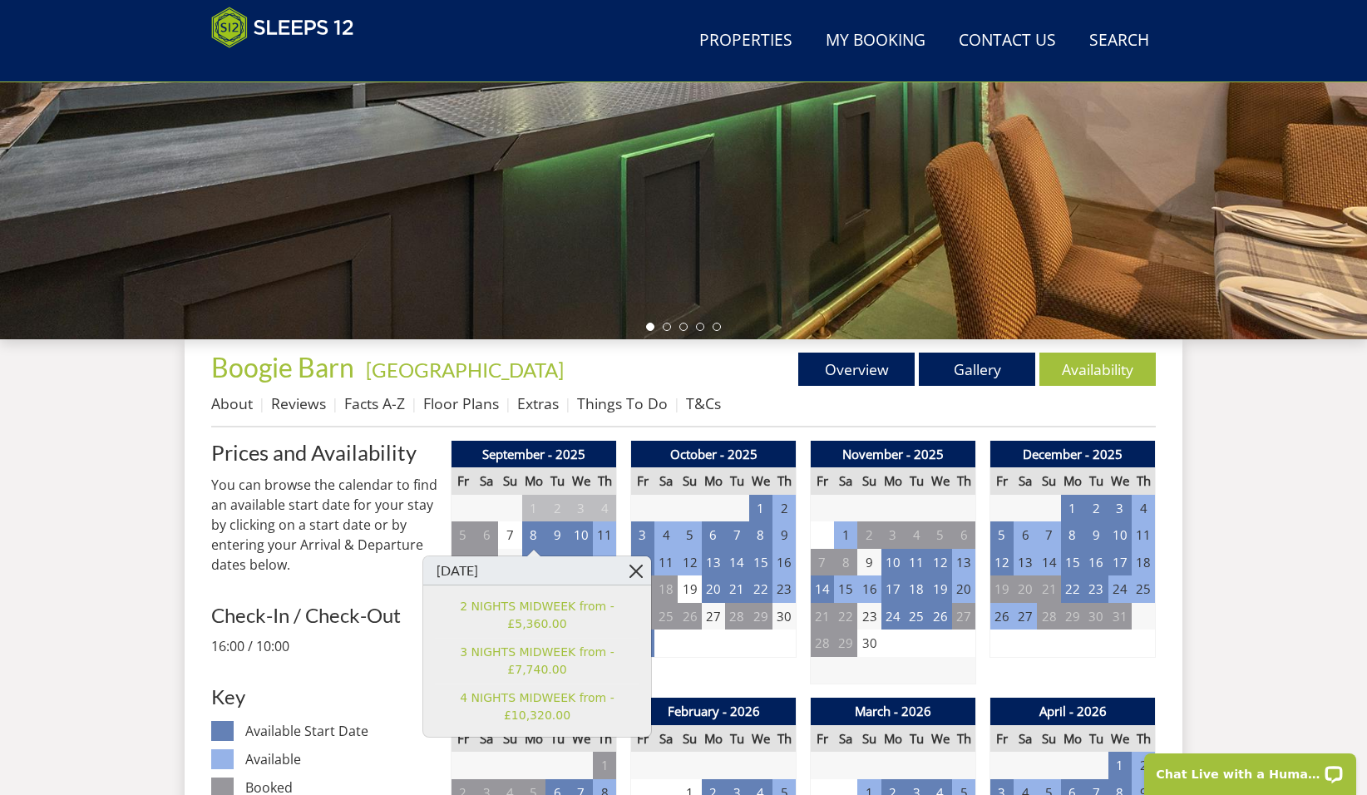
click at [629, 571] on link at bounding box center [636, 570] width 29 height 29
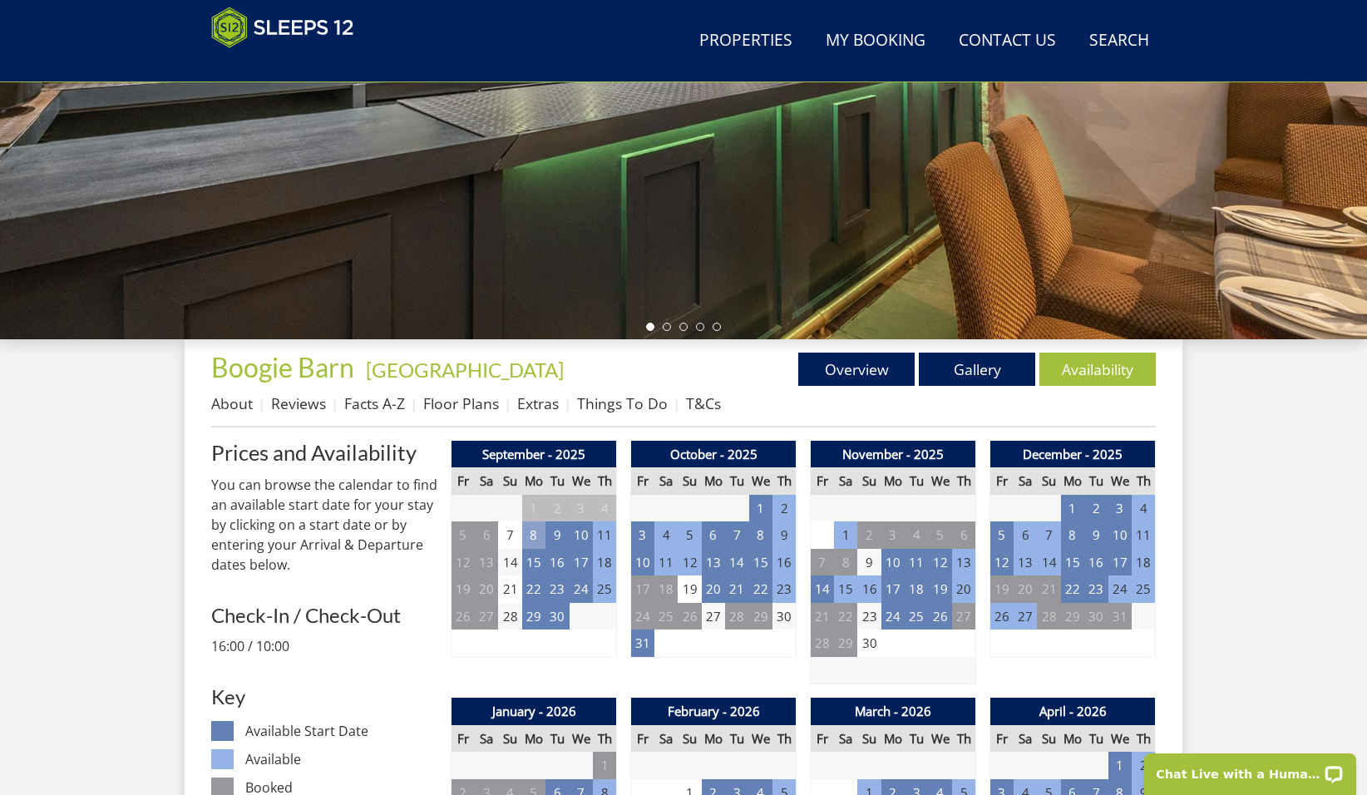
click at [538, 541] on td "8" at bounding box center [533, 534] width 23 height 27
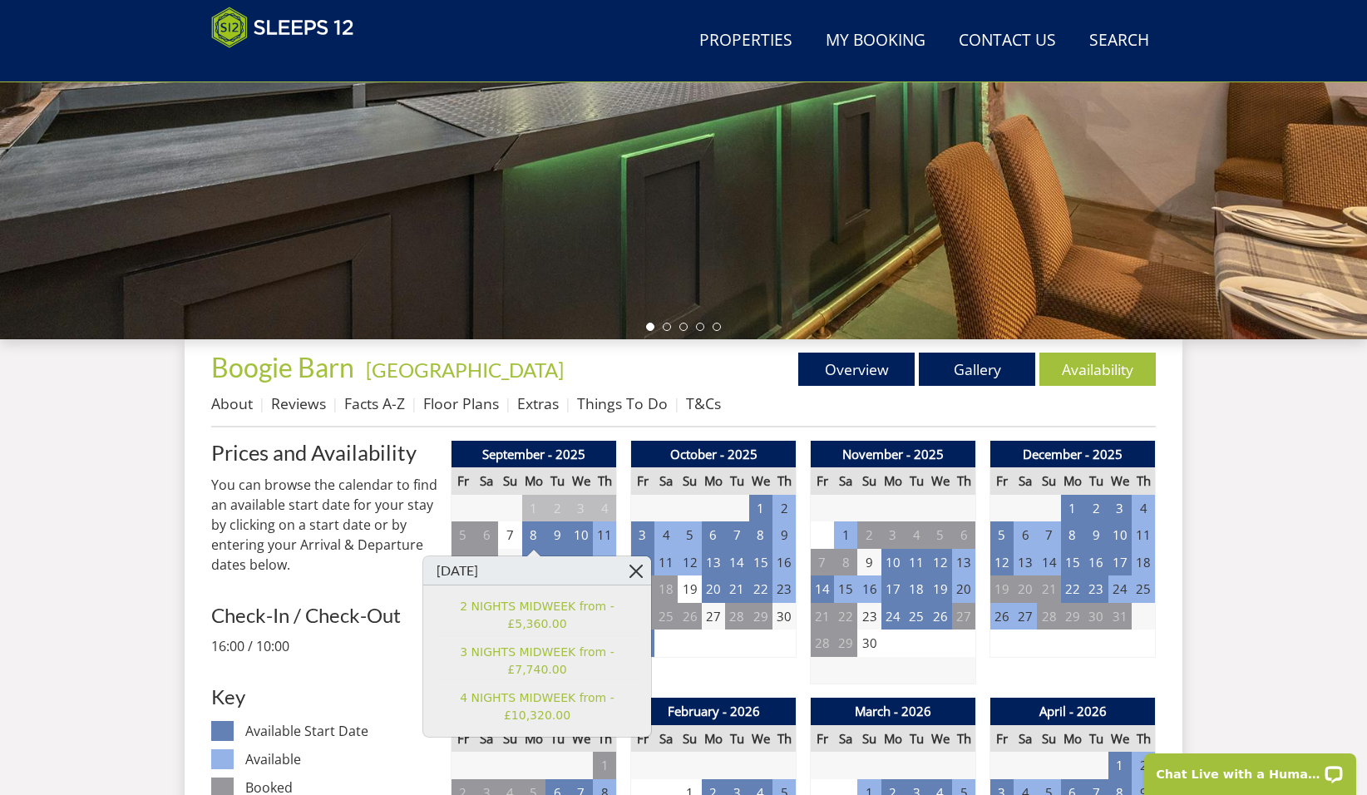
click at [630, 572] on link at bounding box center [636, 570] width 29 height 29
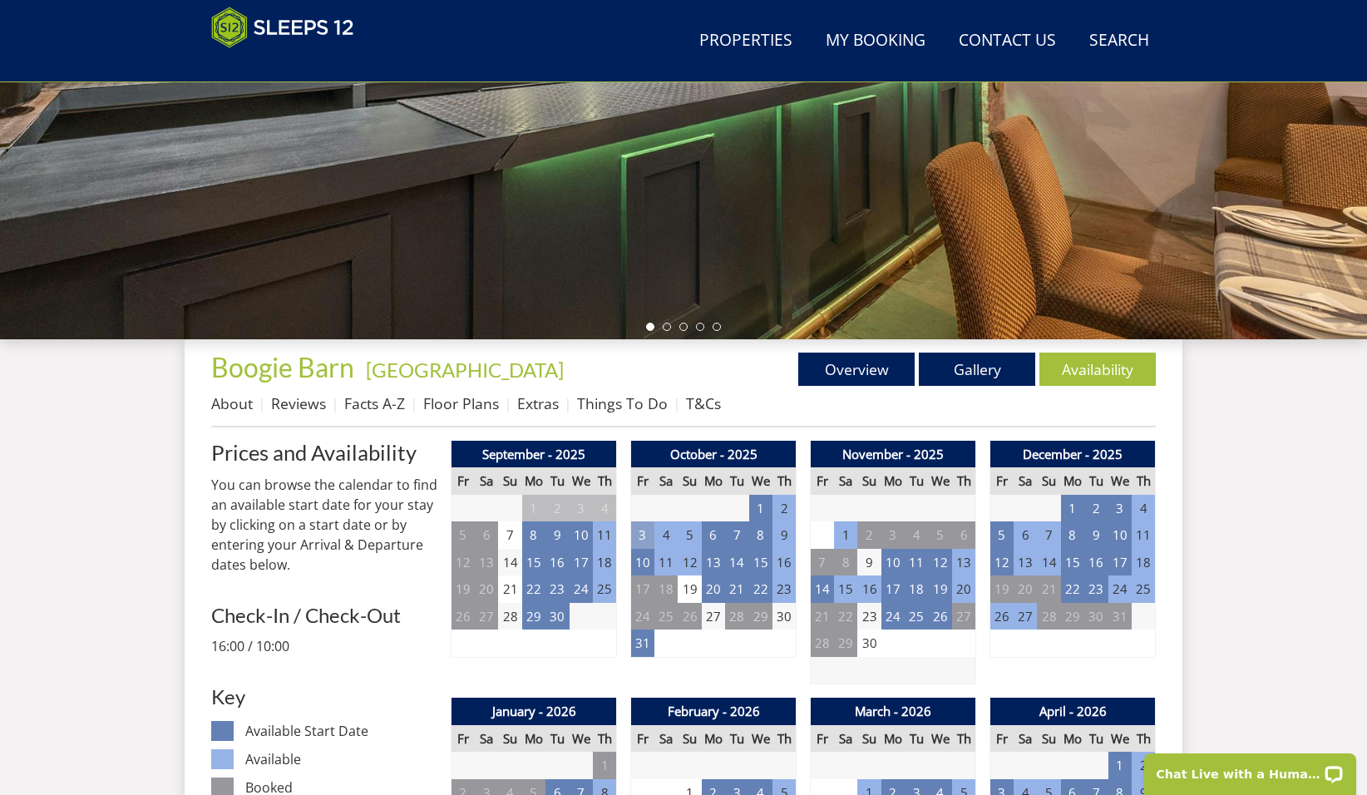
click at [642, 536] on td "3" at bounding box center [642, 534] width 23 height 27
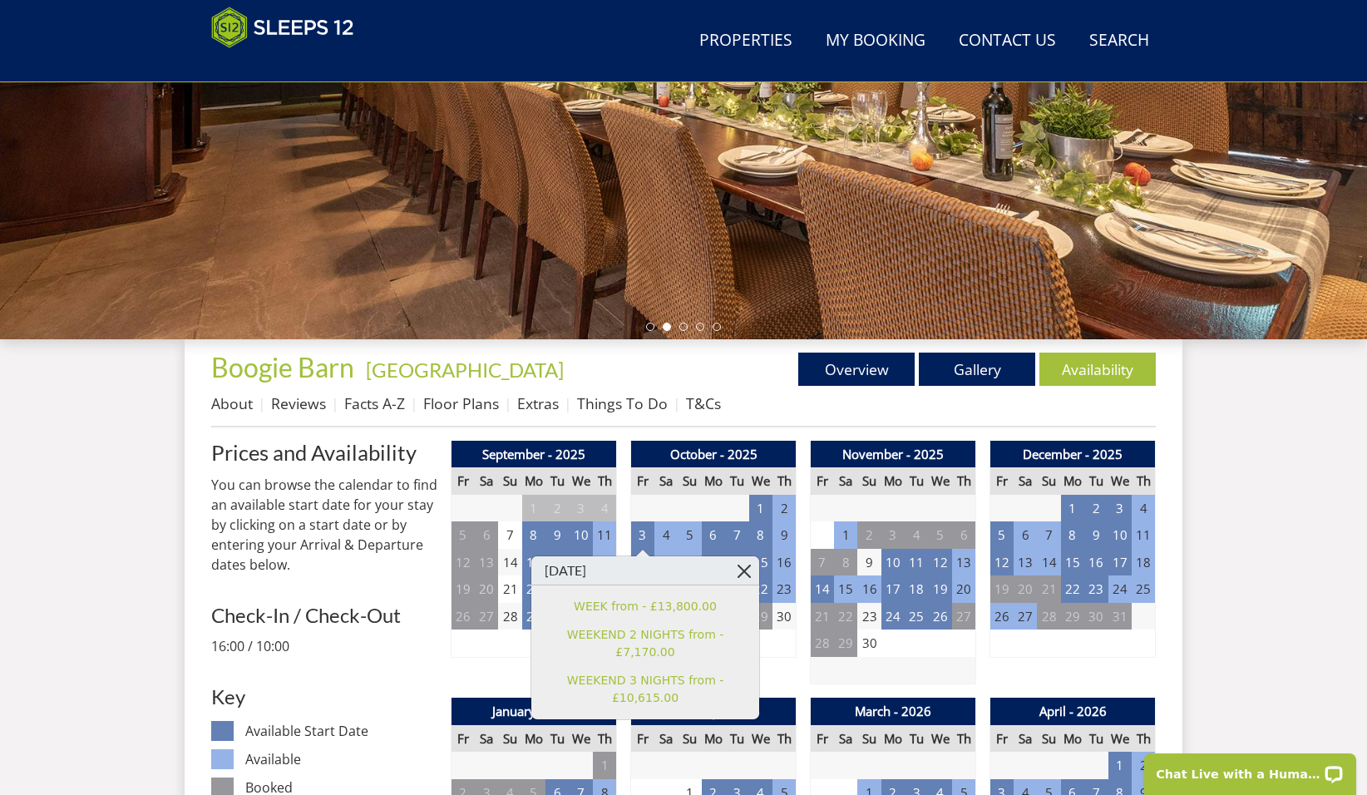
click at [739, 576] on link at bounding box center [744, 570] width 29 height 29
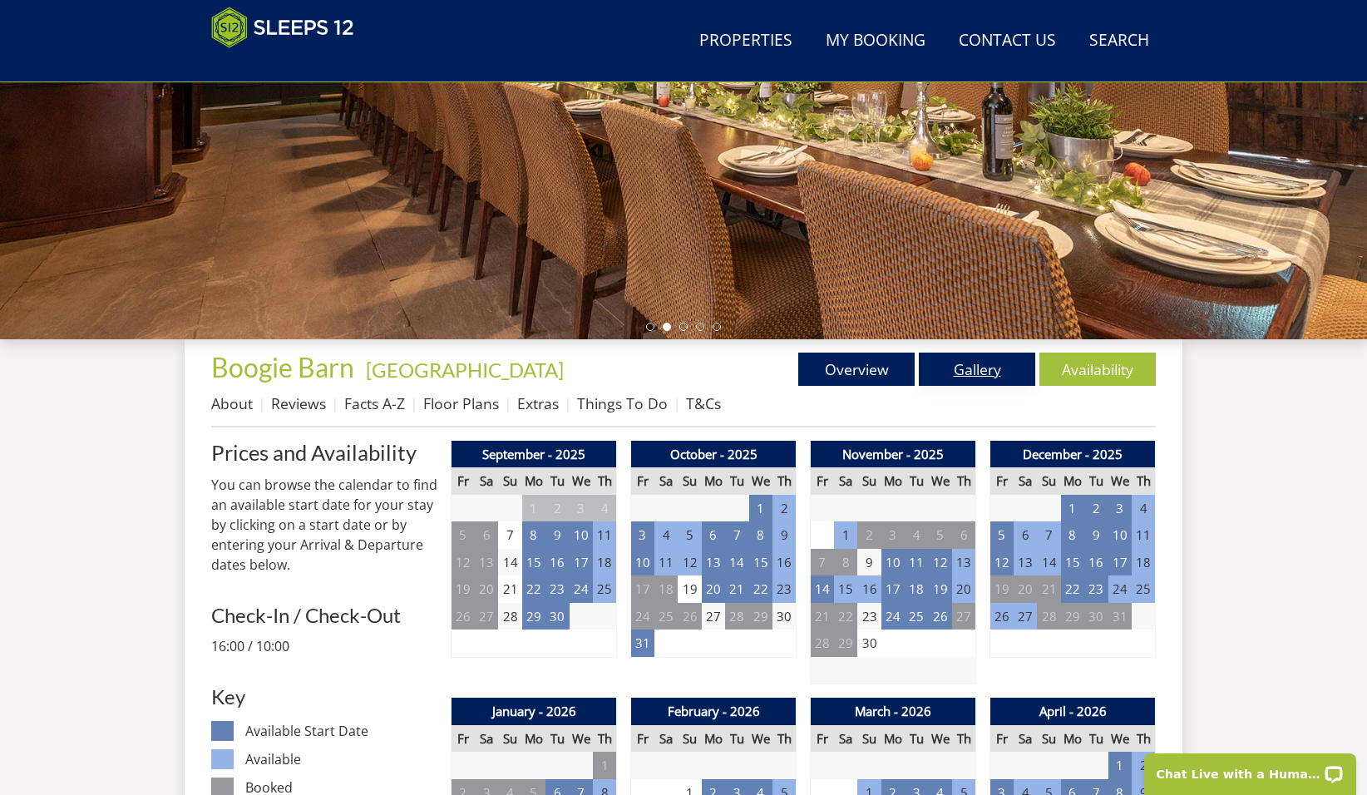
click at [981, 383] on link "Gallery" at bounding box center [977, 369] width 116 height 33
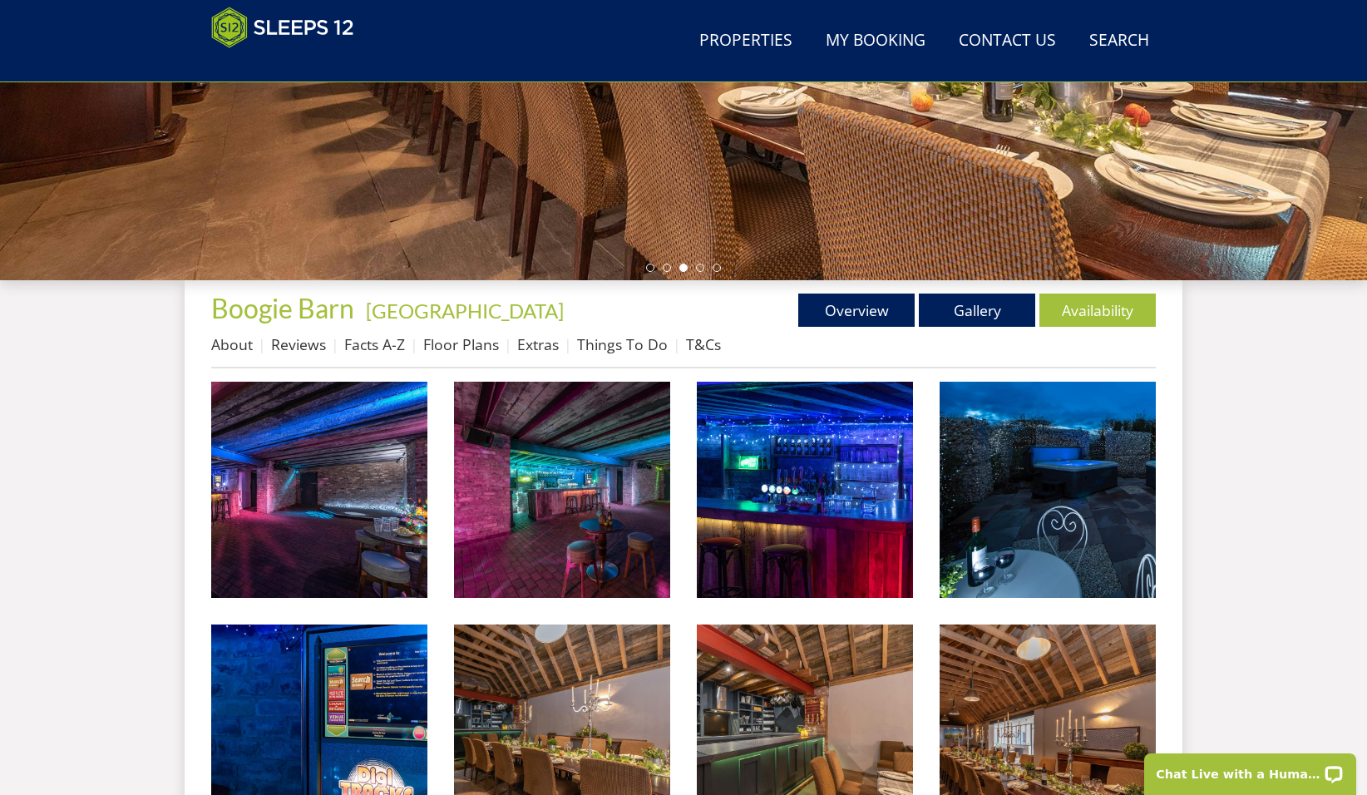
scroll to position [398, 0]
